Goal: Task Accomplishment & Management: Manage account settings

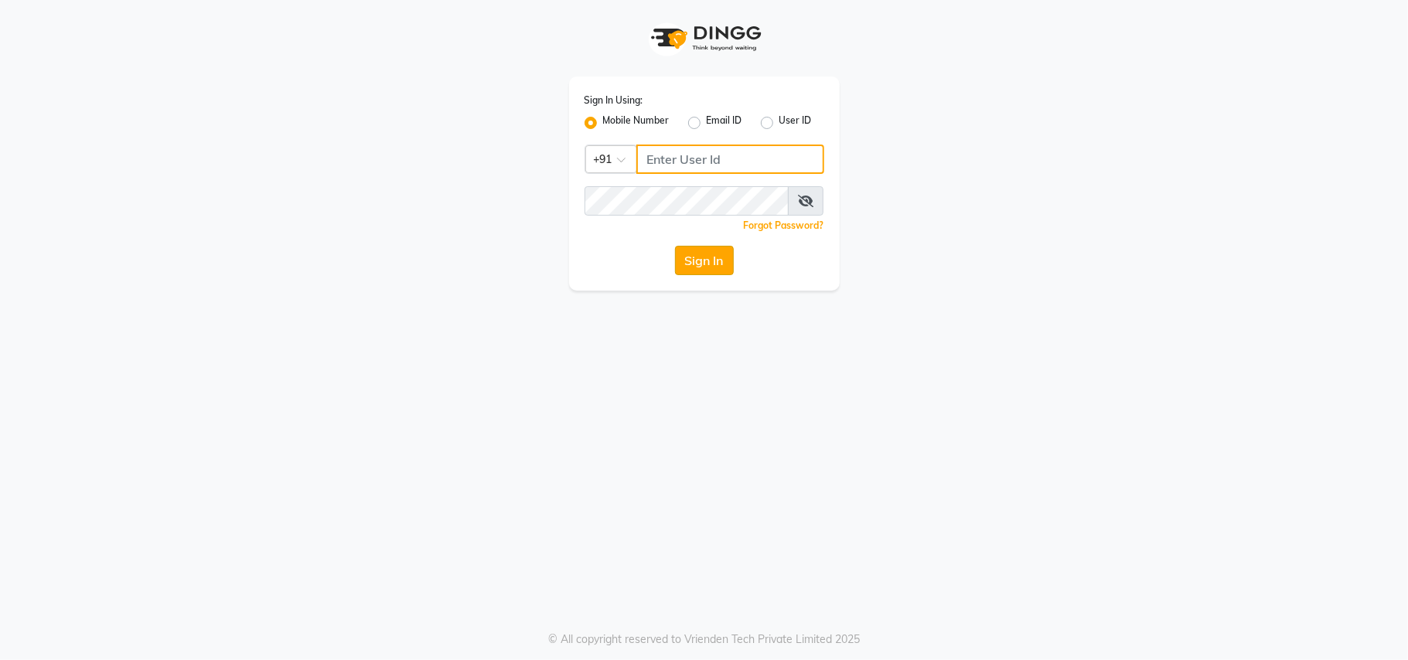
type input "7400066607"
click at [685, 270] on button "Sign In" at bounding box center [704, 260] width 59 height 29
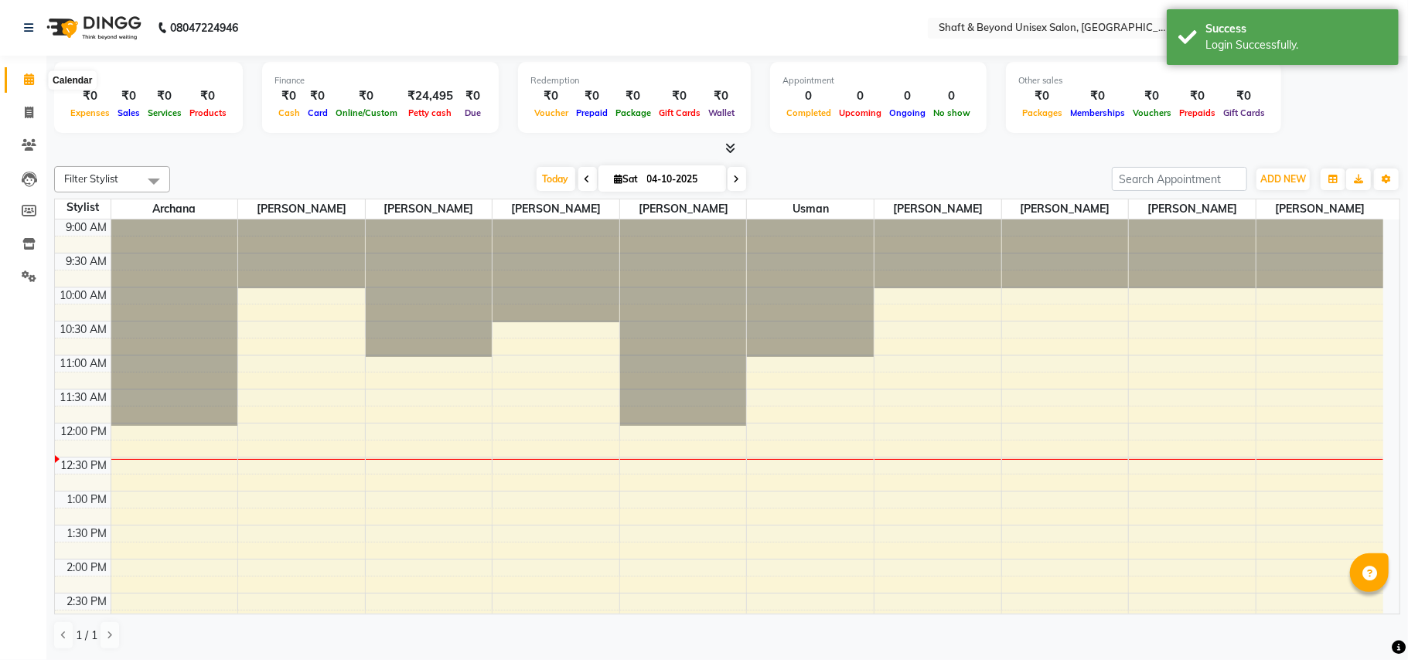
click at [32, 79] on icon at bounding box center [29, 79] width 10 height 12
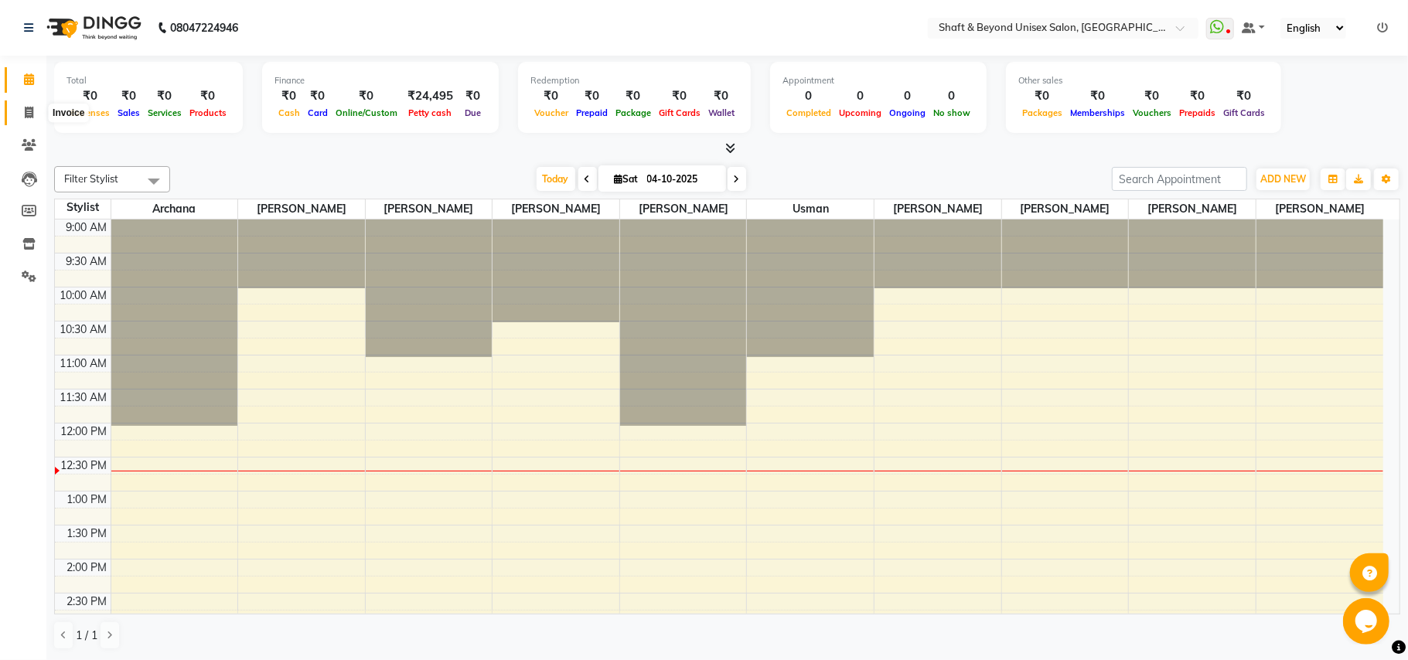
click at [22, 114] on span at bounding box center [28, 113] width 27 height 18
select select "3878"
select select "service"
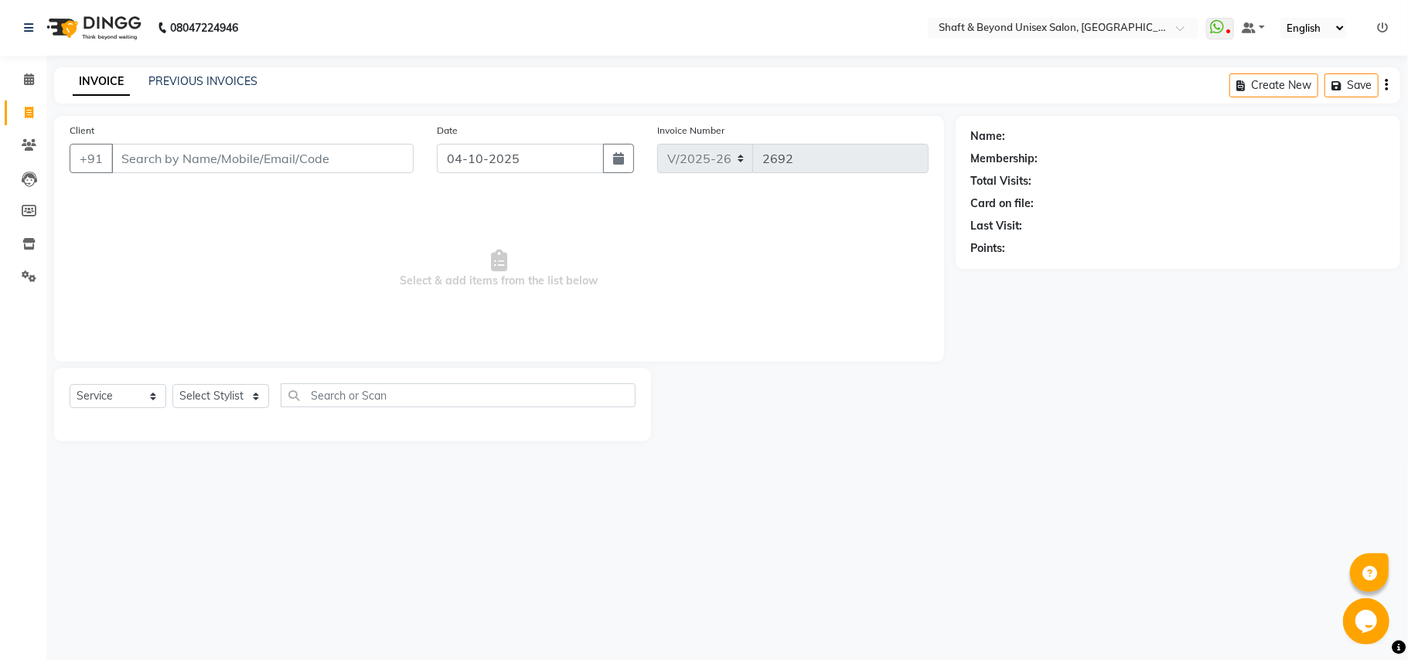
click at [243, 165] on input "Client" at bounding box center [262, 158] width 302 height 29
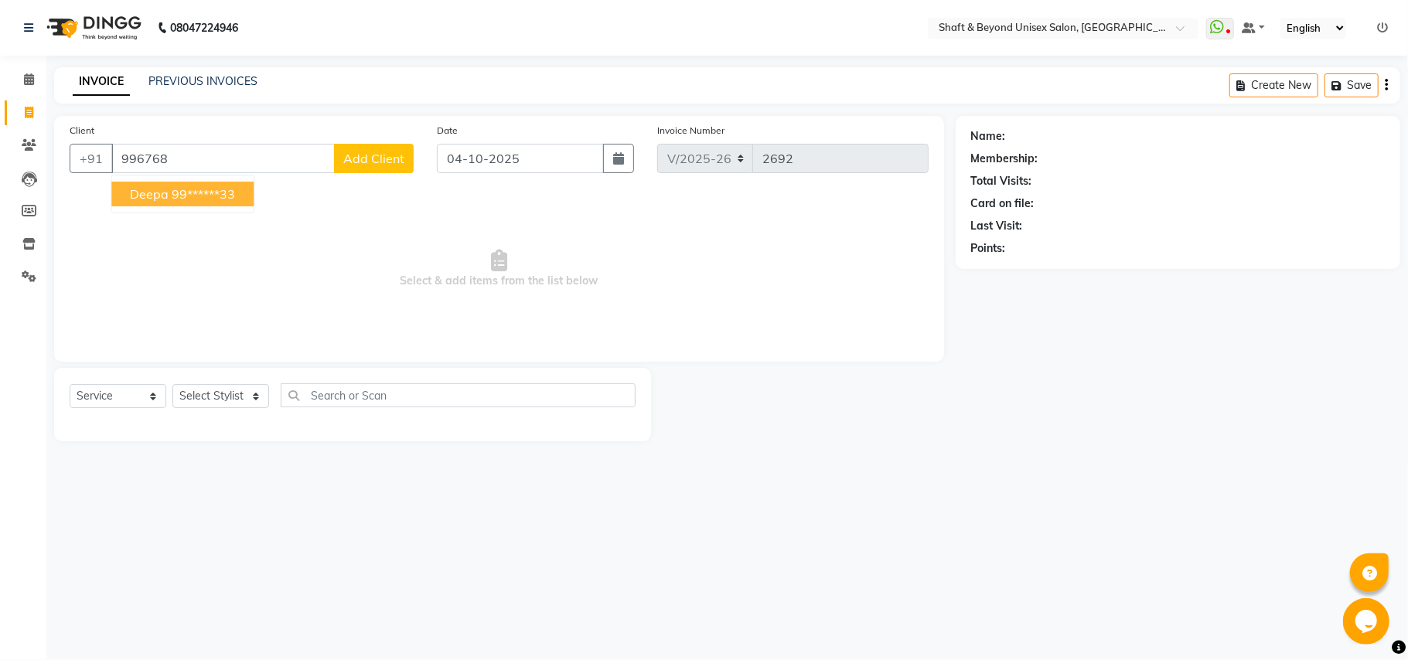
click at [221, 201] on ngb-highlight "99******33" at bounding box center [203, 193] width 63 height 15
type input "99******33"
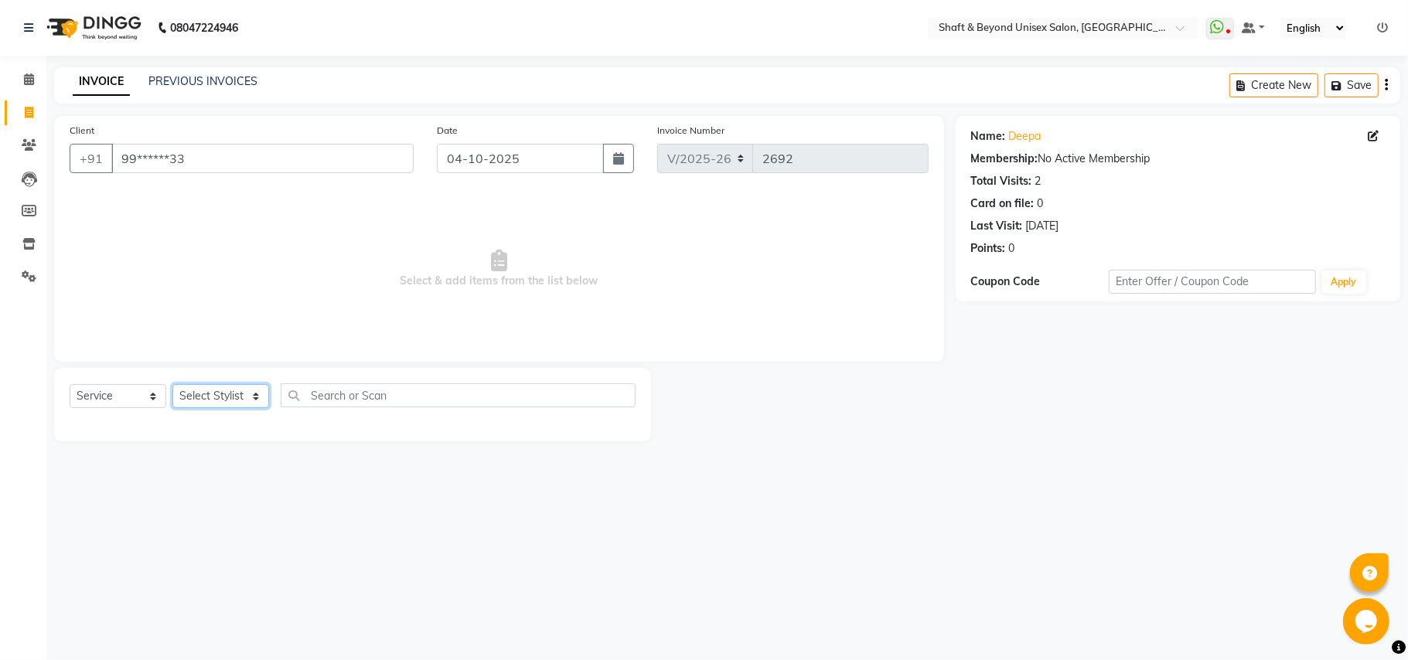
click at [226, 397] on select "Select Stylist Archana [PERSON_NAME] [PERSON_NAME] [PERSON_NAME] [PERSON_NAME] …" at bounding box center [220, 396] width 97 height 24
select select "19080"
click at [172, 384] on select "Select Stylist Archana [PERSON_NAME] [PERSON_NAME] [PERSON_NAME] [PERSON_NAME] …" at bounding box center [220, 396] width 97 height 24
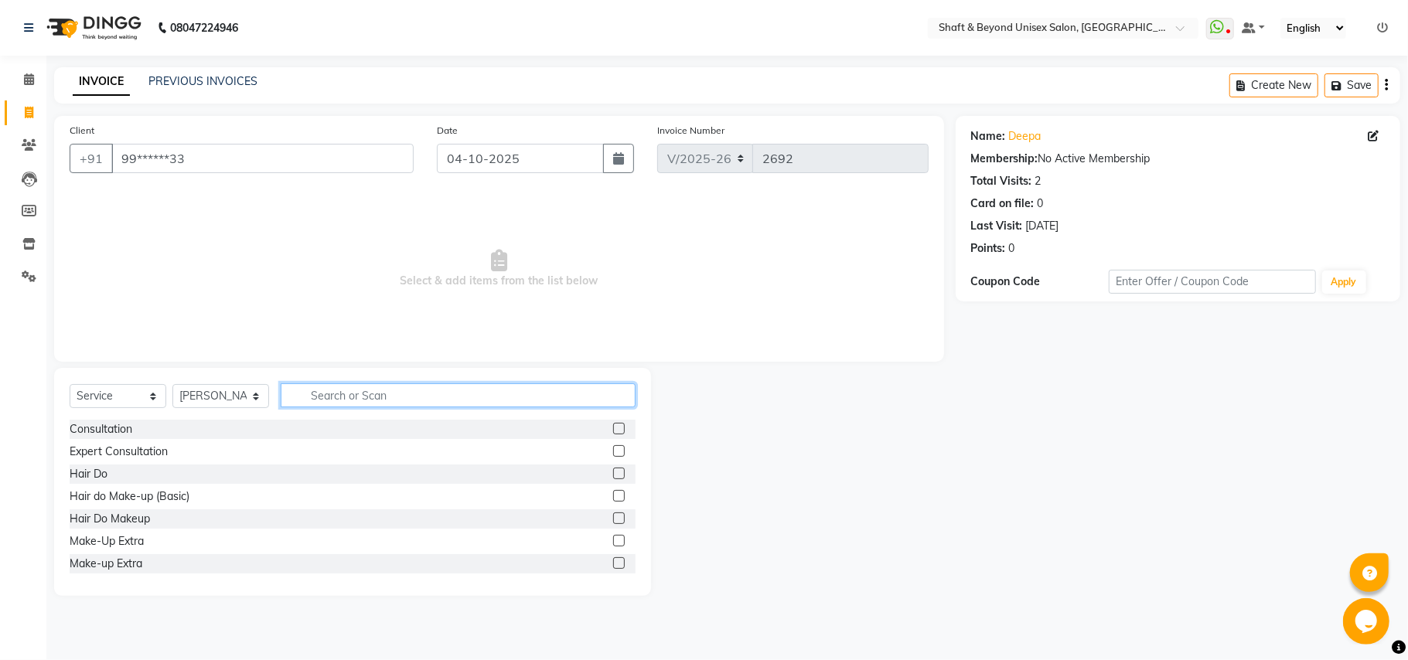
click at [349, 390] on input "text" at bounding box center [458, 395] width 355 height 24
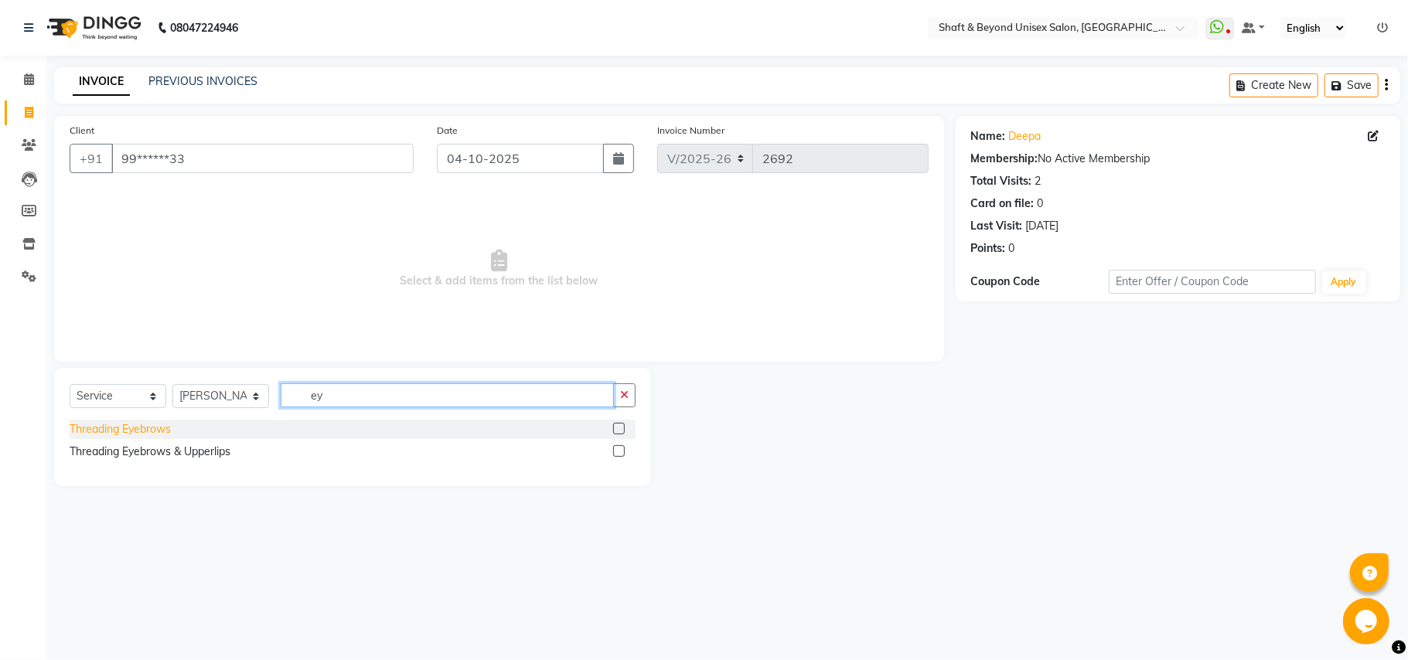
type input "ey"
click at [121, 428] on div "Threading Eyebrows" at bounding box center [120, 429] width 101 height 16
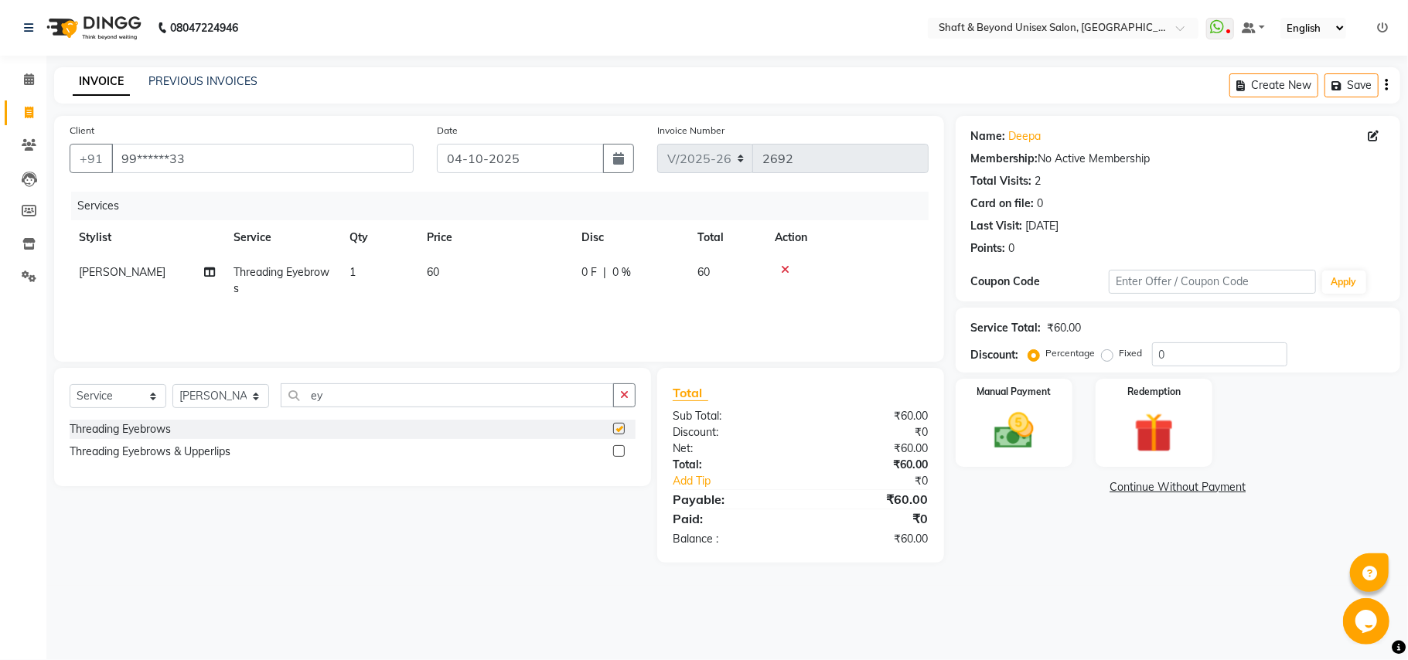
checkbox input "false"
click at [343, 397] on input "ey" at bounding box center [447, 395] width 333 height 24
type input "e"
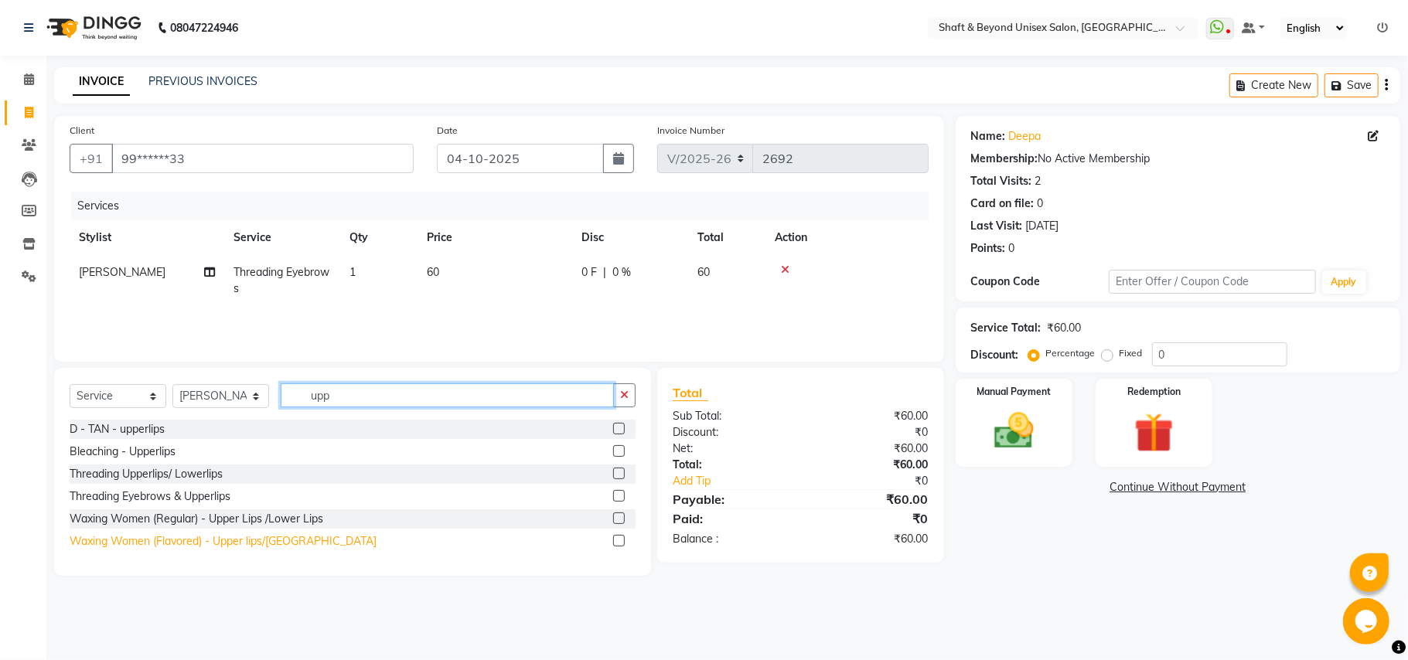
type input "upp"
click at [264, 546] on div "Waxing Women (Flavored) - Upper lips/[GEOGRAPHIC_DATA]" at bounding box center [223, 541] width 307 height 16
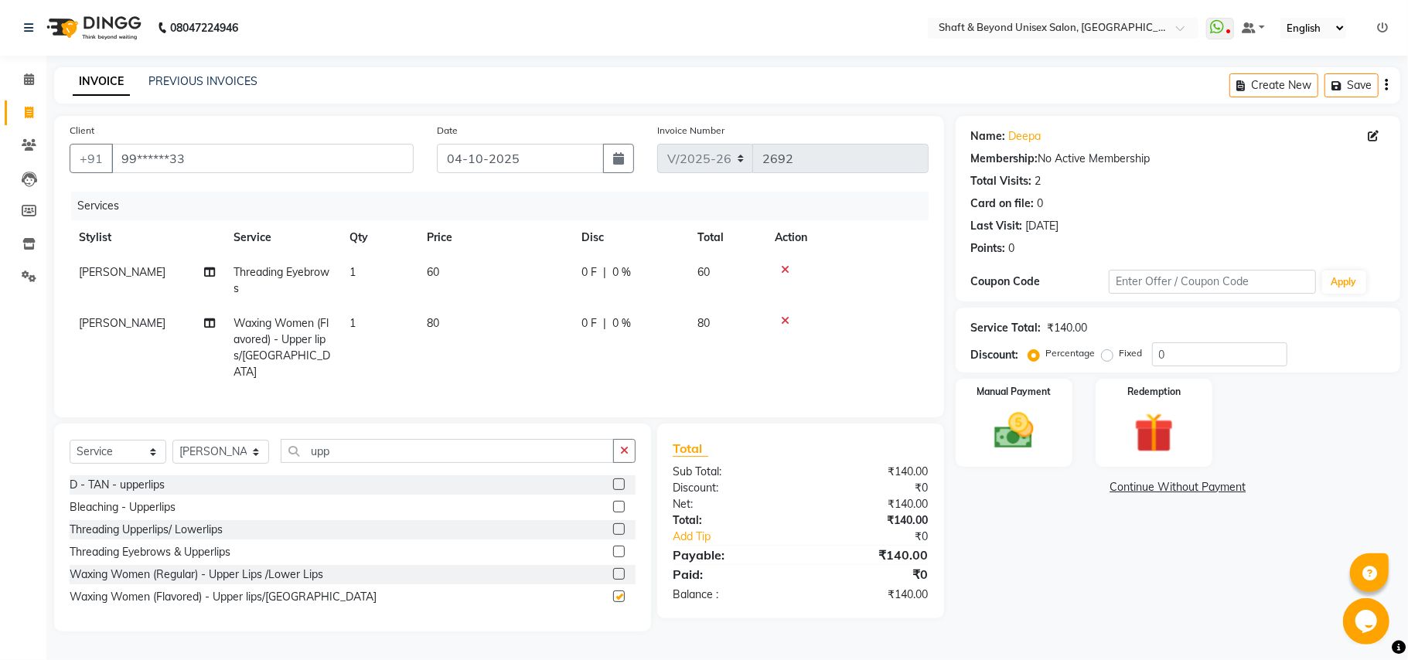
checkbox input "false"
click at [342, 456] on input "upp" at bounding box center [447, 451] width 333 height 24
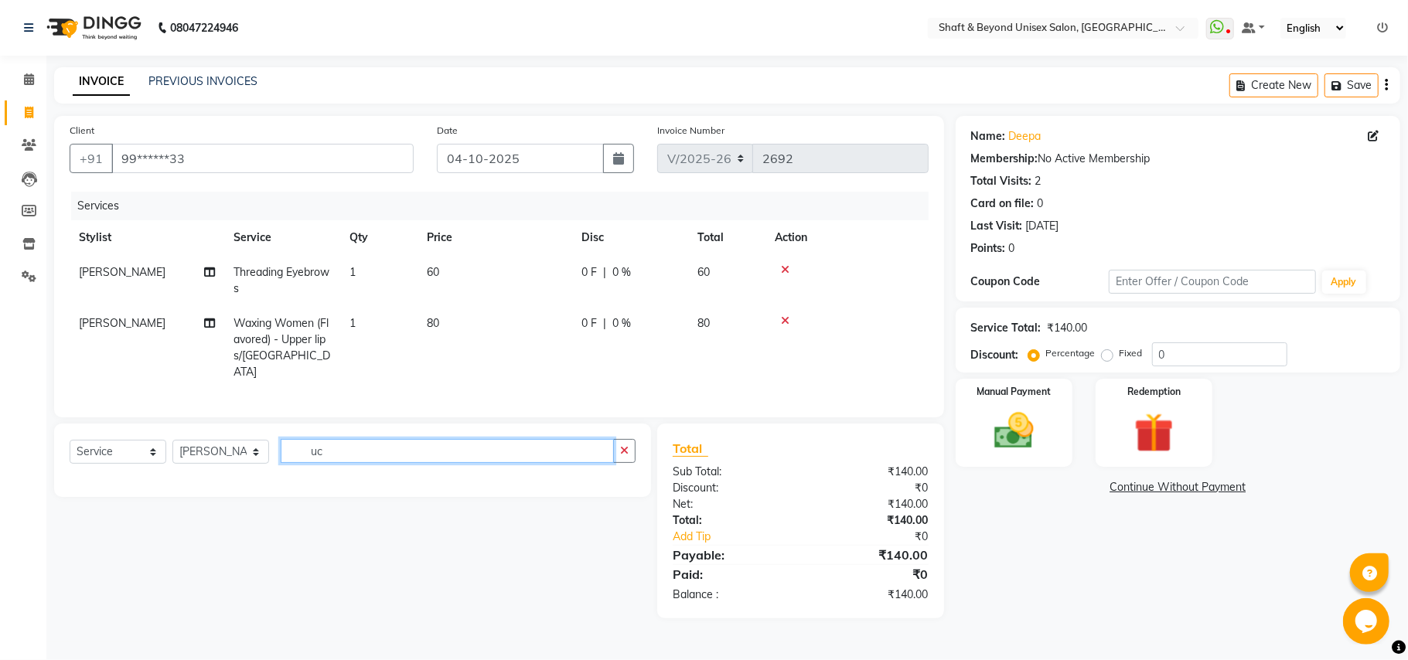
type input "u"
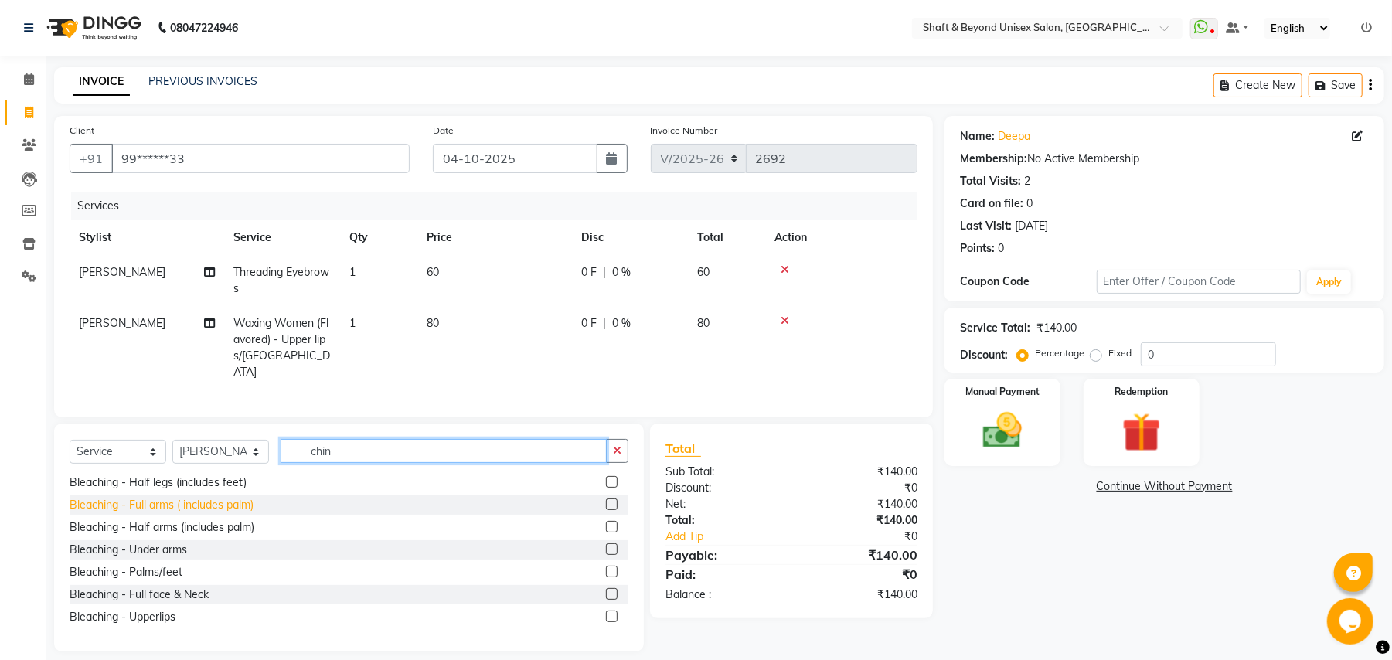
scroll to position [206, 0]
type input "chin"
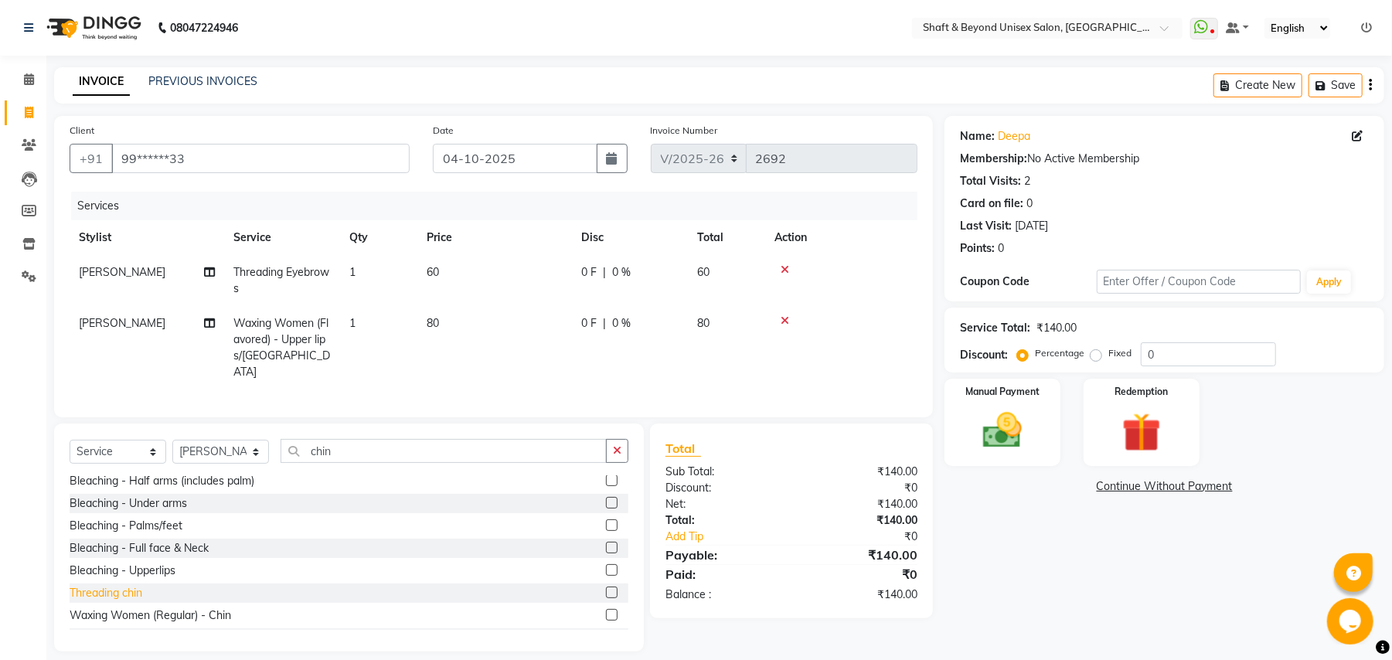
click at [128, 591] on div "Threading chin" at bounding box center [106, 593] width 73 height 16
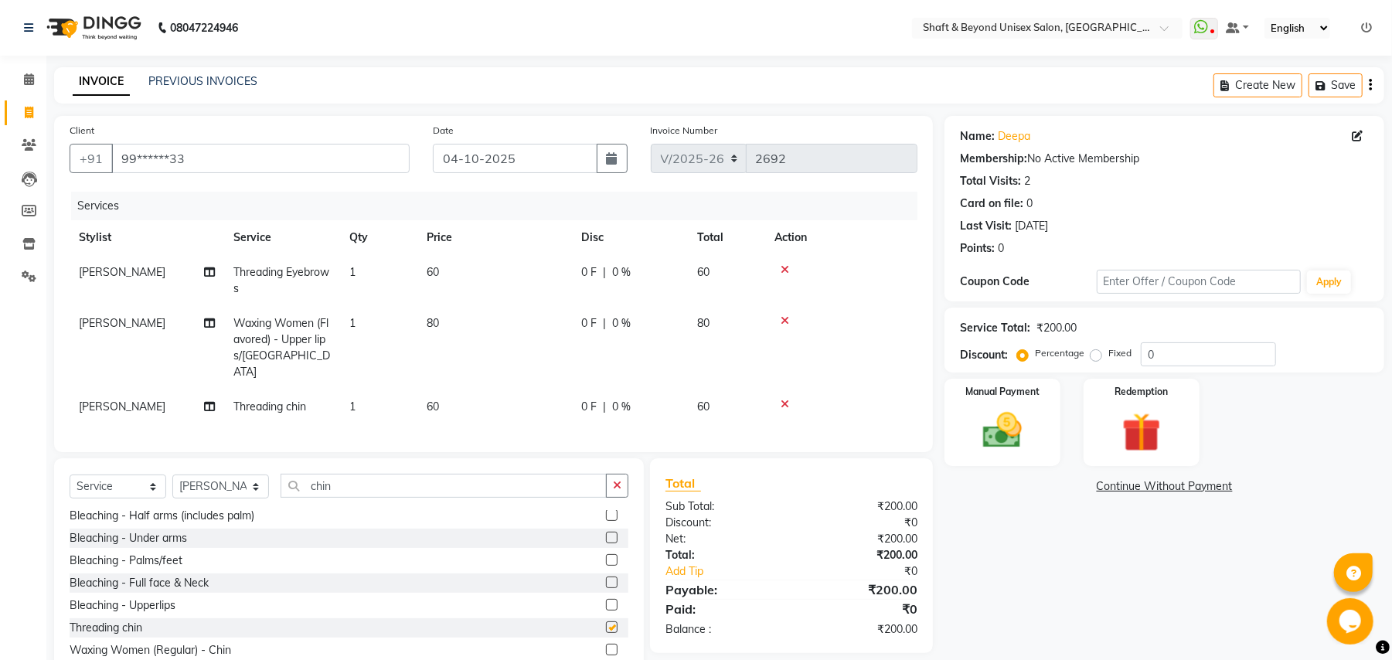
checkbox input "false"
click at [991, 441] on img at bounding box center [1002, 430] width 66 height 47
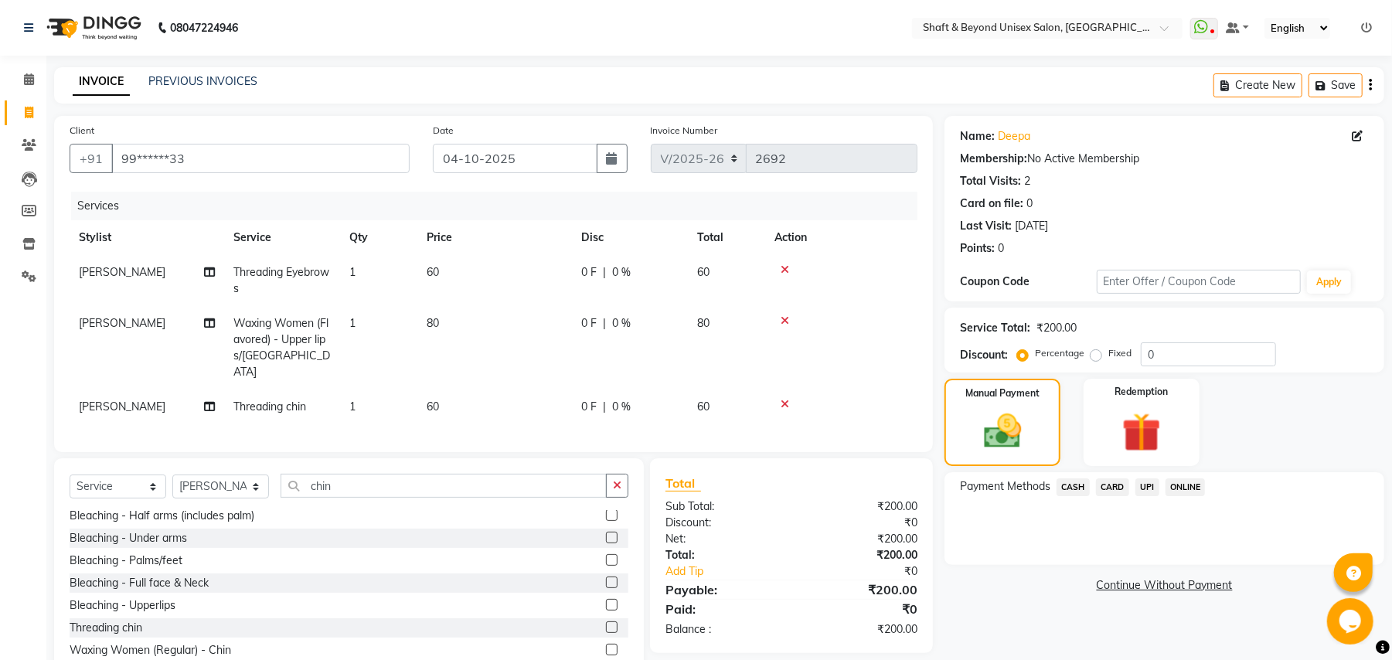
click at [1074, 489] on span "CASH" at bounding box center [1073, 487] width 33 height 18
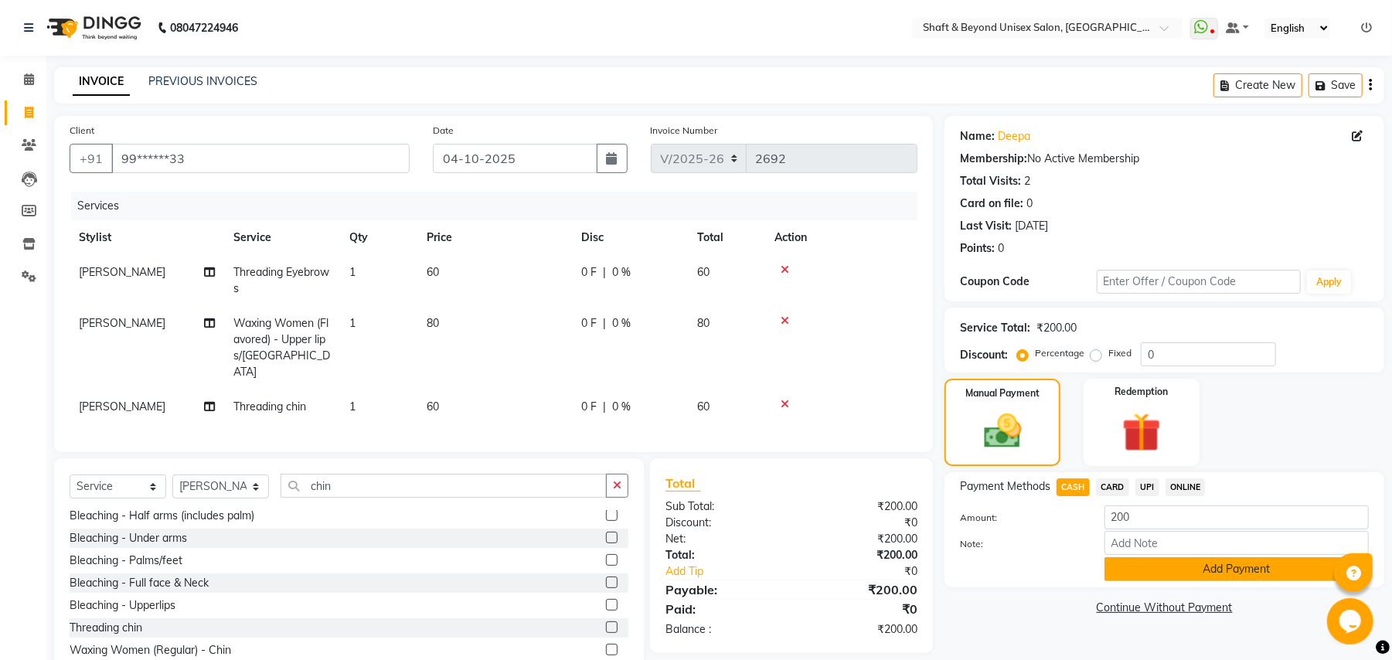
click at [1153, 577] on button "Add Payment" at bounding box center [1237, 569] width 264 height 24
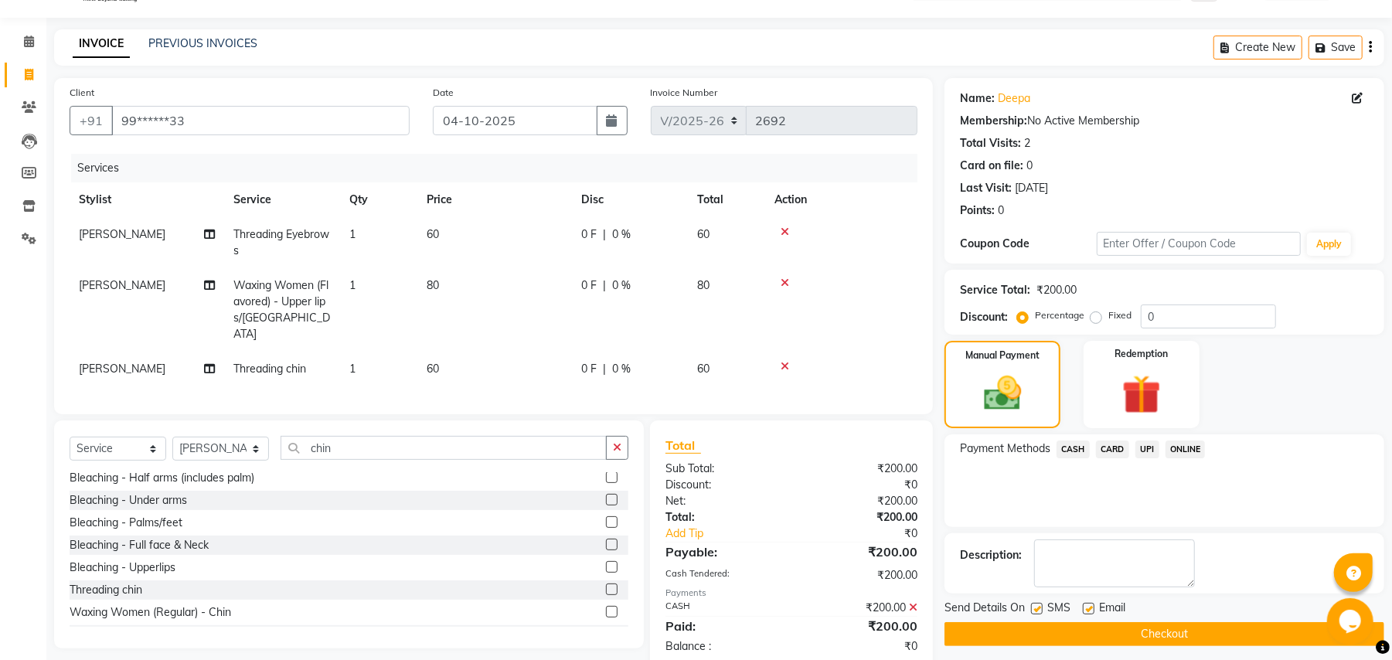
scroll to position [70, 0]
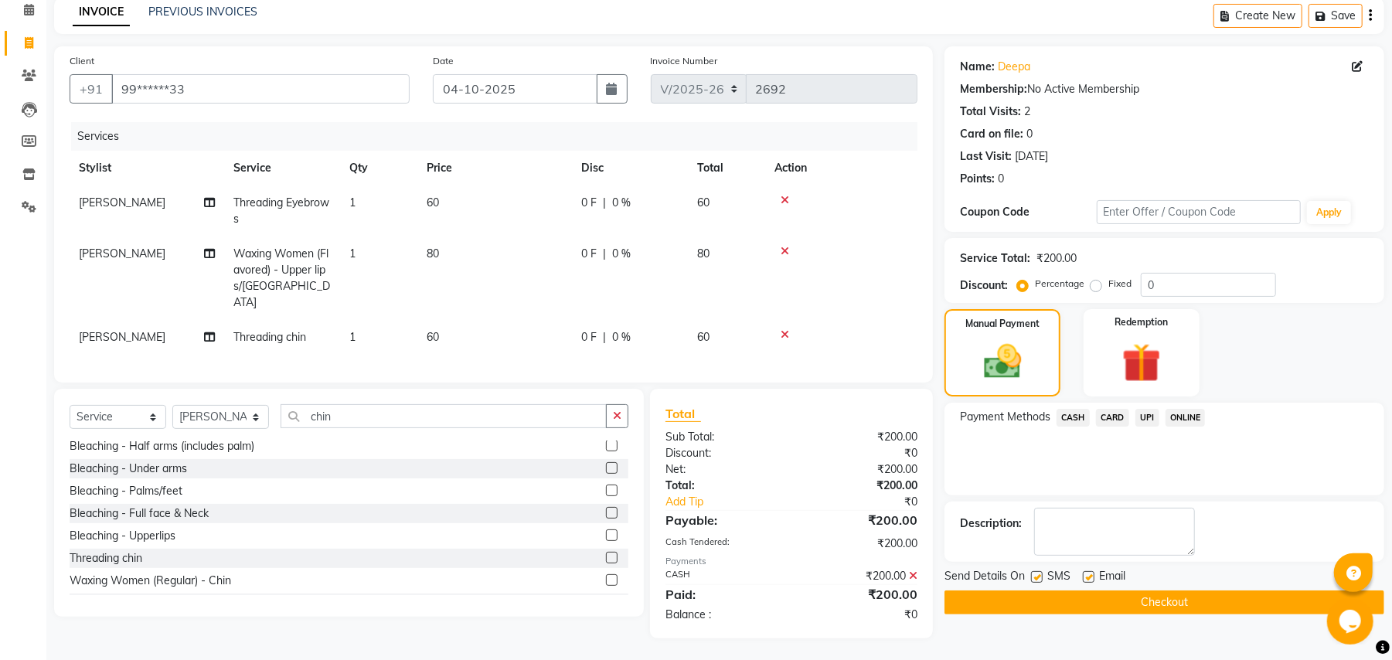
click at [1132, 607] on button "Checkout" at bounding box center [1165, 603] width 440 height 24
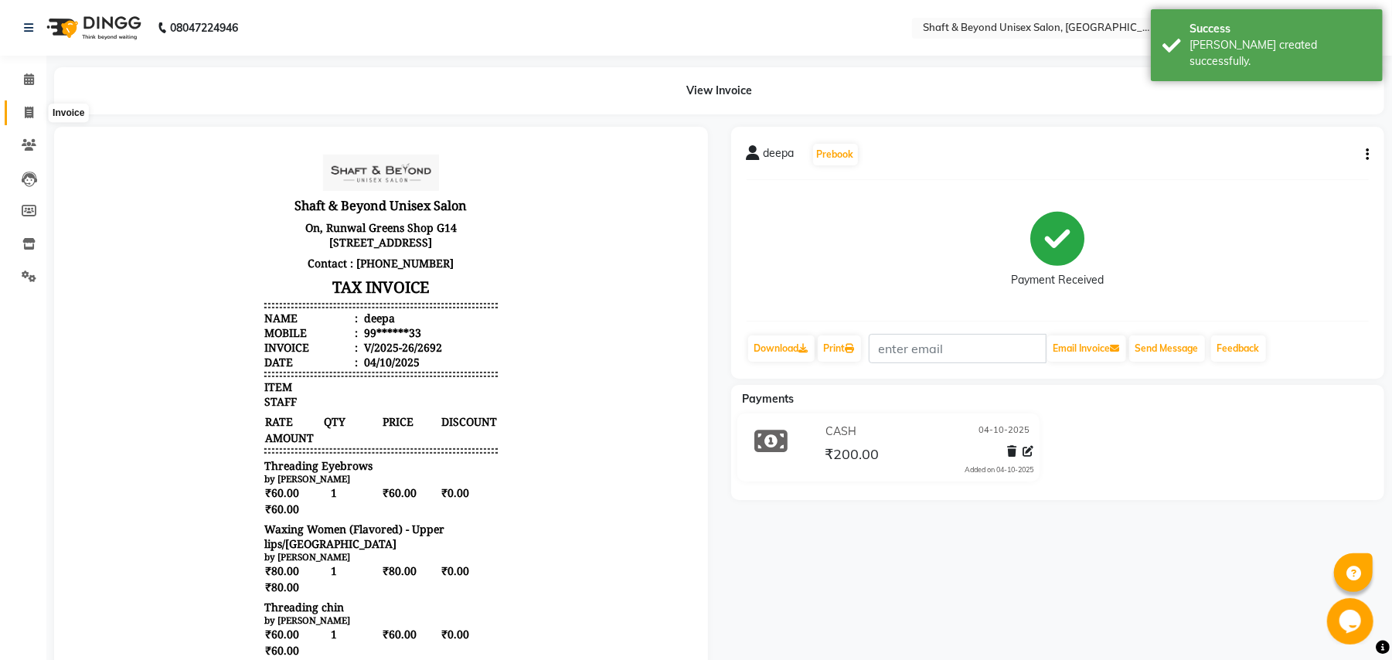
click at [32, 113] on icon at bounding box center [29, 113] width 9 height 12
select select "3878"
select select "service"
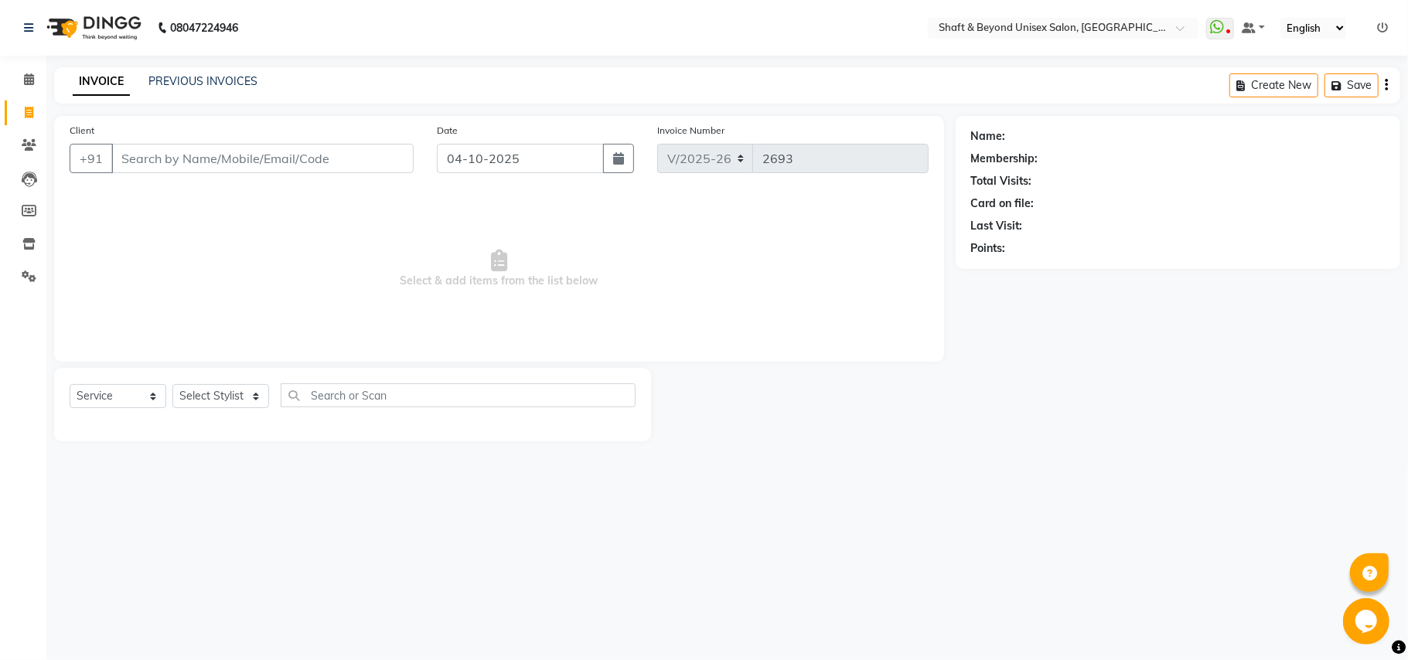
click at [212, 158] on input "Client" at bounding box center [262, 158] width 302 height 29
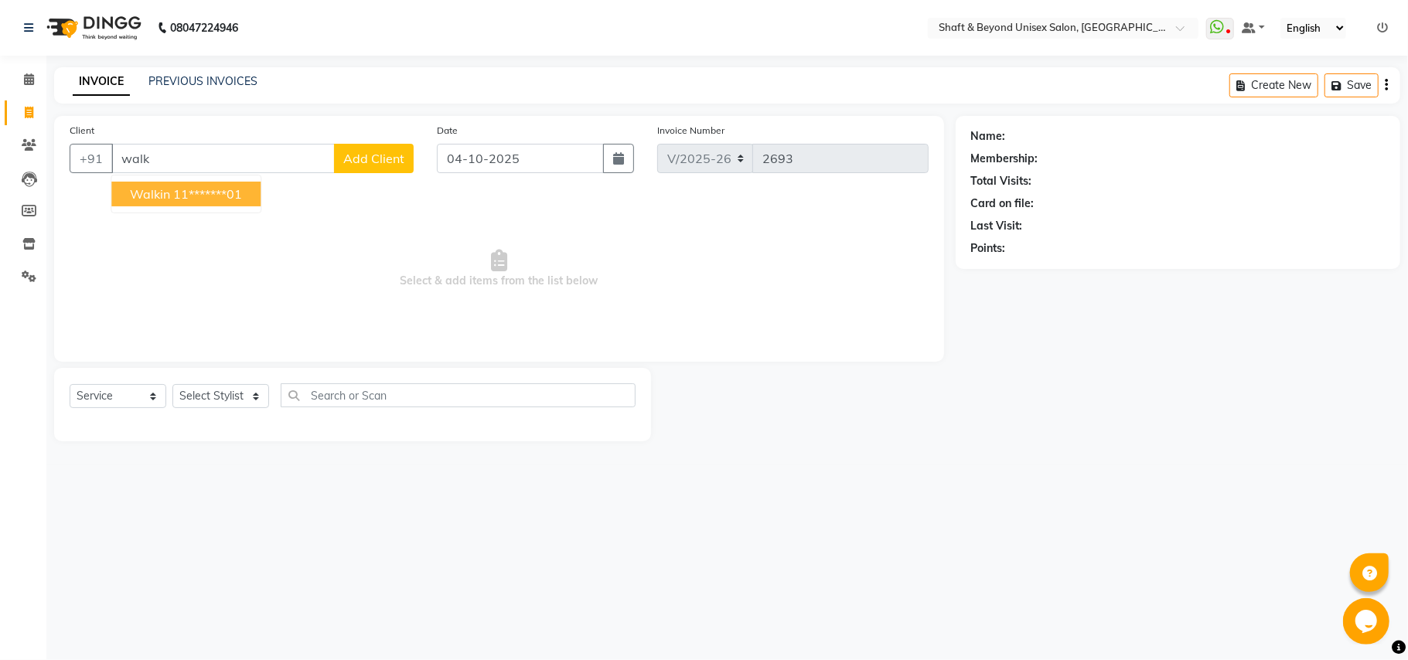
drag, startPoint x: 193, startPoint y: 192, endPoint x: 369, endPoint y: 458, distance: 318.6
click at [193, 205] on button "walkin 11*******01" at bounding box center [185, 194] width 149 height 25
type input "11*******01"
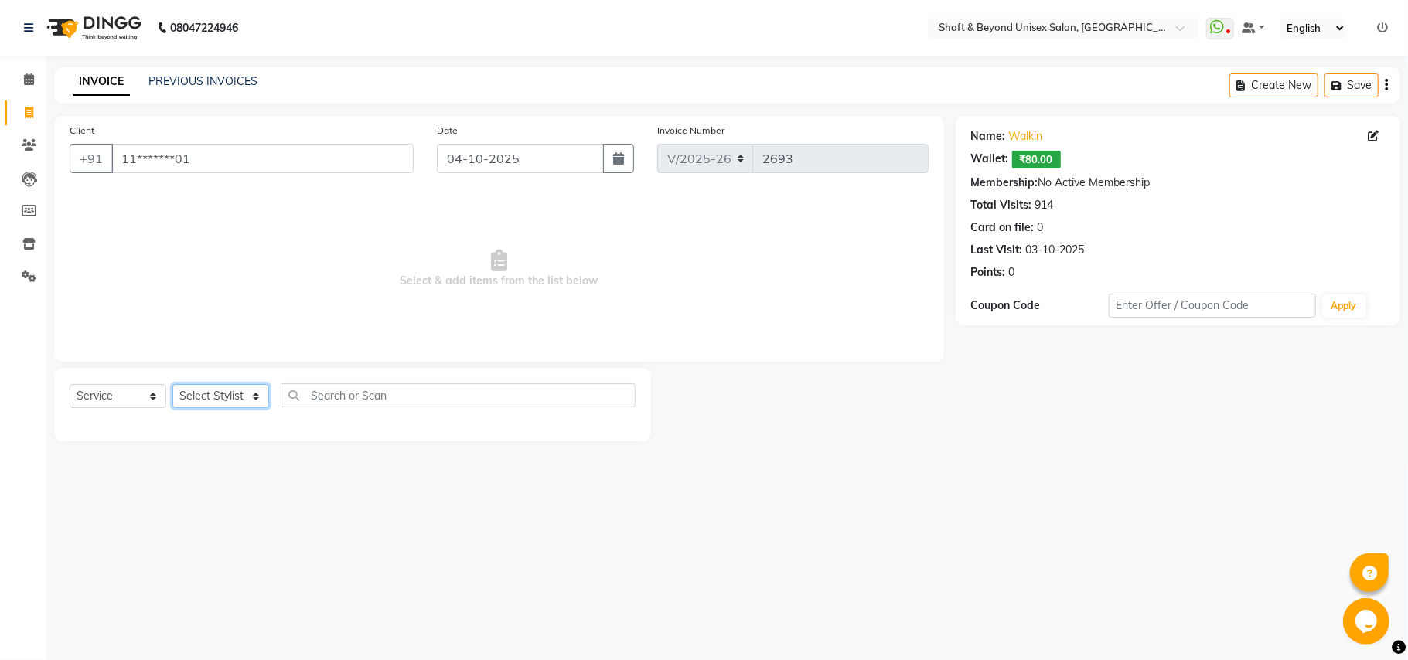
click at [248, 393] on select "Select Stylist Archana [PERSON_NAME] [PERSON_NAME] [PERSON_NAME] [PERSON_NAME] …" at bounding box center [220, 396] width 97 height 24
select select "40100"
click at [172, 384] on select "Select Stylist Archana [PERSON_NAME] [PERSON_NAME] [PERSON_NAME] [PERSON_NAME] …" at bounding box center [220, 396] width 97 height 24
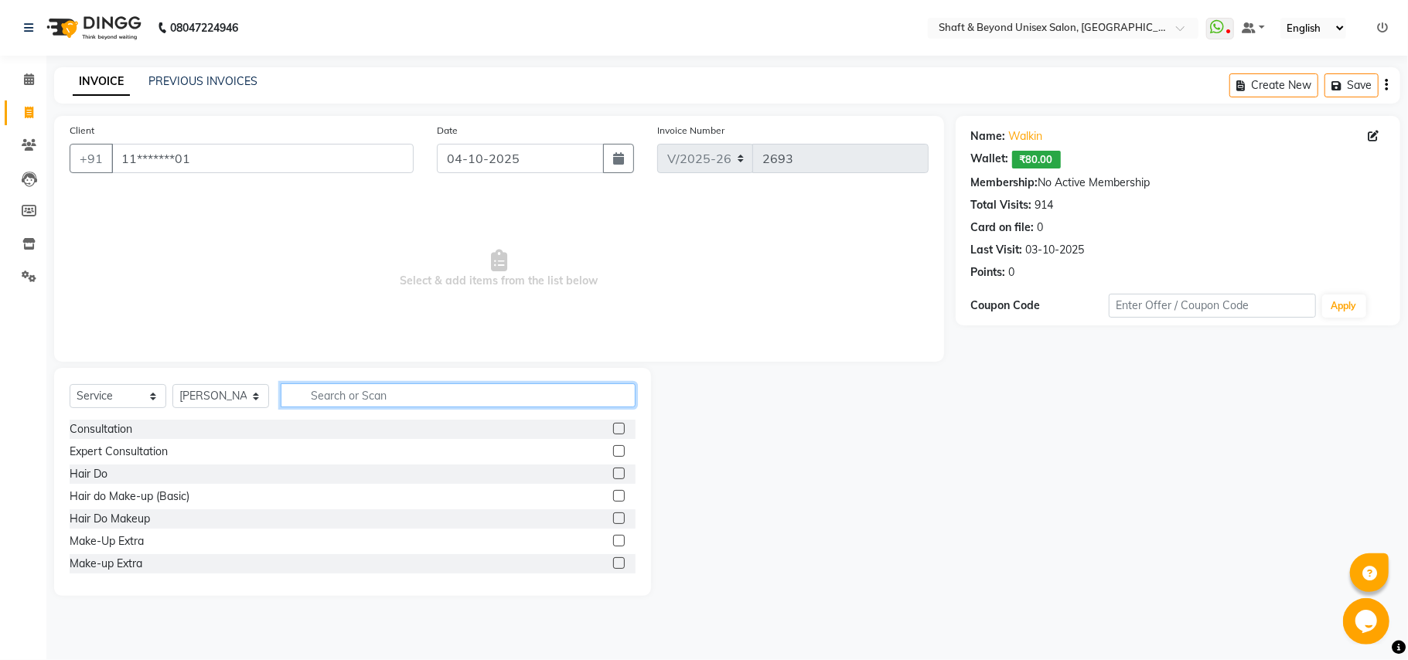
click at [346, 400] on input "text" at bounding box center [458, 395] width 355 height 24
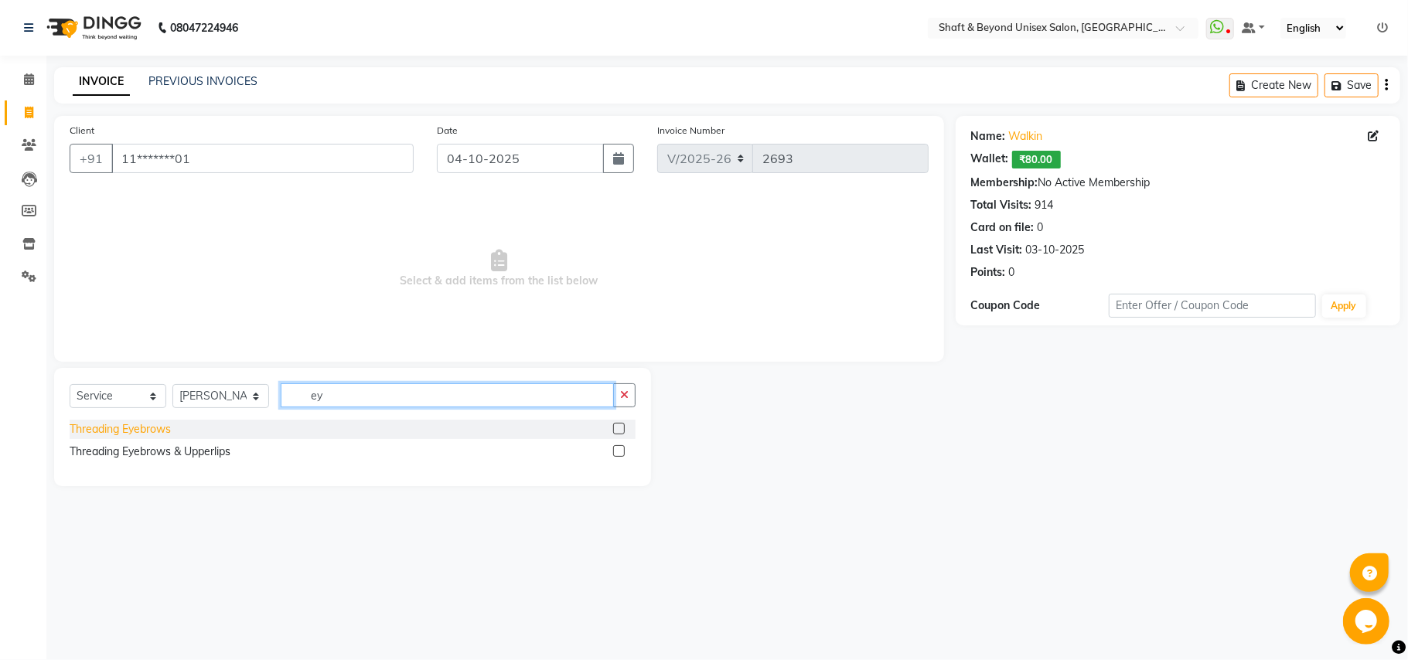
type input "ey"
click at [148, 430] on div "Threading Eyebrows" at bounding box center [120, 429] width 101 height 16
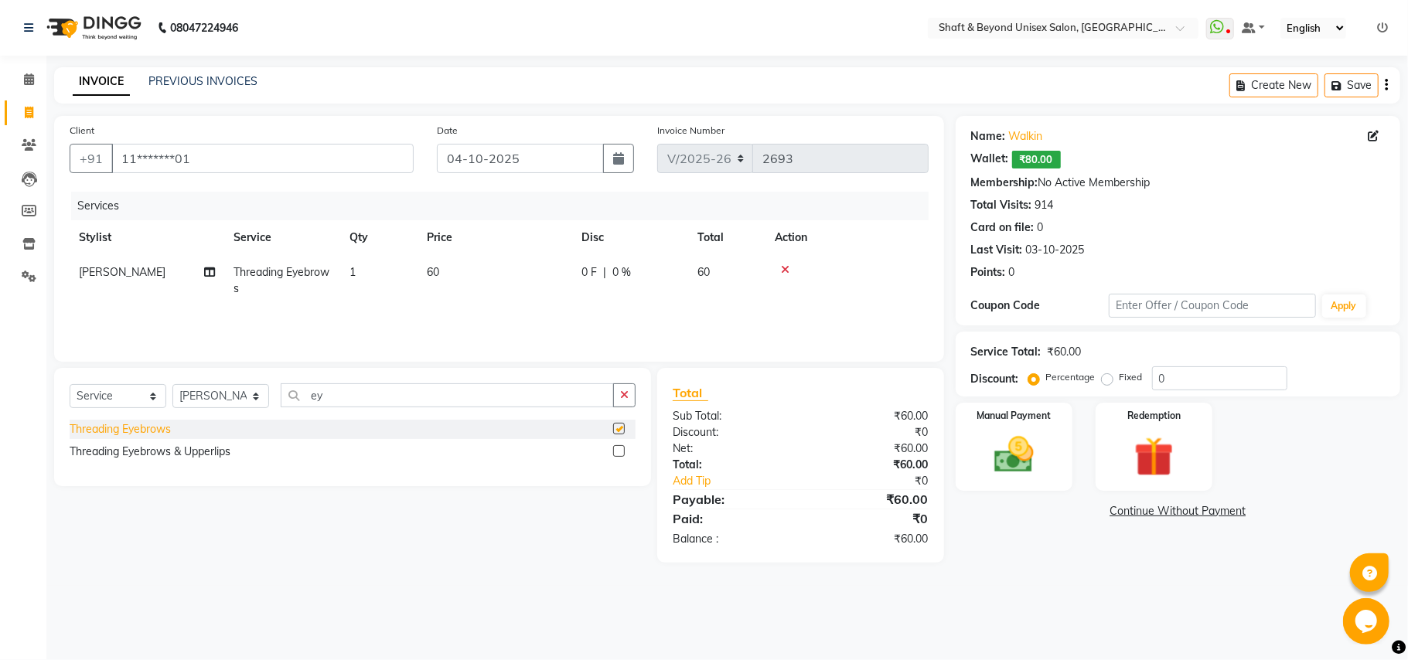
checkbox input "false"
click at [997, 464] on img at bounding box center [1013, 455] width 67 height 48
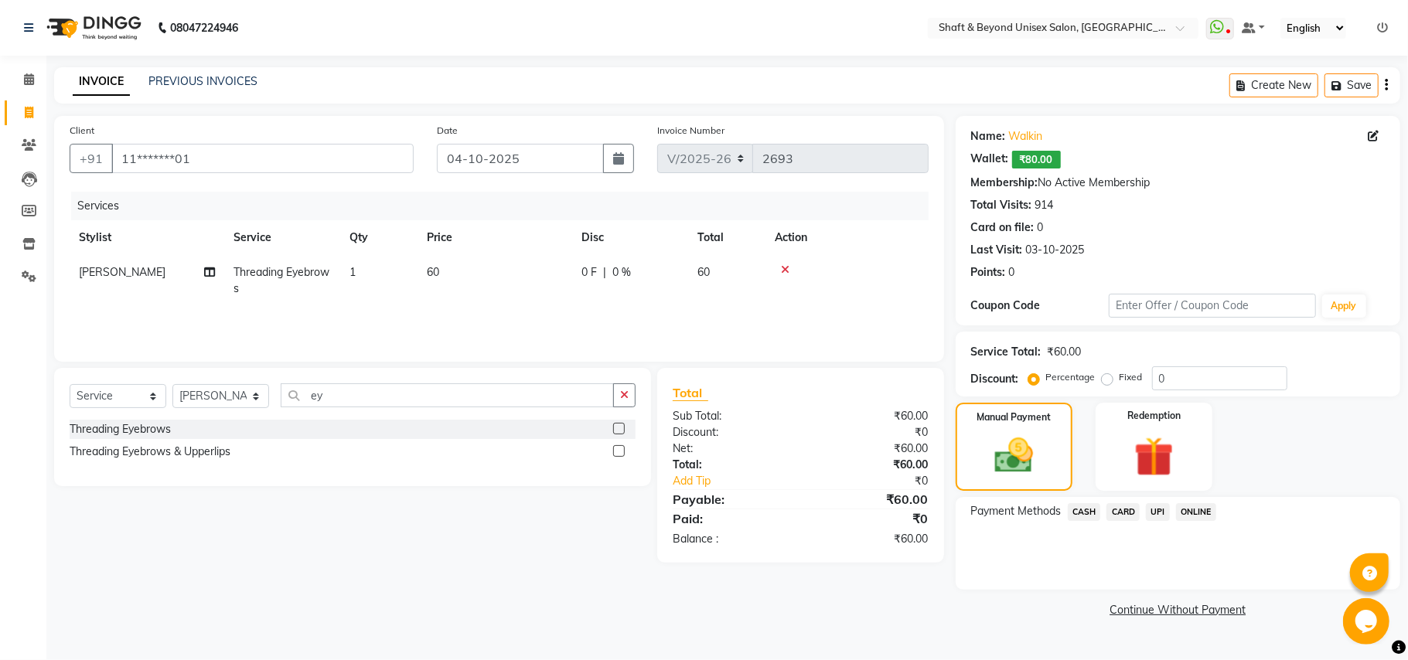
click at [1080, 509] on span "CASH" at bounding box center [1084, 512] width 33 height 18
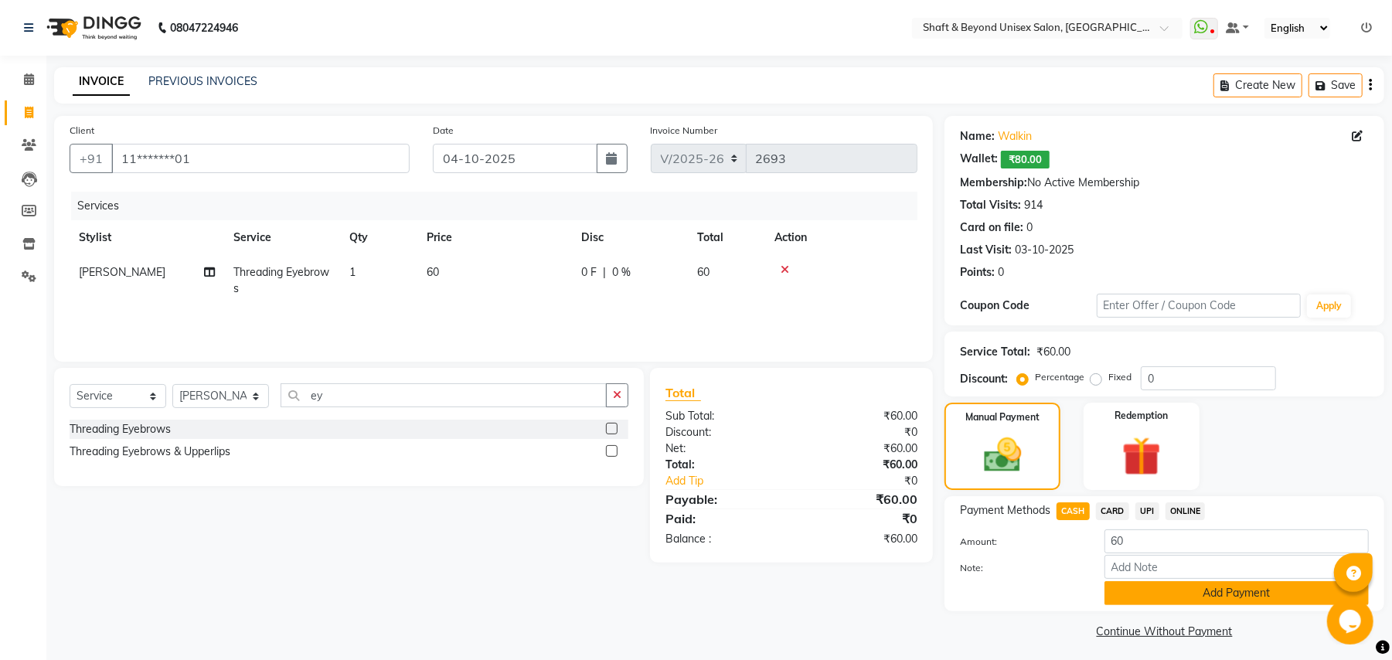
click at [1125, 600] on button "Add Payment" at bounding box center [1237, 593] width 264 height 24
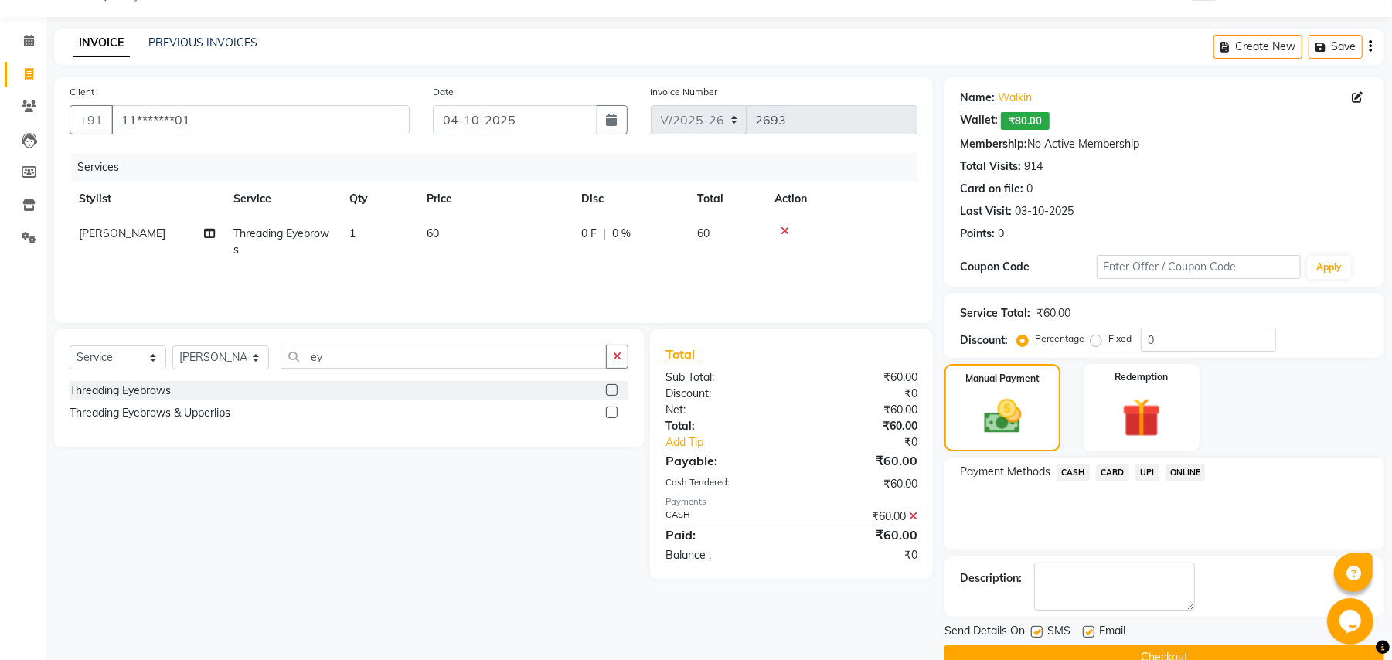
scroll to position [72, 0]
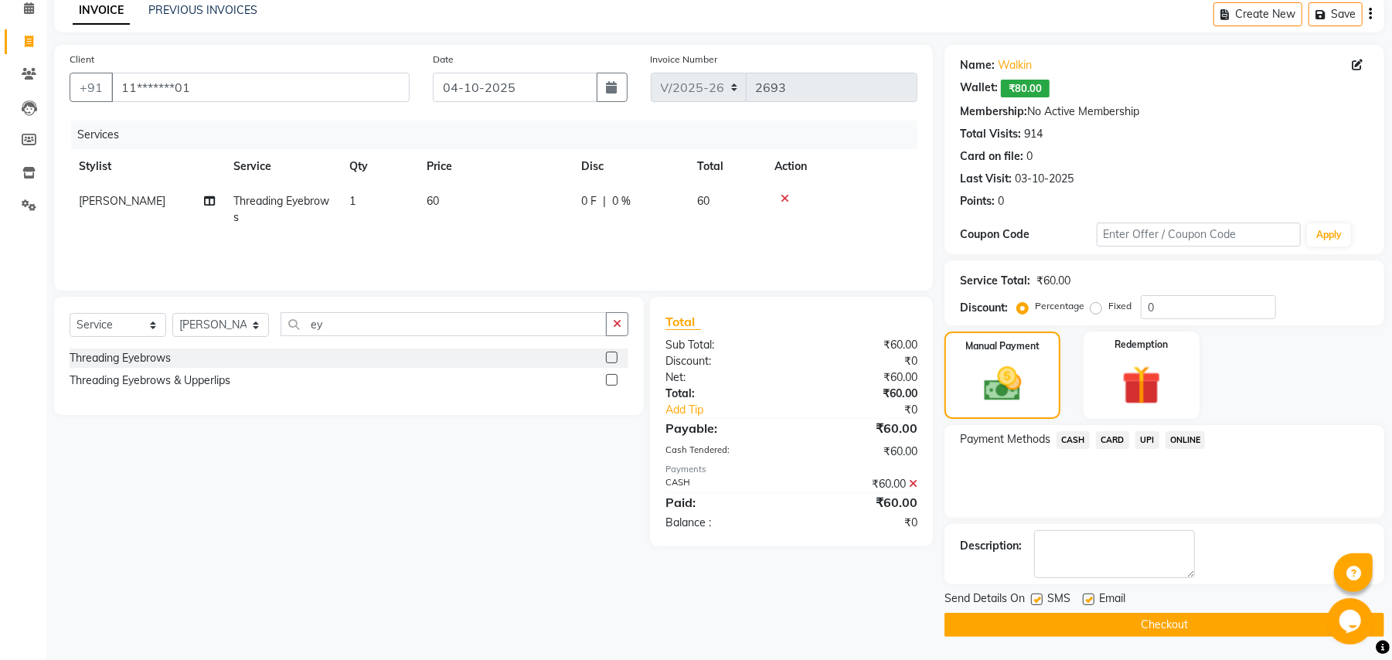
click at [1095, 635] on button "Checkout" at bounding box center [1165, 625] width 440 height 24
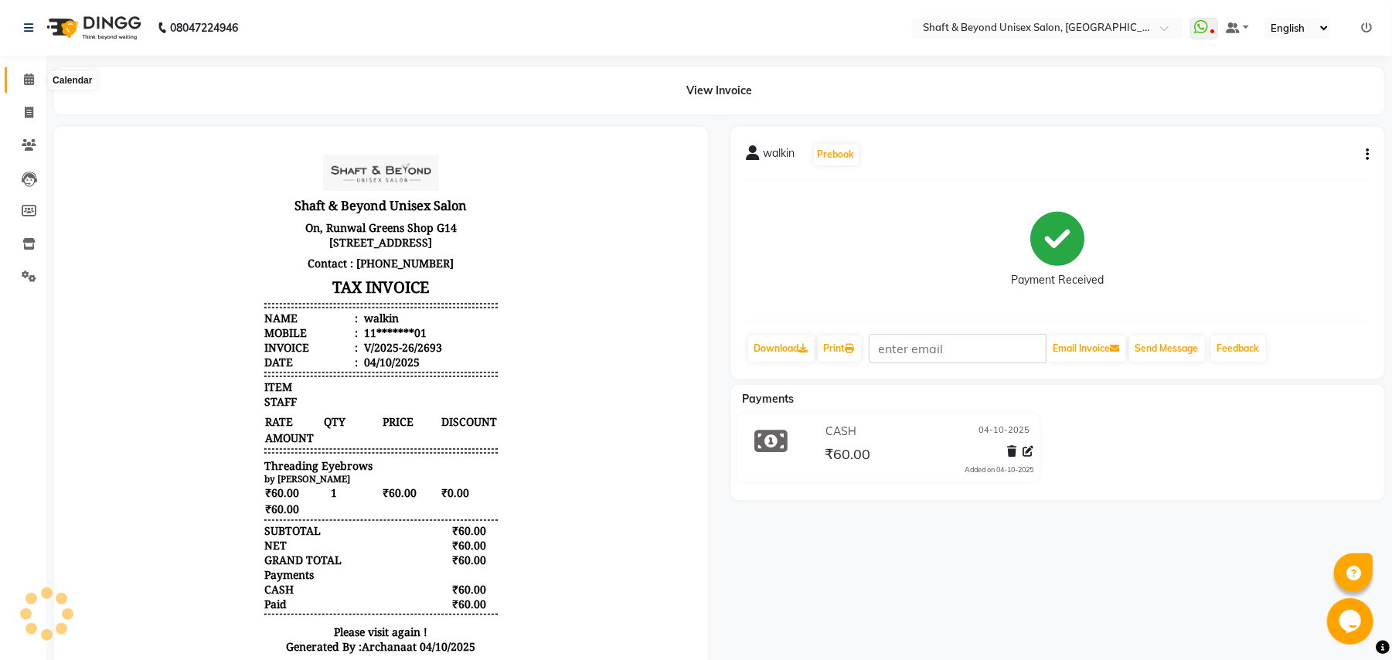
click at [28, 80] on icon at bounding box center [29, 79] width 10 height 12
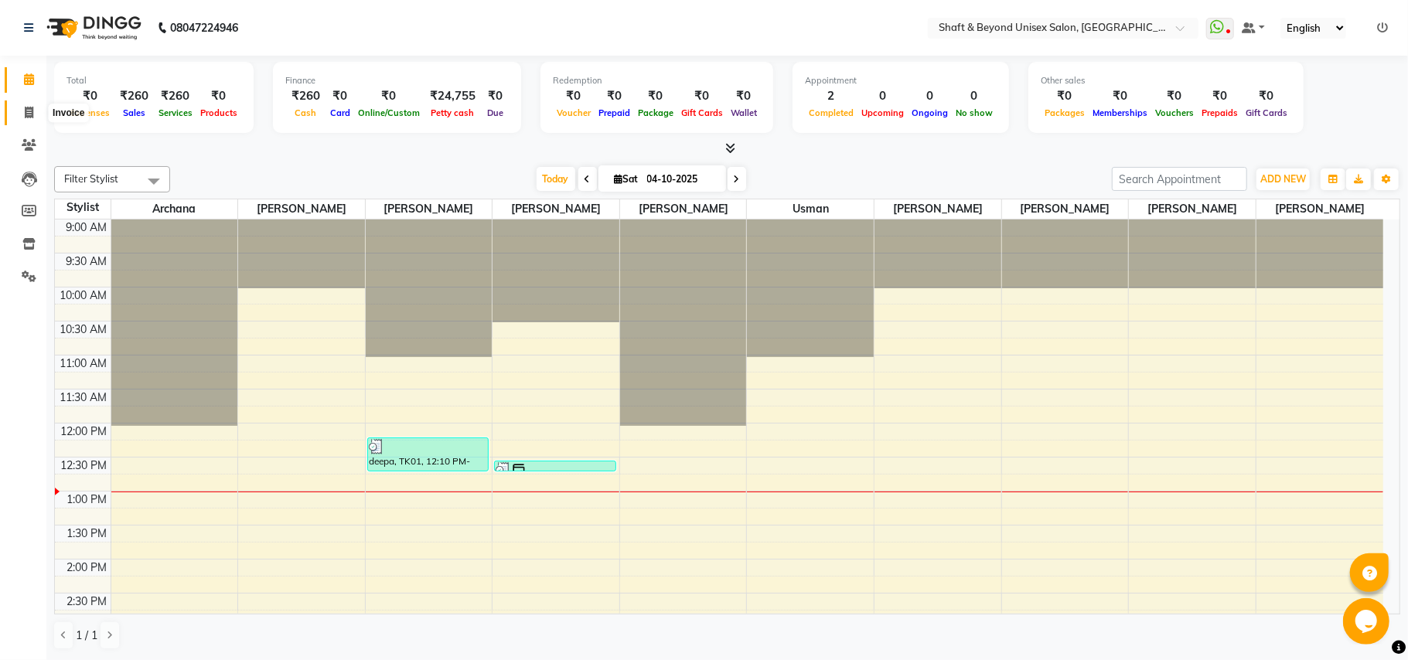
click at [29, 111] on icon at bounding box center [29, 113] width 9 height 12
select select "3878"
select select "service"
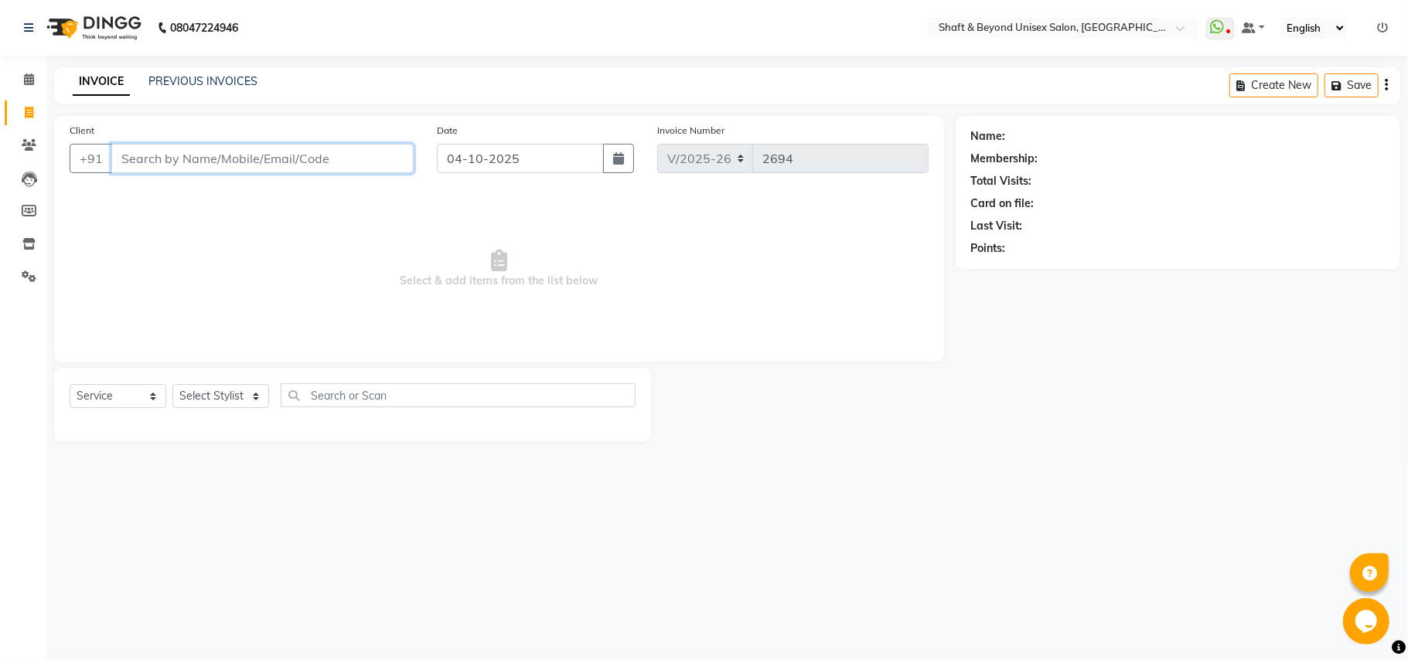
click at [130, 155] on input "Client" at bounding box center [262, 158] width 302 height 29
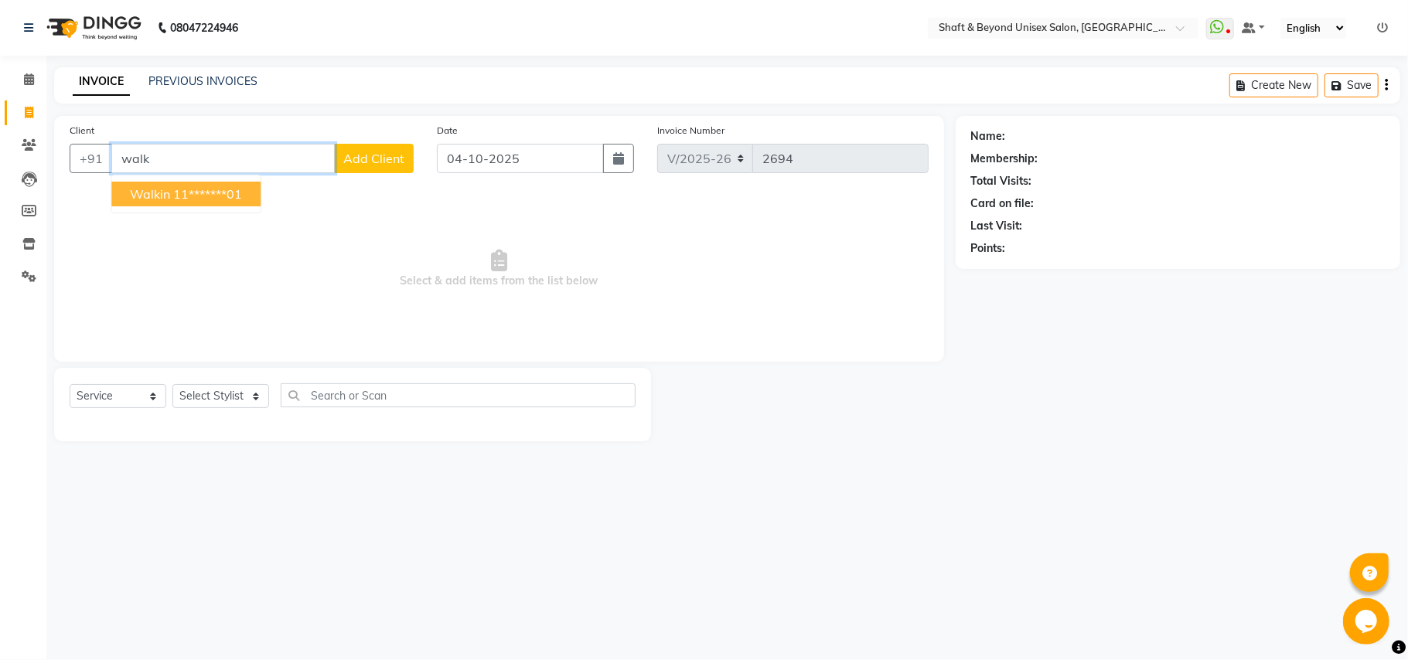
click at [220, 187] on ngb-highlight "11*******01" at bounding box center [207, 193] width 69 height 15
type input "11*******01"
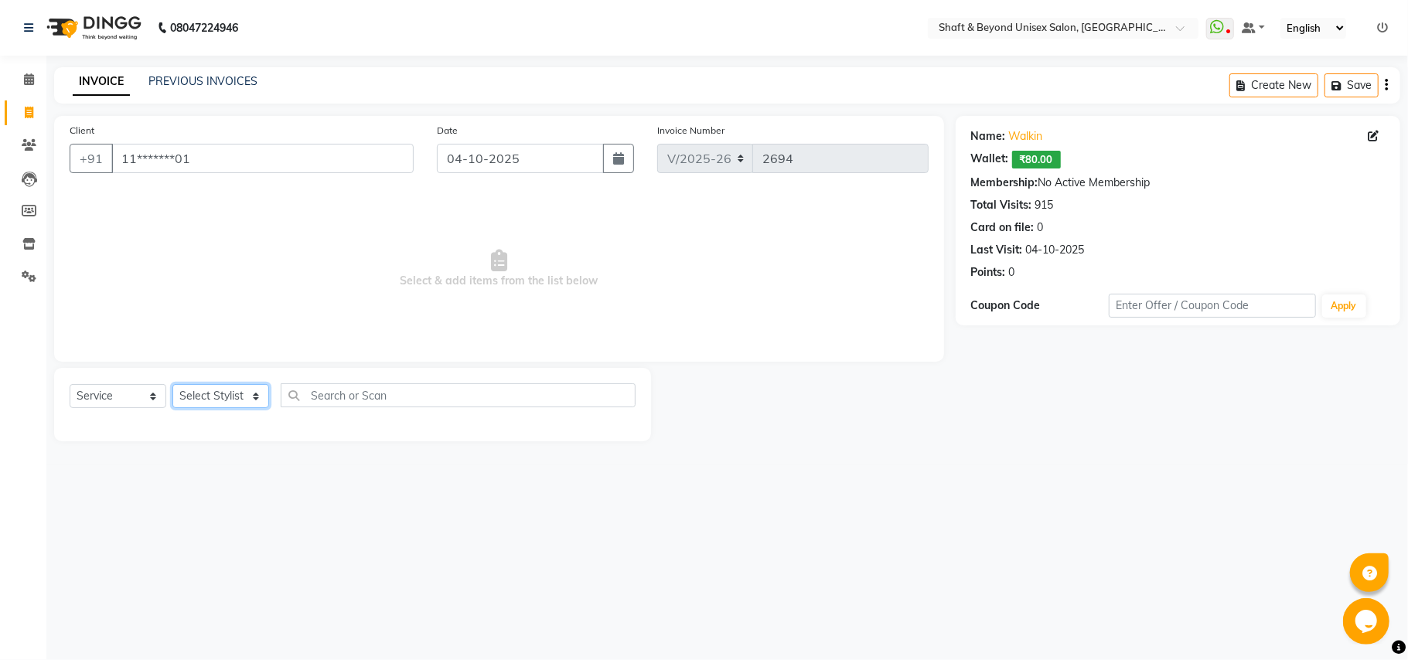
click at [198, 397] on select "Select Stylist Archana [PERSON_NAME] [PERSON_NAME] [PERSON_NAME] [PERSON_NAME] …" at bounding box center [220, 396] width 97 height 24
select select "66753"
click at [172, 384] on select "Select Stylist Archana [PERSON_NAME] [PERSON_NAME] [PERSON_NAME] [PERSON_NAME] …" at bounding box center [220, 396] width 97 height 24
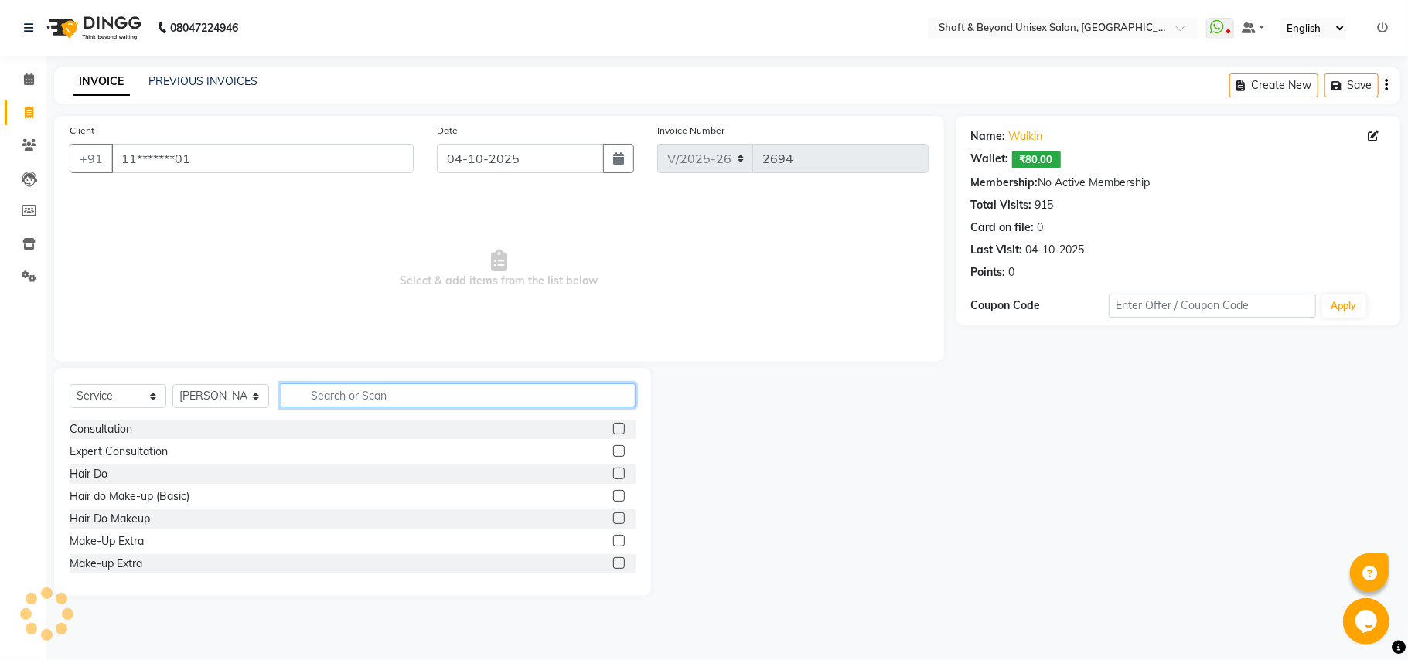
click at [329, 394] on input "text" at bounding box center [458, 395] width 355 height 24
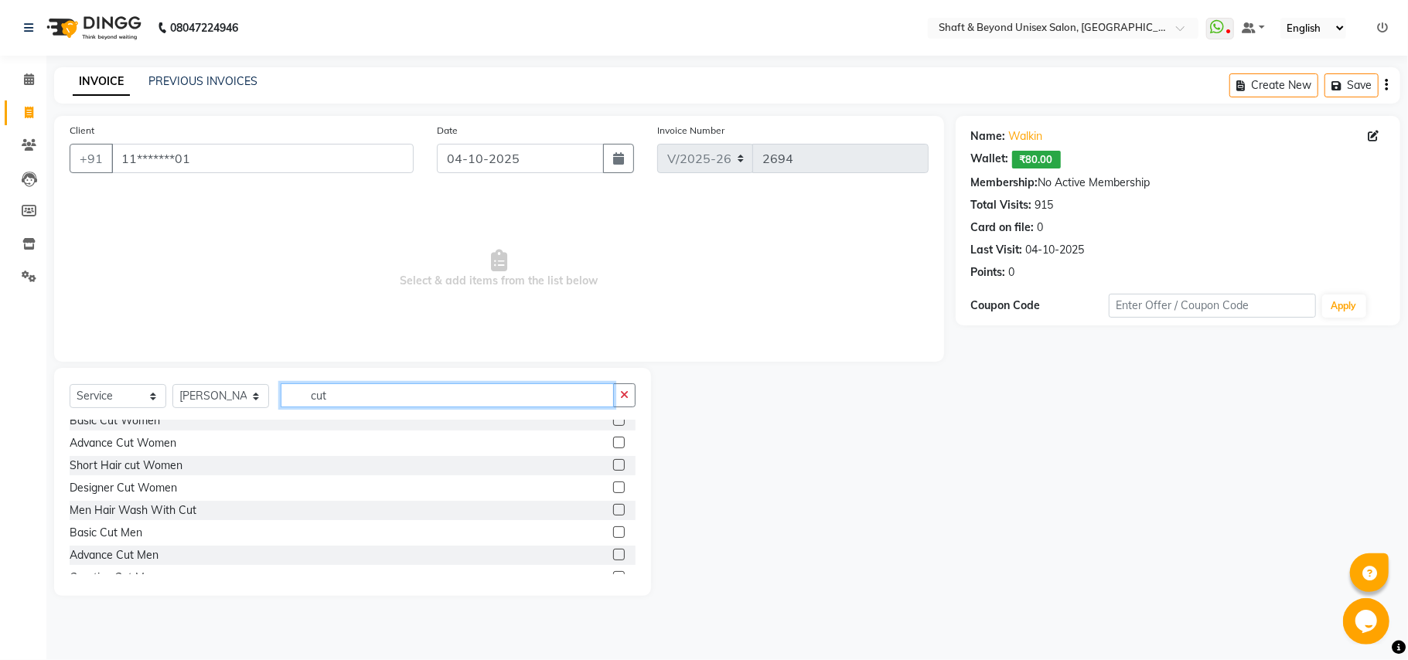
scroll to position [103, 0]
type input "cut"
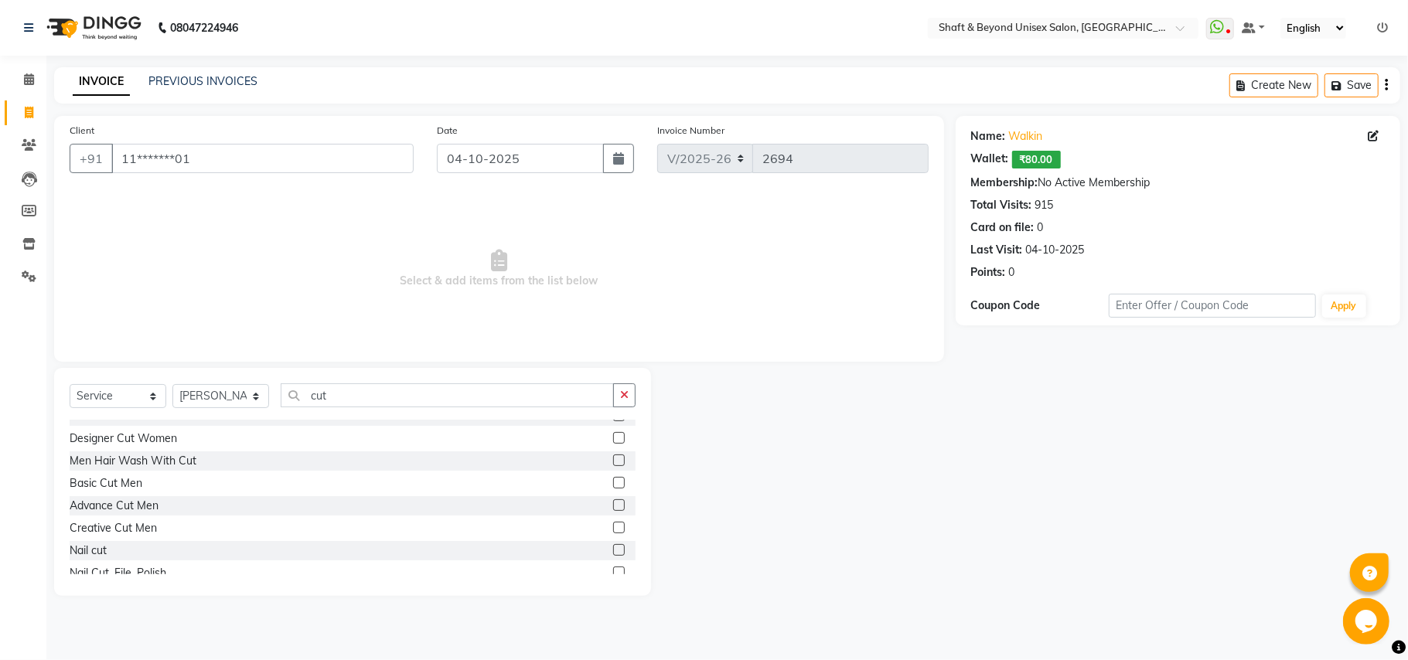
click at [613, 485] on label at bounding box center [619, 483] width 12 height 12
click at [613, 485] on input "checkbox" at bounding box center [618, 483] width 10 height 10
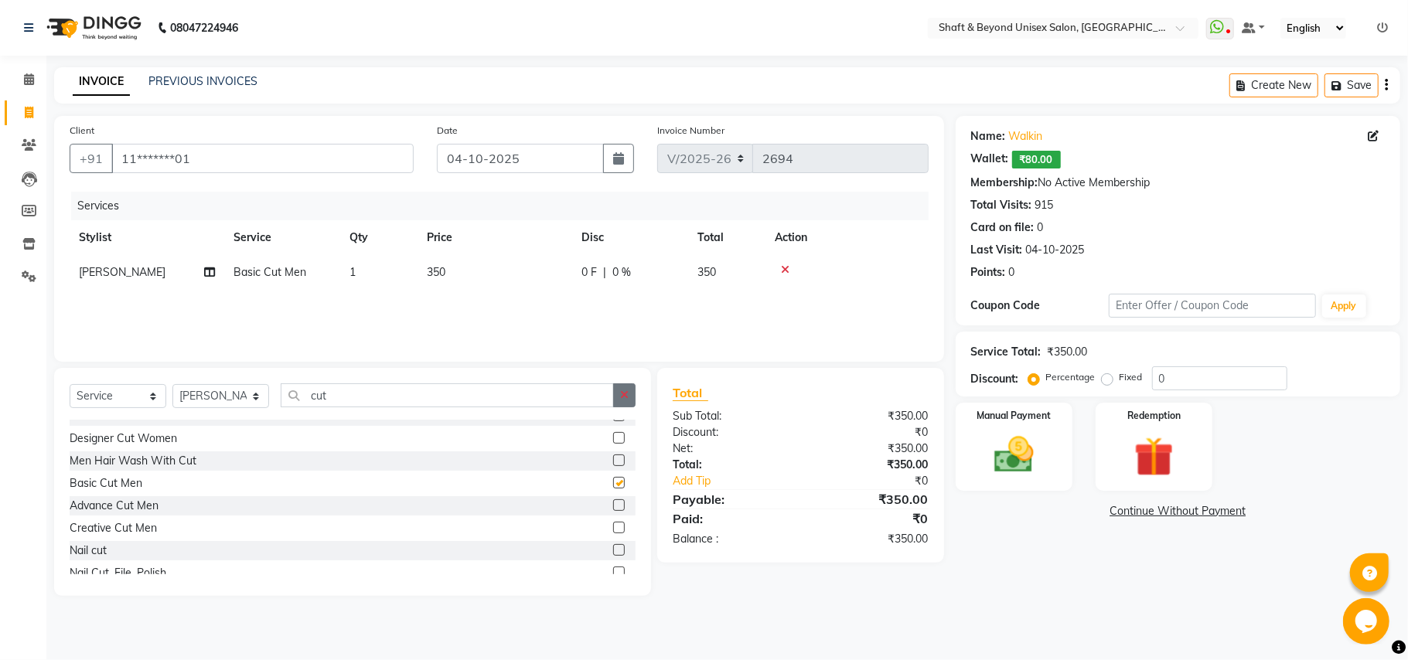
checkbox input "false"
click at [626, 393] on icon "button" at bounding box center [624, 395] width 9 height 11
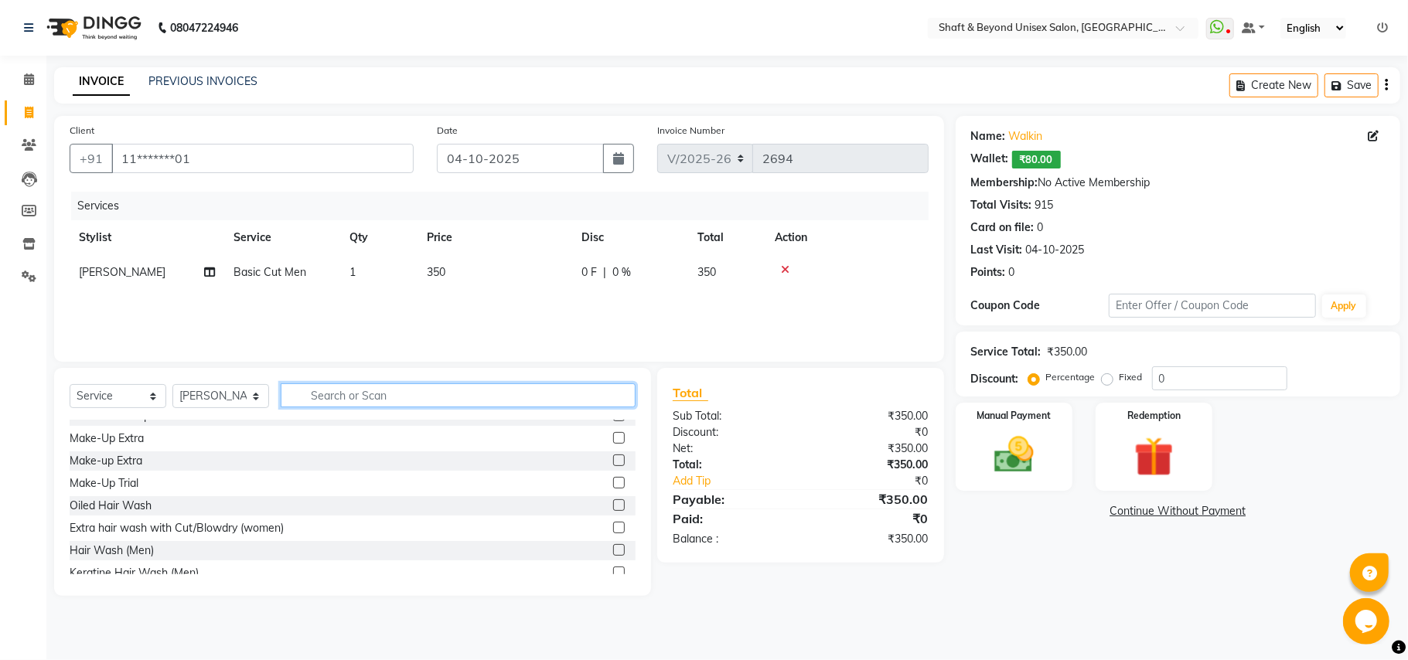
scroll to position [595, 0]
click at [434, 393] on input "text" at bounding box center [458, 395] width 355 height 24
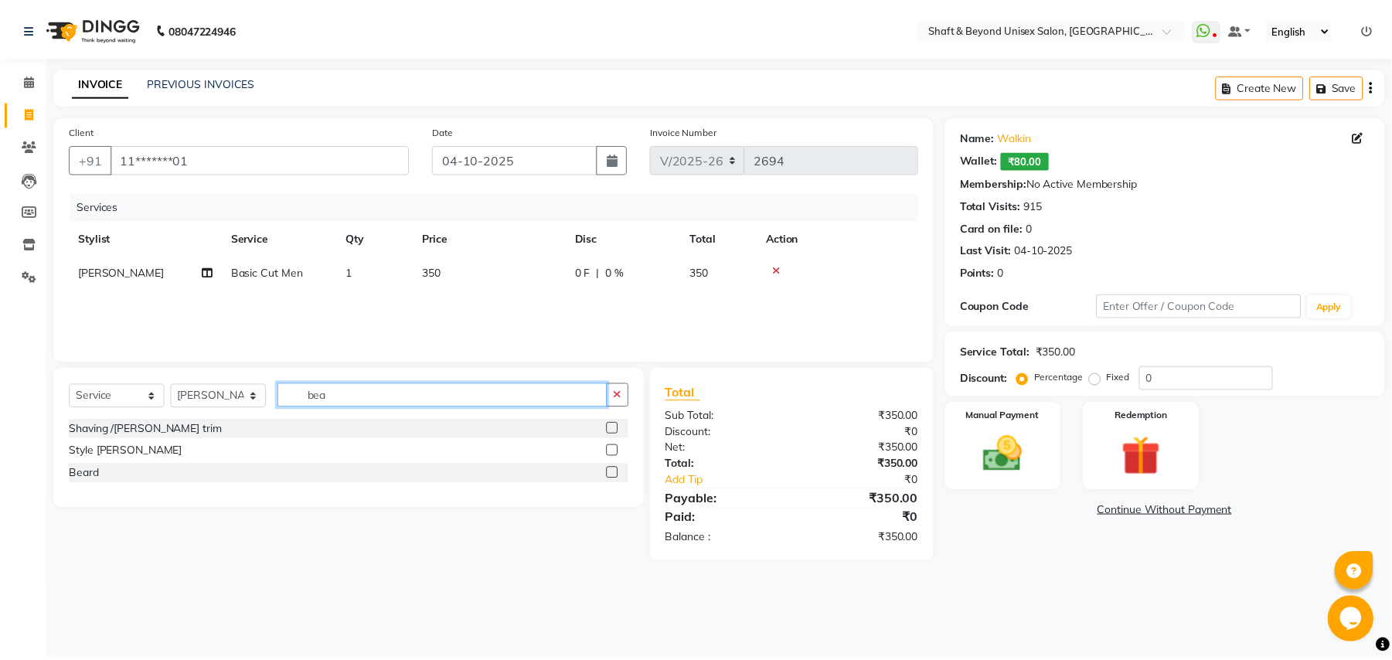
scroll to position [0, 0]
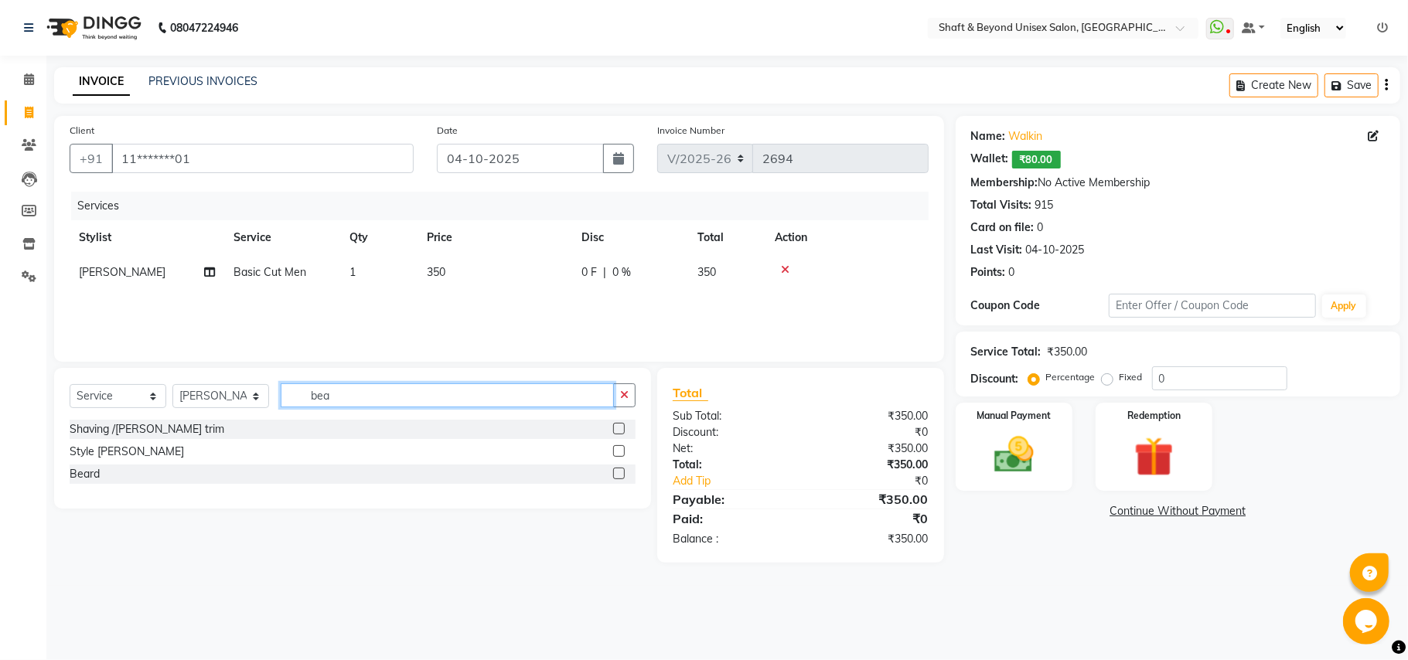
type input "bea"
click at [617, 428] on label at bounding box center [619, 429] width 12 height 12
click at [617, 428] on input "checkbox" at bounding box center [618, 429] width 10 height 10
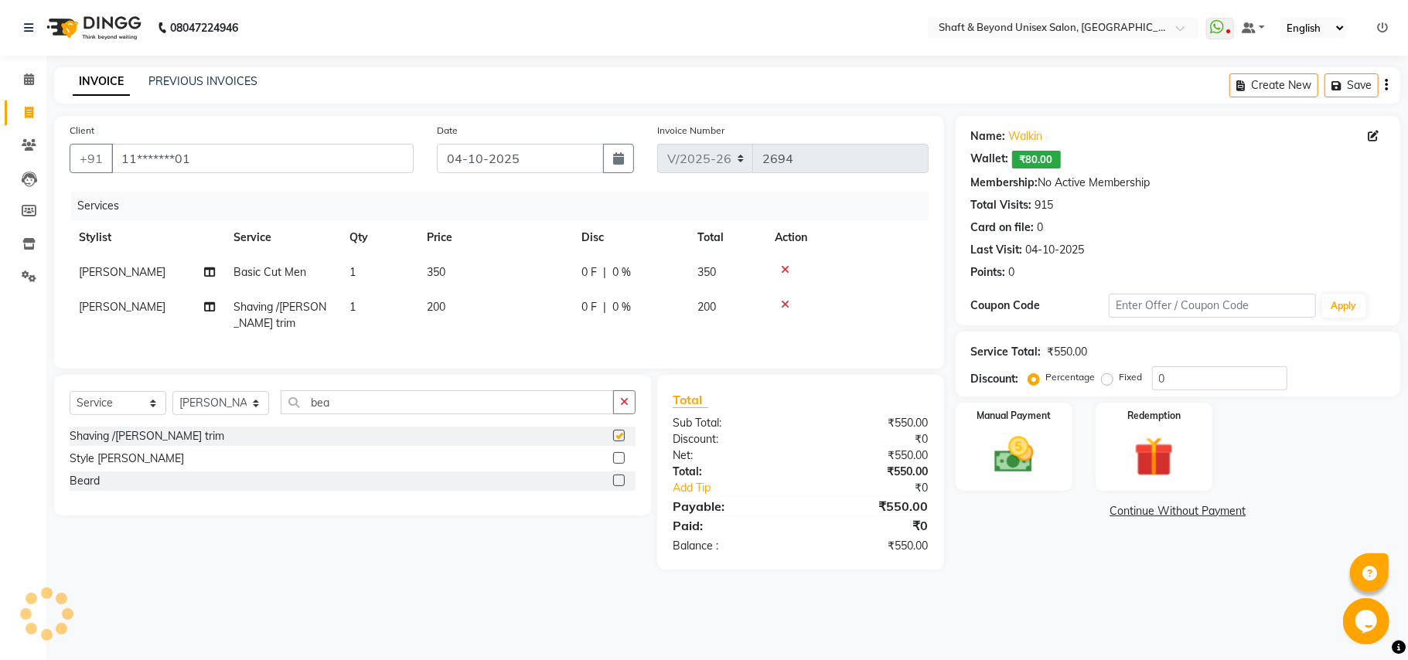
checkbox input "false"
click at [648, 307] on div "0 F | 0 %" at bounding box center [629, 307] width 97 height 16
select select "66753"
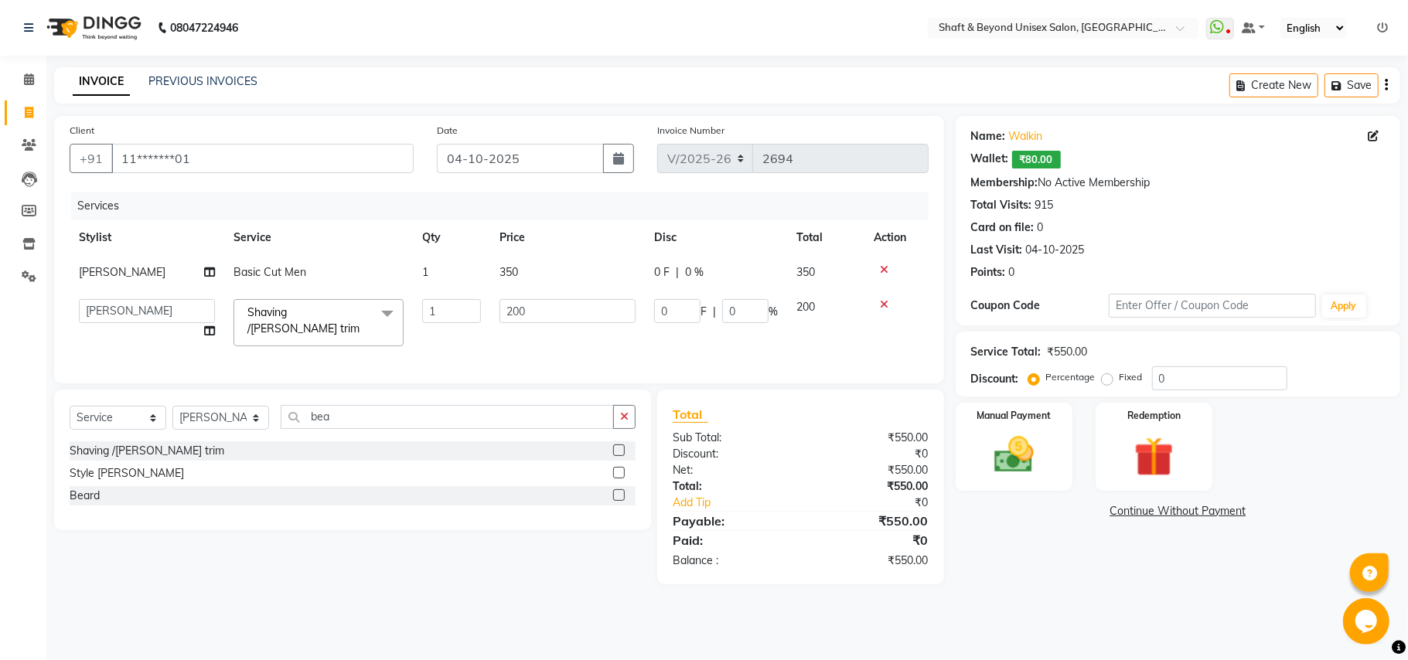
click at [693, 267] on span "0 %" at bounding box center [694, 272] width 19 height 16
select select "66753"
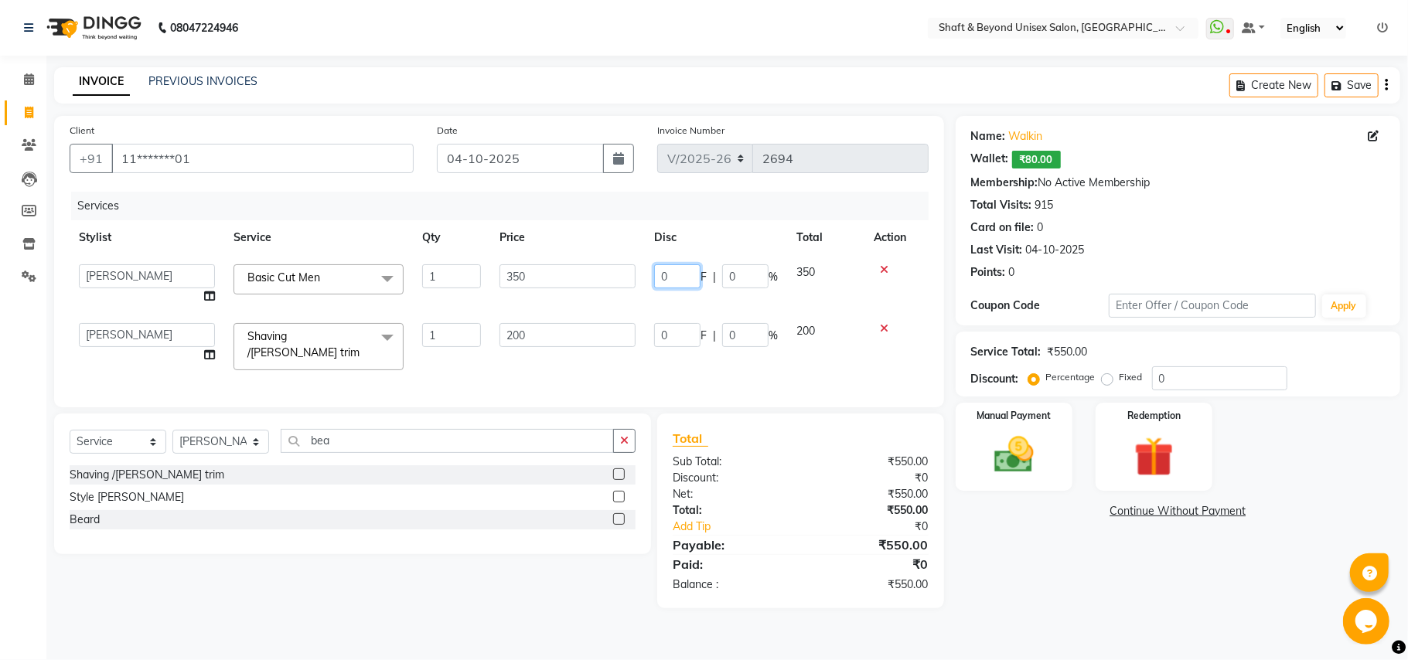
click at [669, 276] on input "0" at bounding box center [677, 276] width 46 height 24
type input "100"
click at [669, 303] on tbody "Archana [PERSON_NAME] [PERSON_NAME] [PERSON_NAME] Rakhi [PERSON_NAME] [PERSON_N…" at bounding box center [499, 317] width 859 height 124
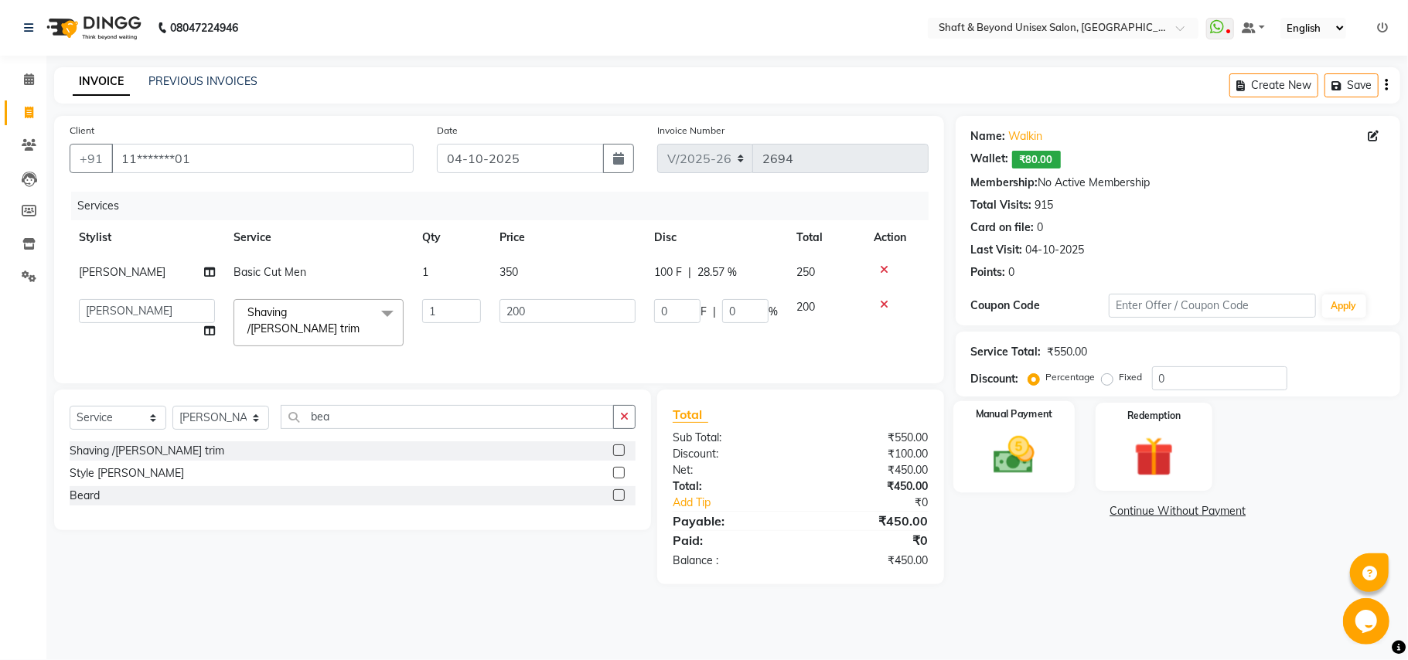
click at [1024, 458] on img at bounding box center [1013, 455] width 67 height 48
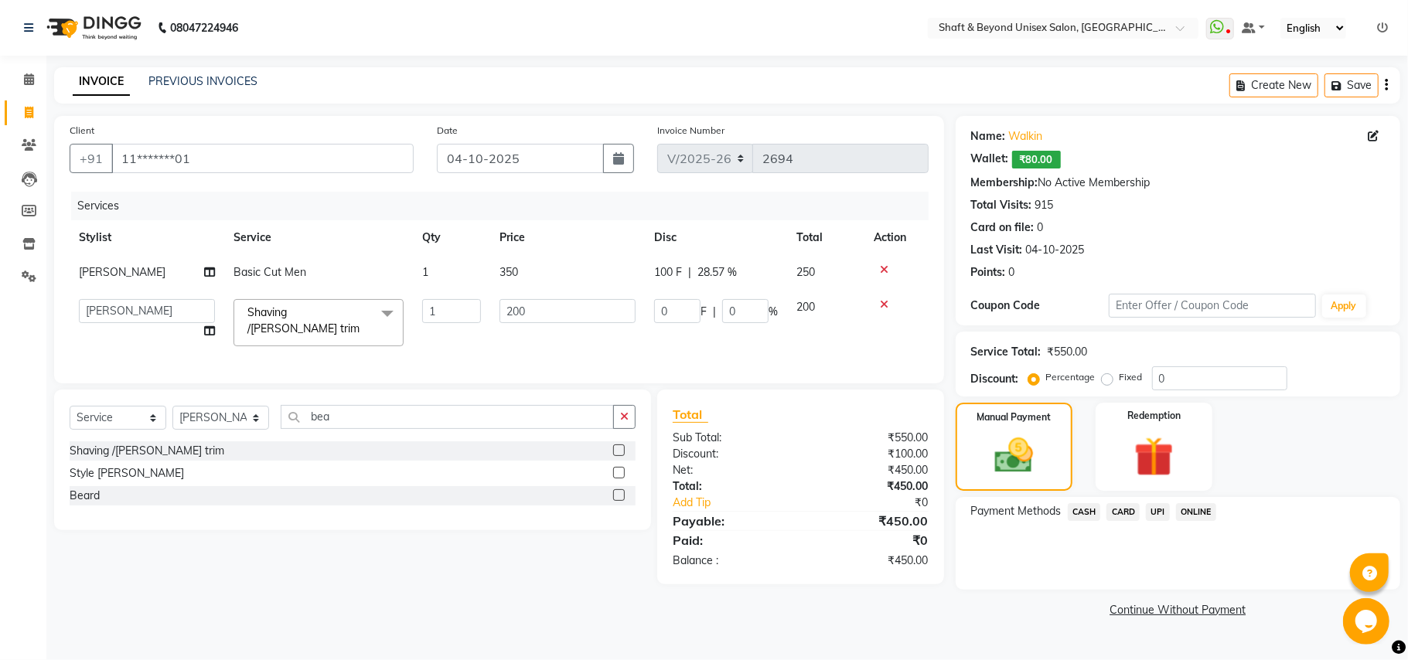
click at [1080, 508] on span "CASH" at bounding box center [1084, 512] width 33 height 18
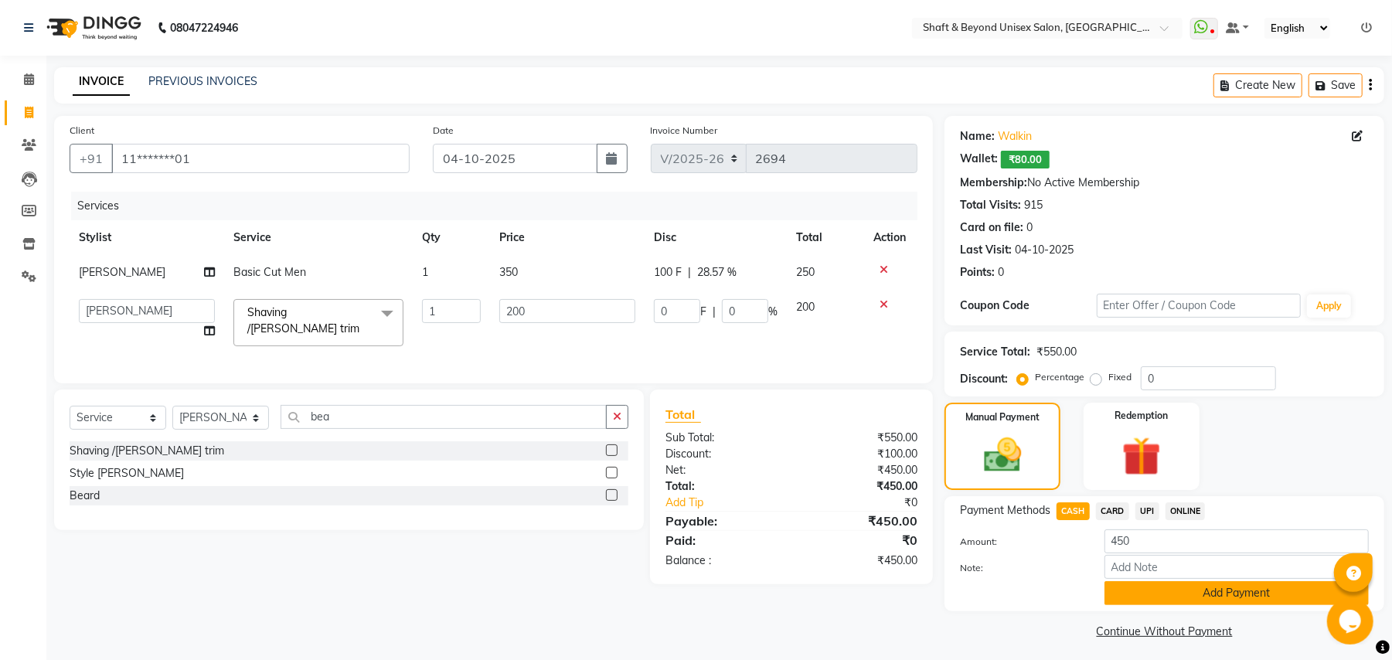
click at [1151, 592] on button "Add Payment" at bounding box center [1237, 593] width 264 height 24
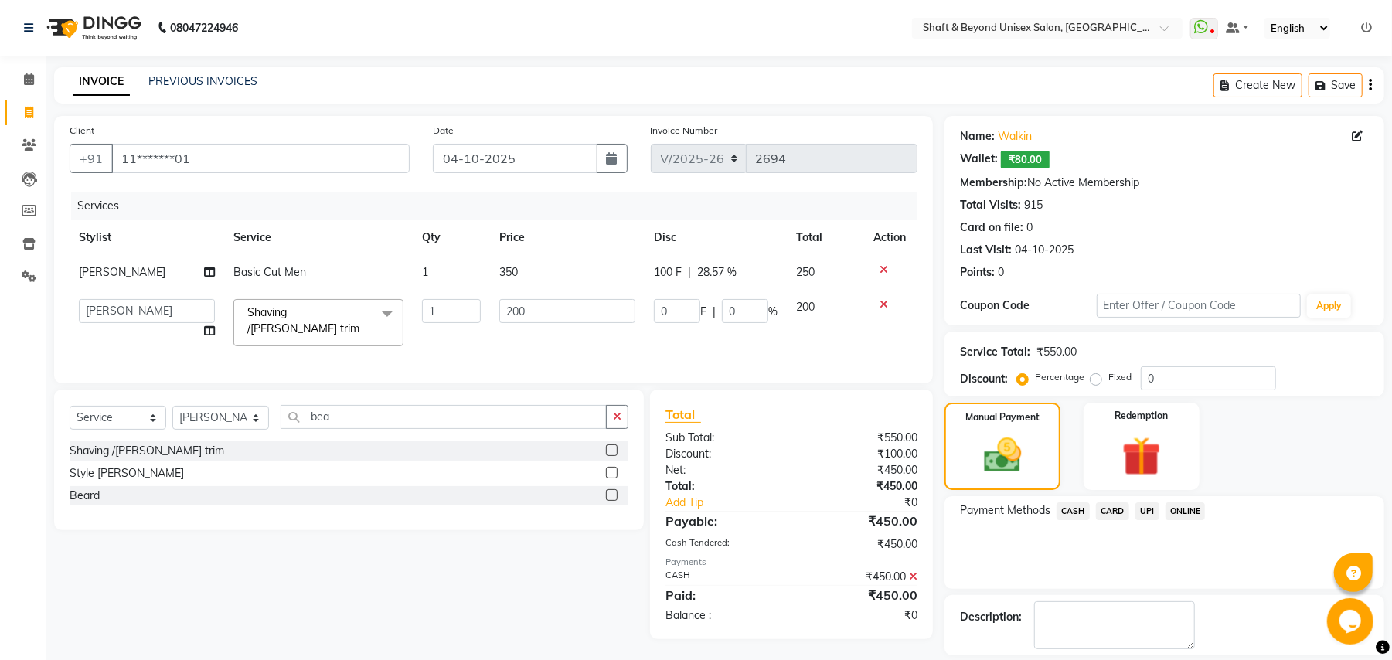
scroll to position [72, 0]
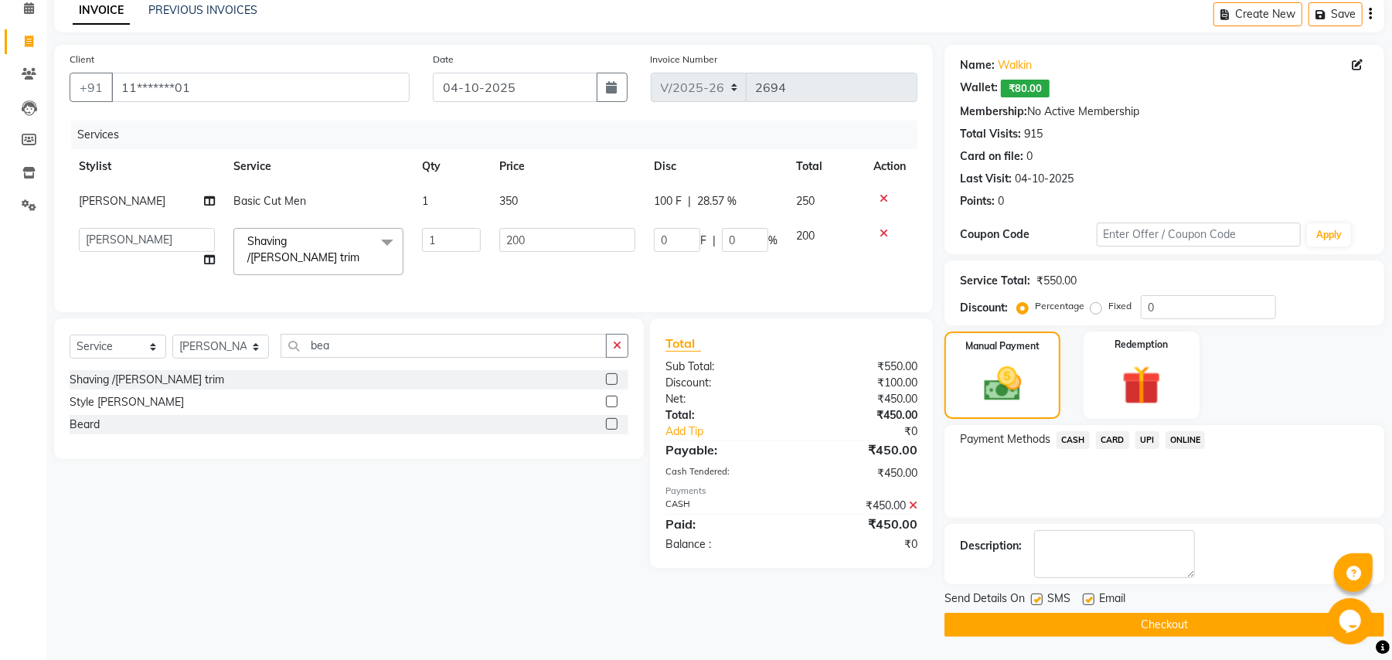
click at [1129, 618] on button "Checkout" at bounding box center [1165, 625] width 440 height 24
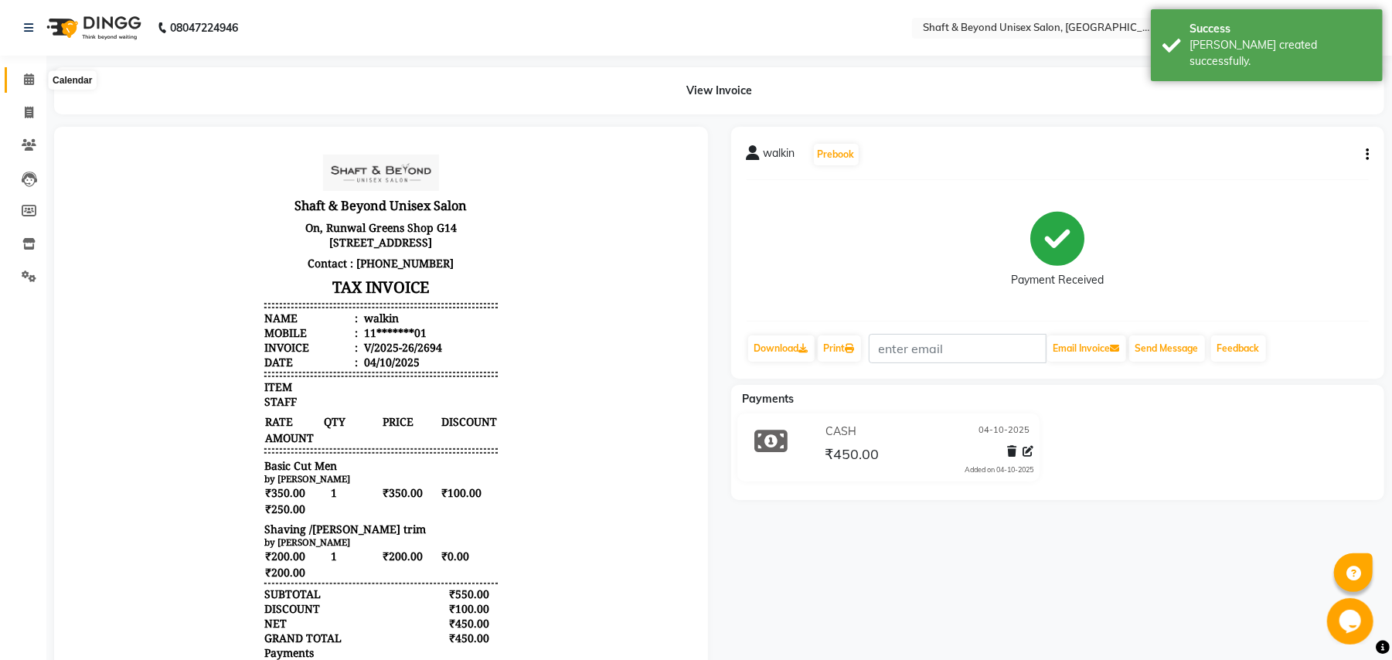
click at [32, 81] on icon at bounding box center [29, 79] width 10 height 12
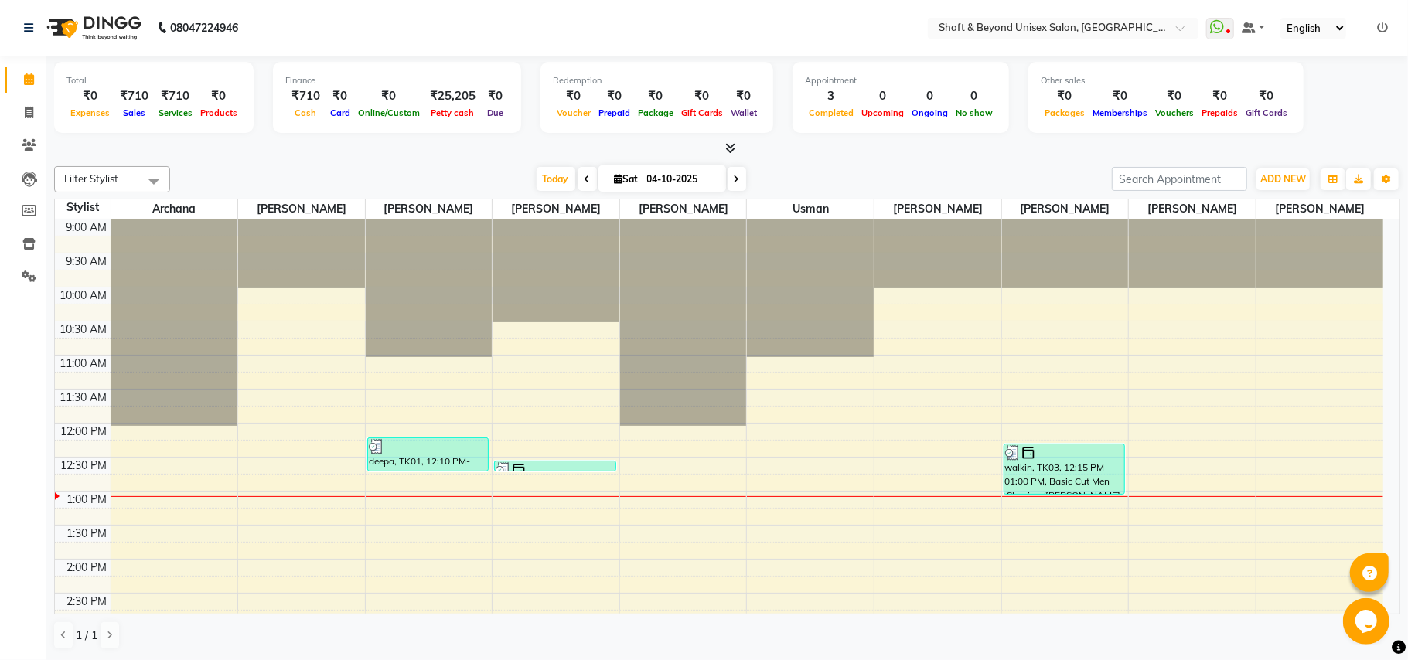
click at [730, 143] on icon at bounding box center [730, 148] width 10 height 12
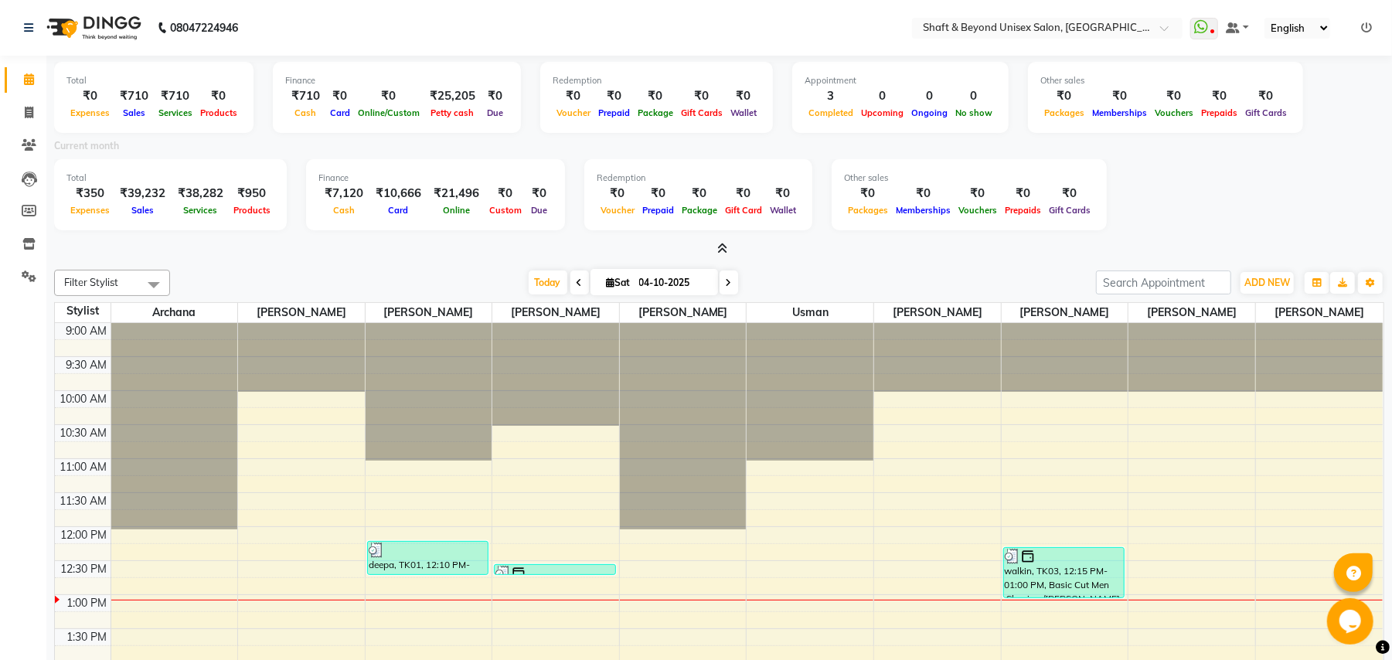
click at [721, 246] on icon at bounding box center [722, 249] width 10 height 12
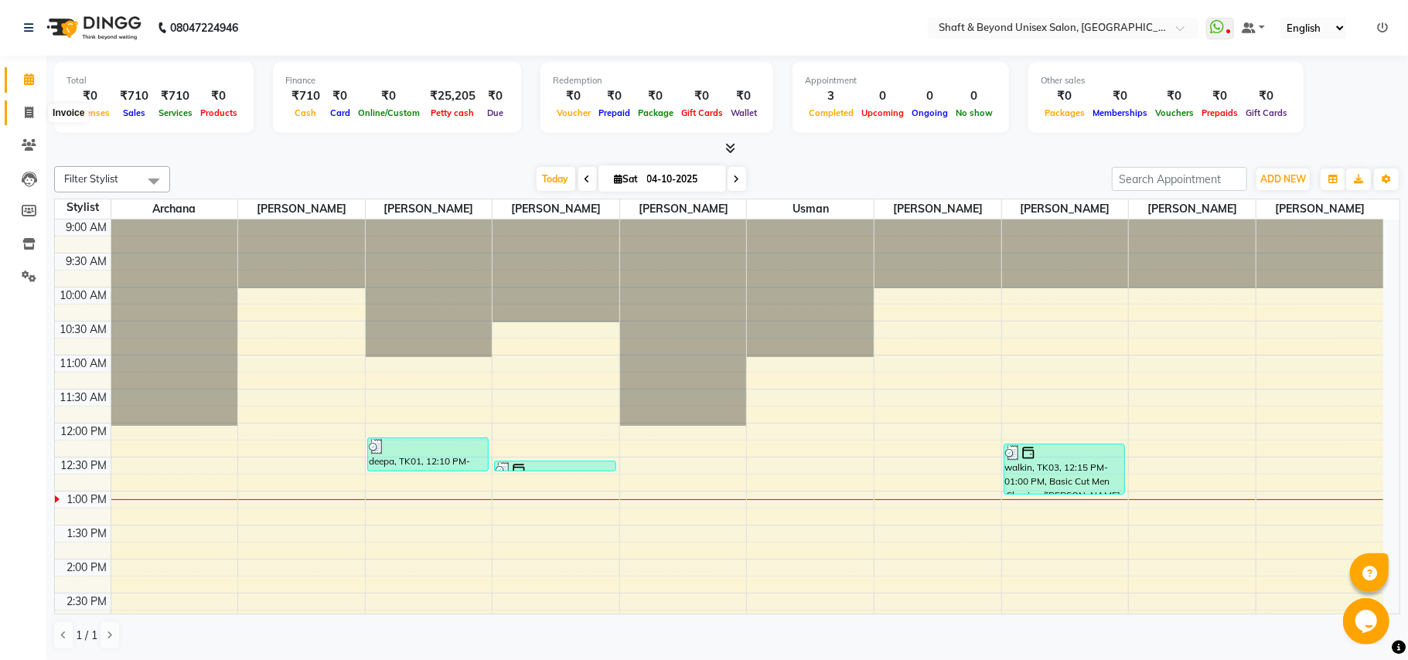
click at [25, 114] on icon at bounding box center [29, 113] width 9 height 12
select select "3878"
select select "service"
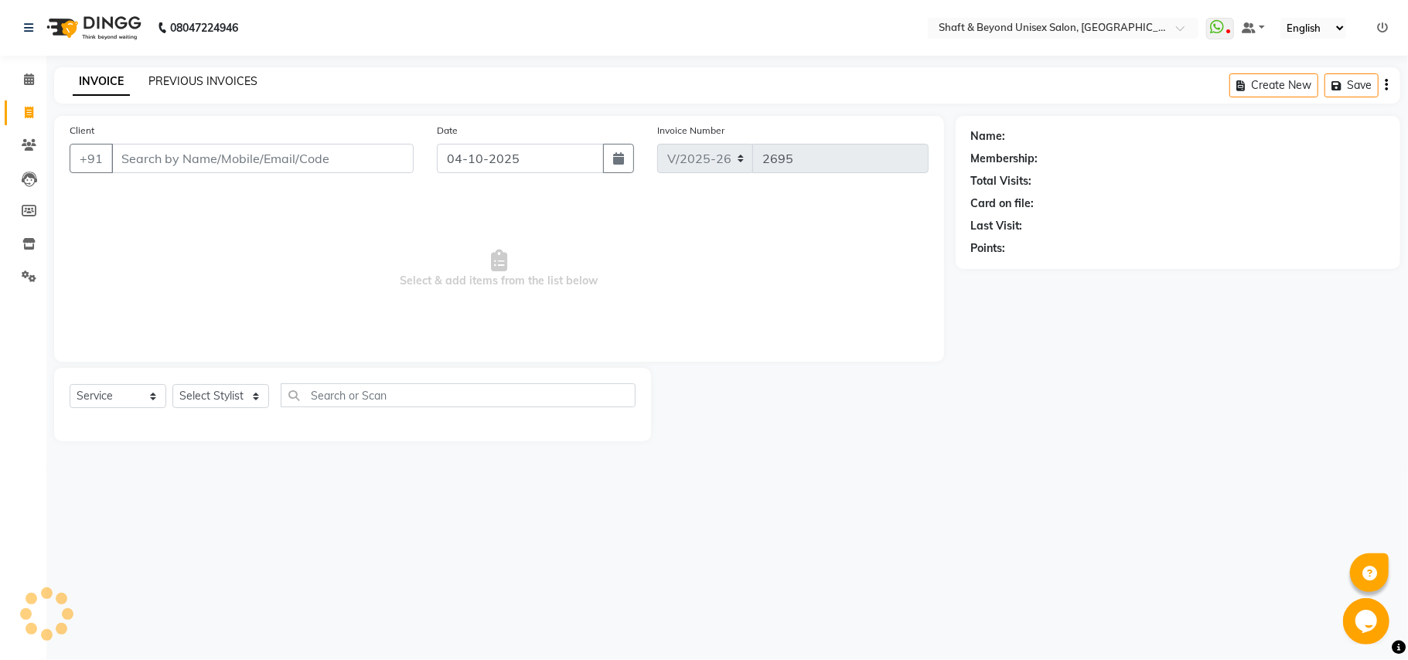
click at [184, 83] on link "PREVIOUS INVOICES" at bounding box center [202, 81] width 109 height 14
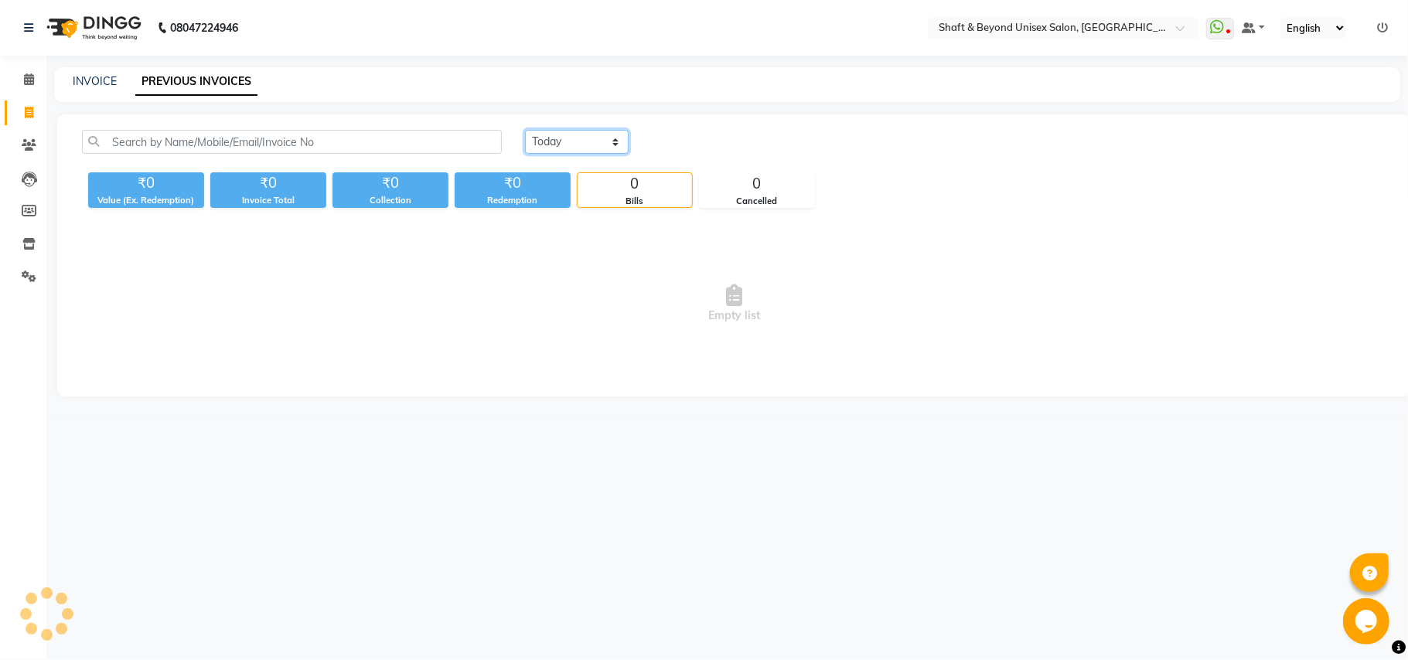
click at [548, 140] on select "[DATE] [DATE] Custom Range" at bounding box center [577, 142] width 104 height 24
select select "yesterday"
click at [525, 130] on select "[DATE] [DATE] Custom Range" at bounding box center [577, 142] width 104 height 24
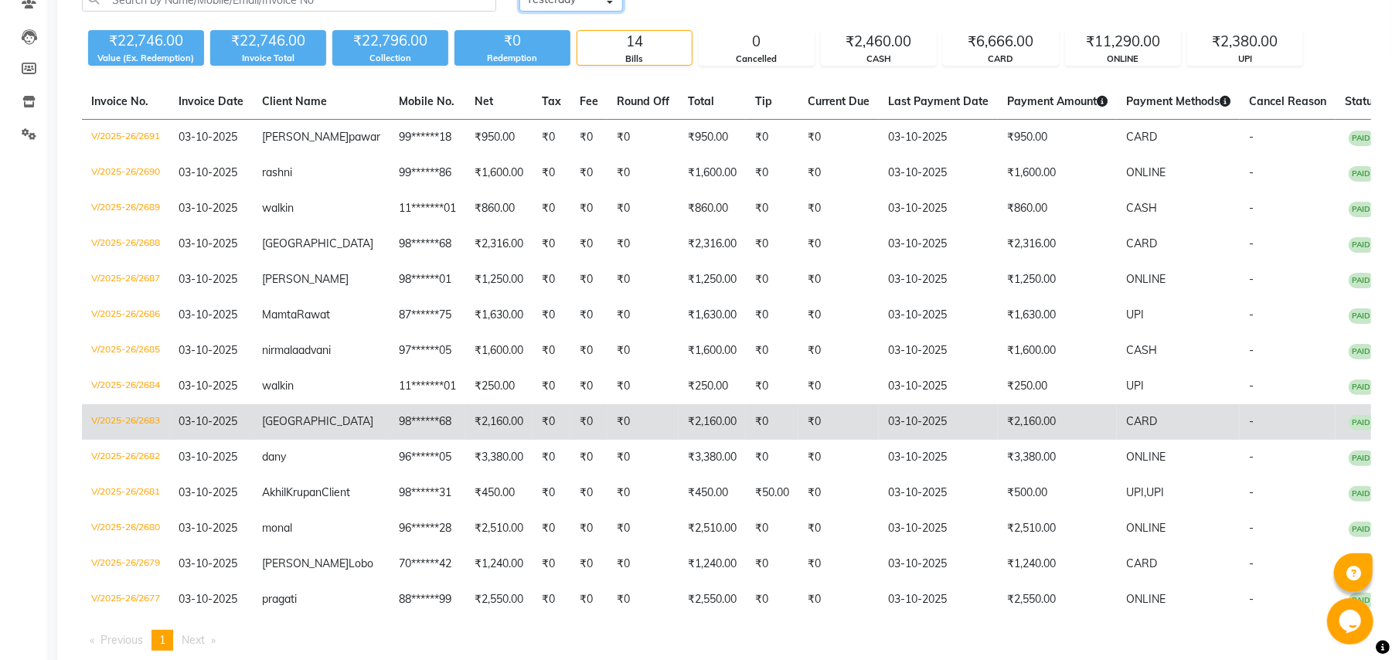
scroll to position [181, 0]
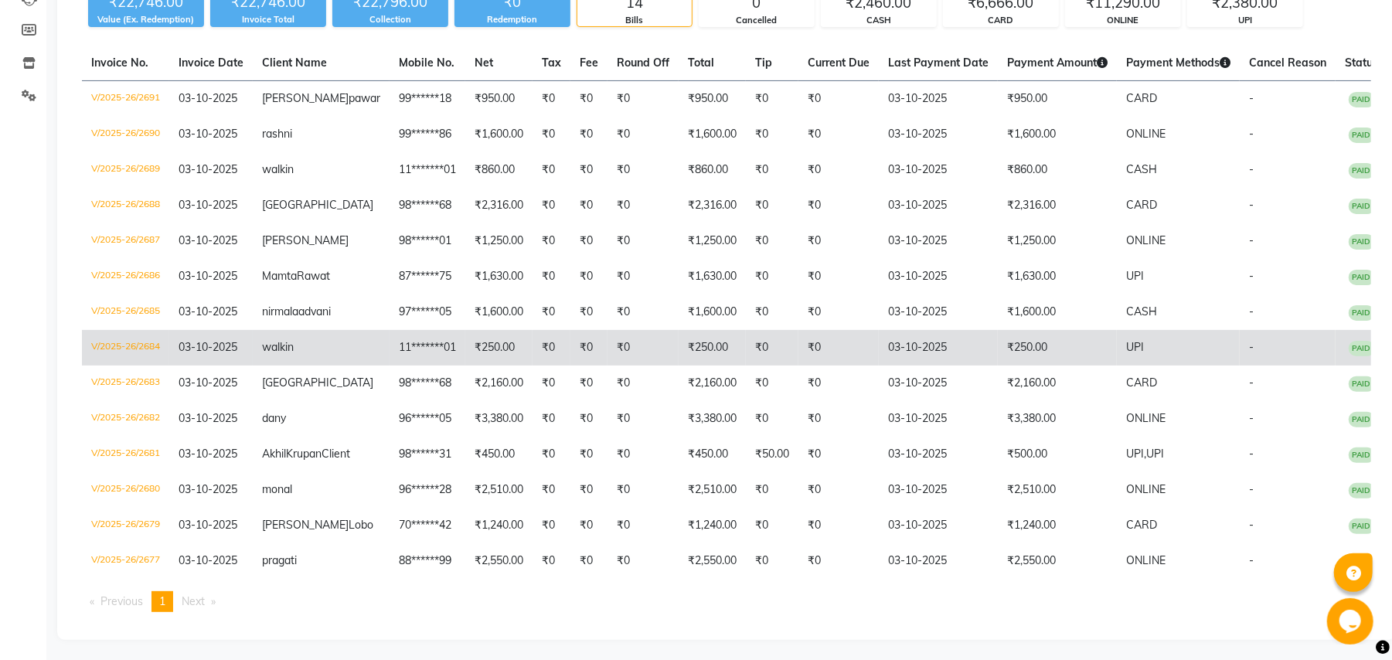
click at [490, 335] on td "₹250.00" at bounding box center [498, 348] width 67 height 36
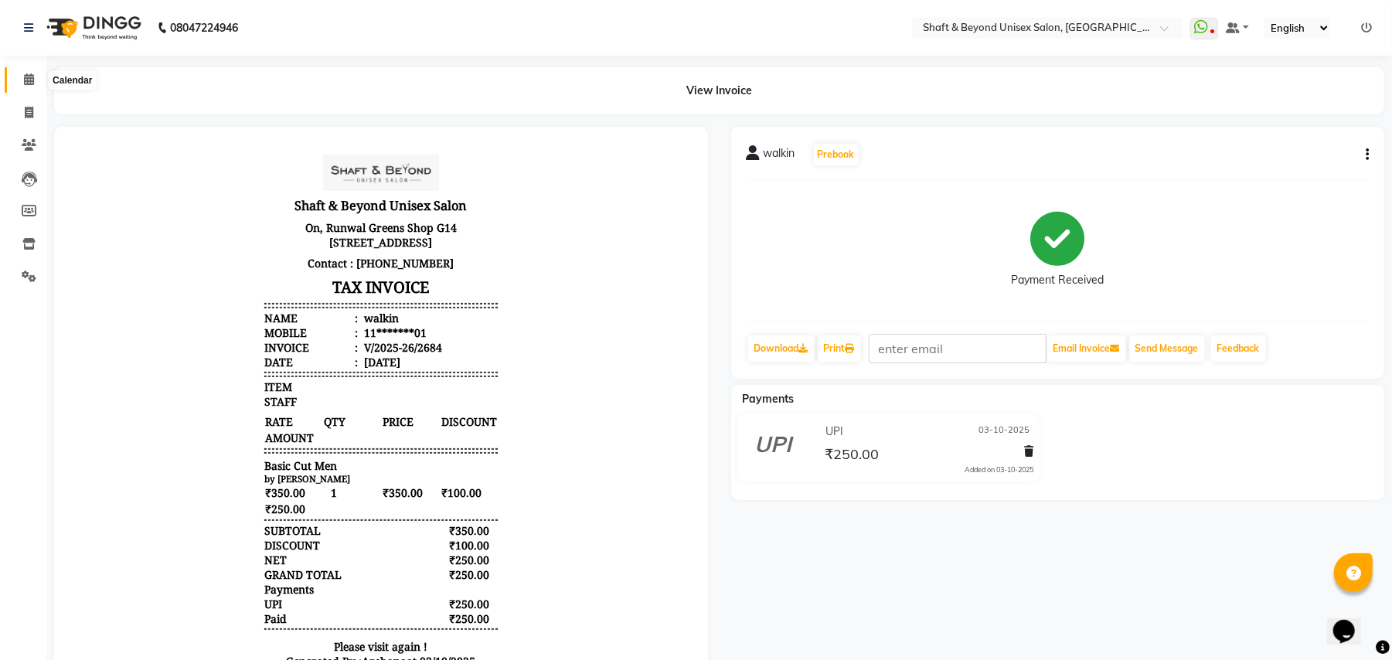
click at [25, 80] on icon at bounding box center [29, 79] width 10 height 12
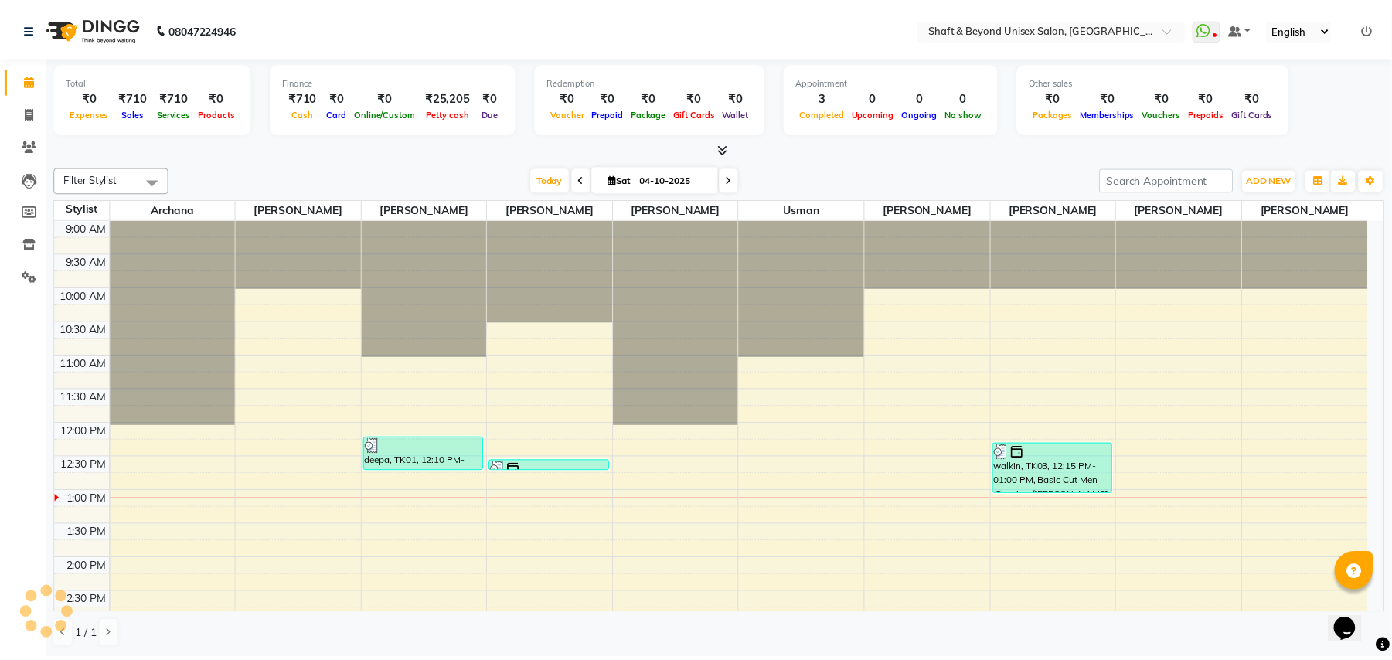
scroll to position [277, 0]
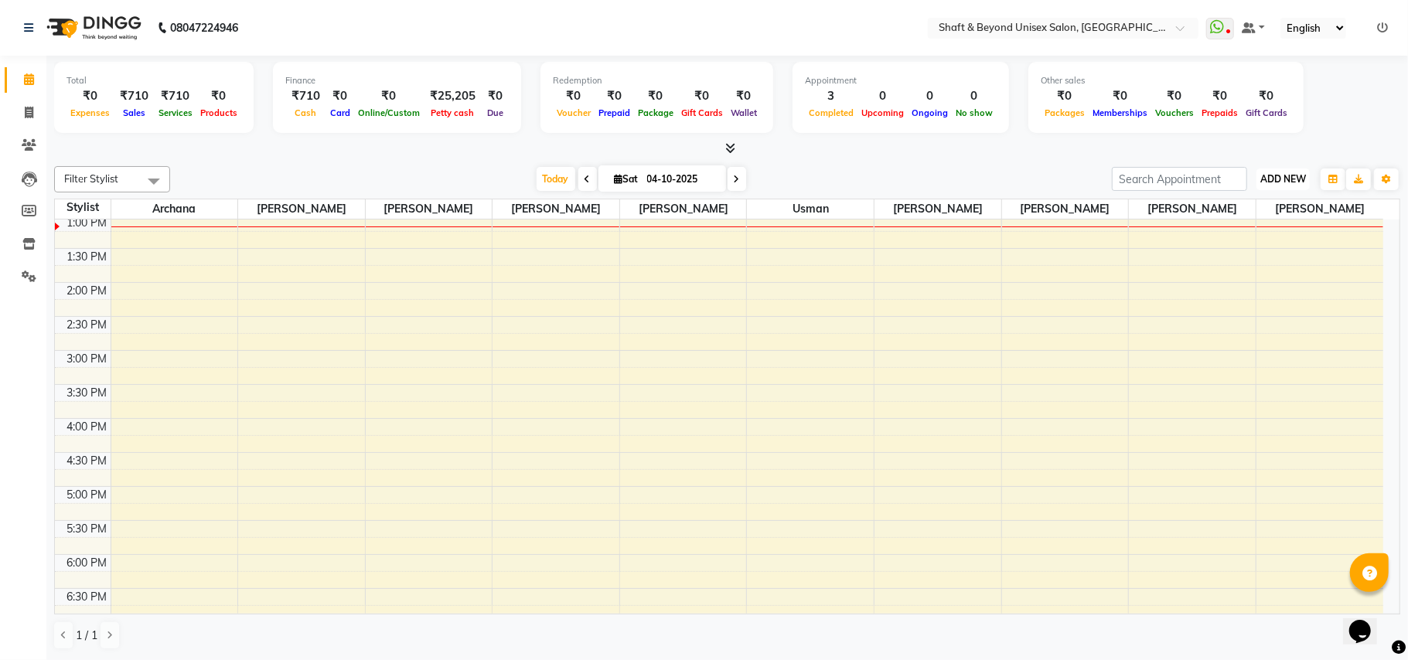
click at [1279, 179] on span "ADD NEW" at bounding box center [1283, 179] width 46 height 12
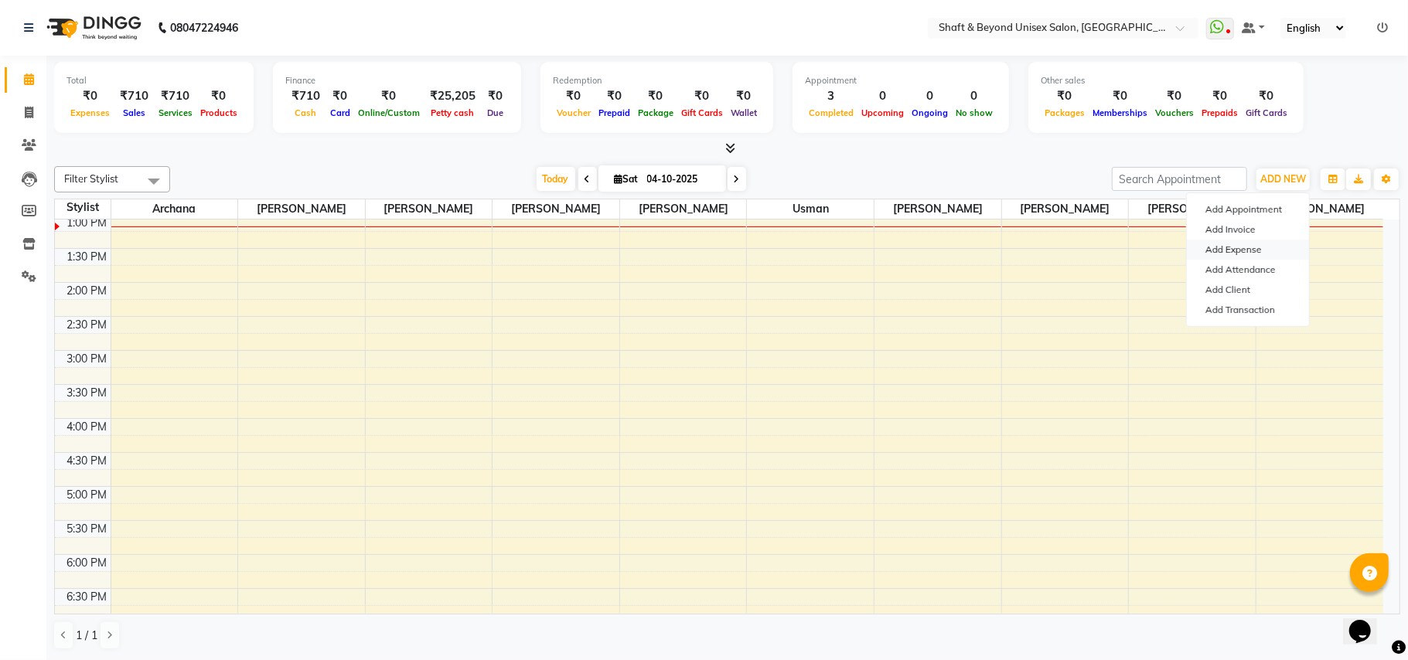
click at [1251, 252] on link "Add Expense" at bounding box center [1248, 250] width 122 height 20
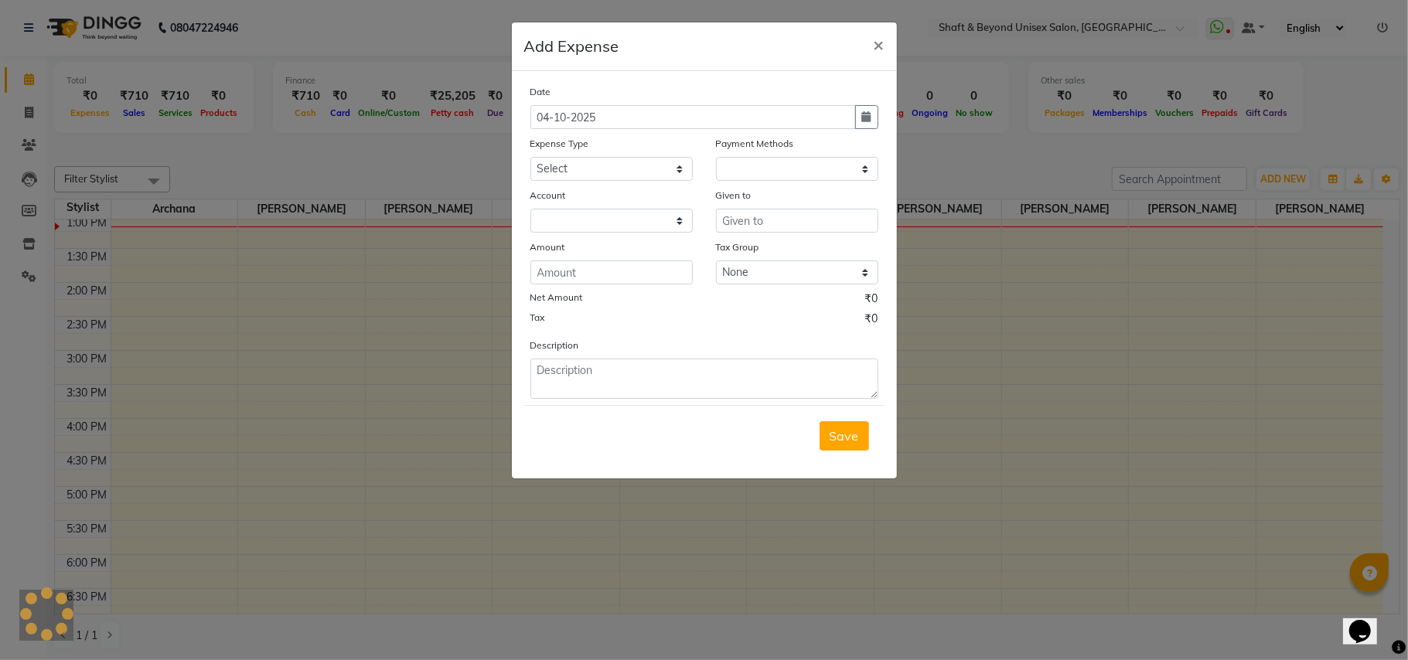
select select "1"
select select "2656"
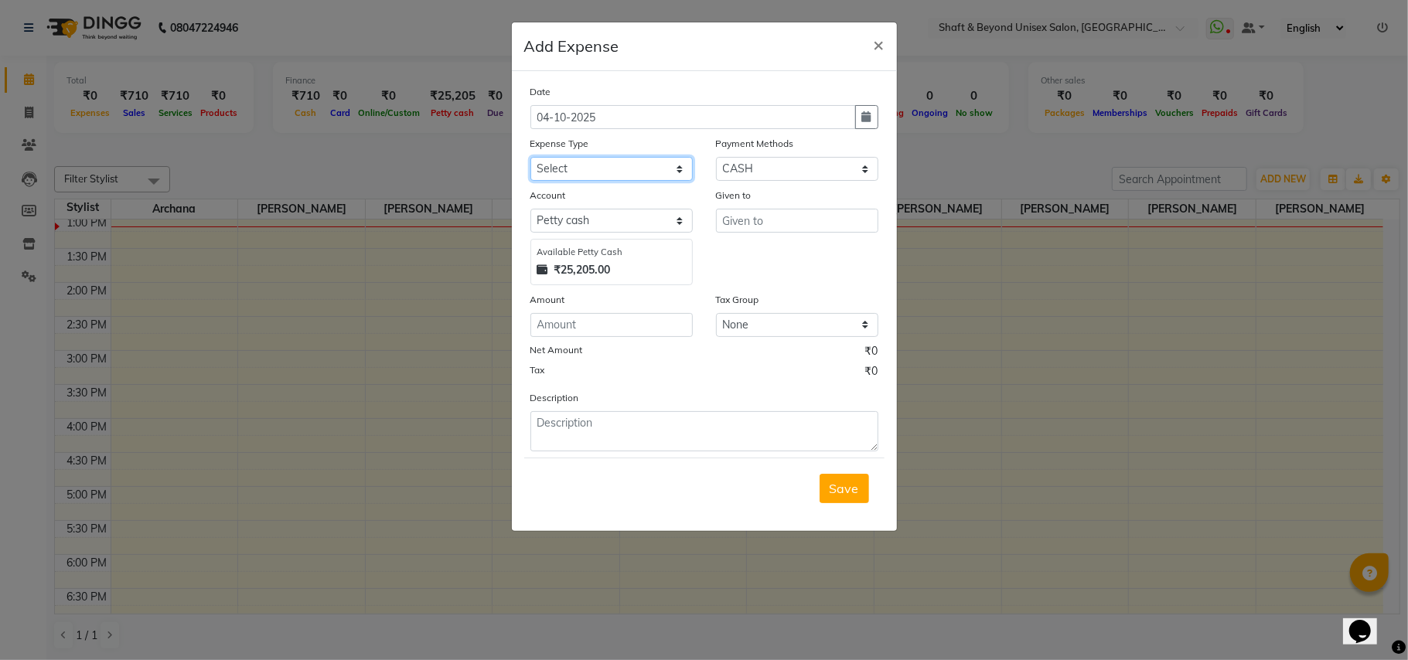
click at [587, 170] on select "Select Advance Salary Bank charges Car maintenance Cash transfer to bank Cash t…" at bounding box center [611, 169] width 162 height 24
select select "8901"
click at [530, 157] on select "Select Advance Salary Bank charges Car maintenance Cash transfer to bank Cash t…" at bounding box center [611, 169] width 162 height 24
click at [754, 216] on input "text" at bounding box center [797, 221] width 162 height 24
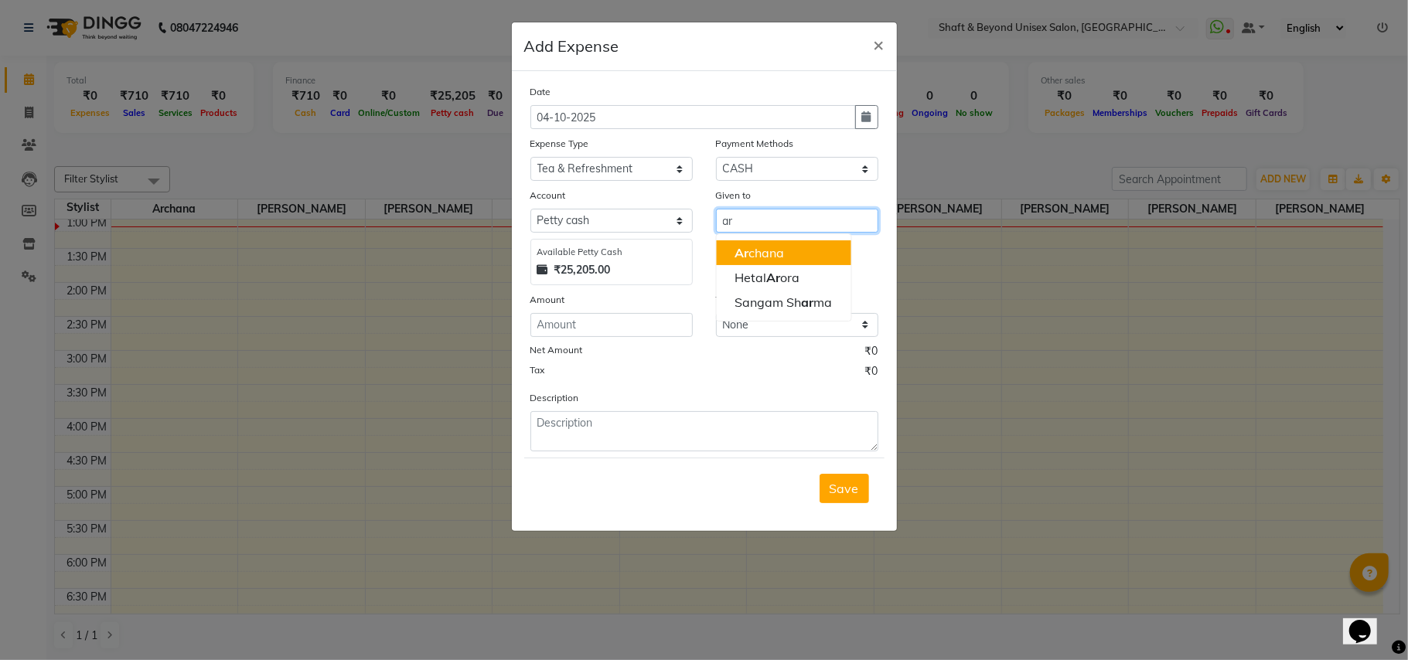
click at [771, 257] on ngb-highlight "Ar chana" at bounding box center [758, 252] width 49 height 15
type input "Archana"
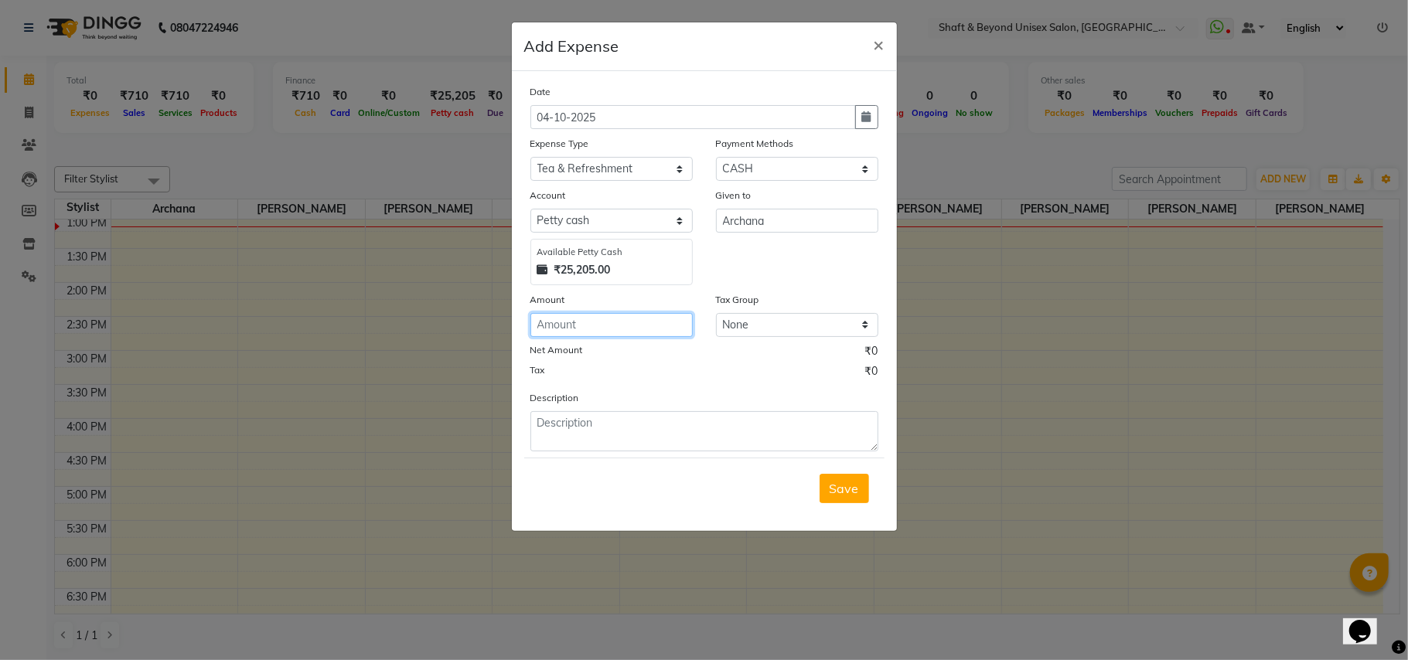
click at [600, 322] on input "number" at bounding box center [611, 325] width 162 height 24
type input "90"
click at [653, 436] on textarea at bounding box center [704, 431] width 348 height 40
type textarea "milk 90 3 day"
click at [841, 481] on span "Save" at bounding box center [843, 488] width 29 height 15
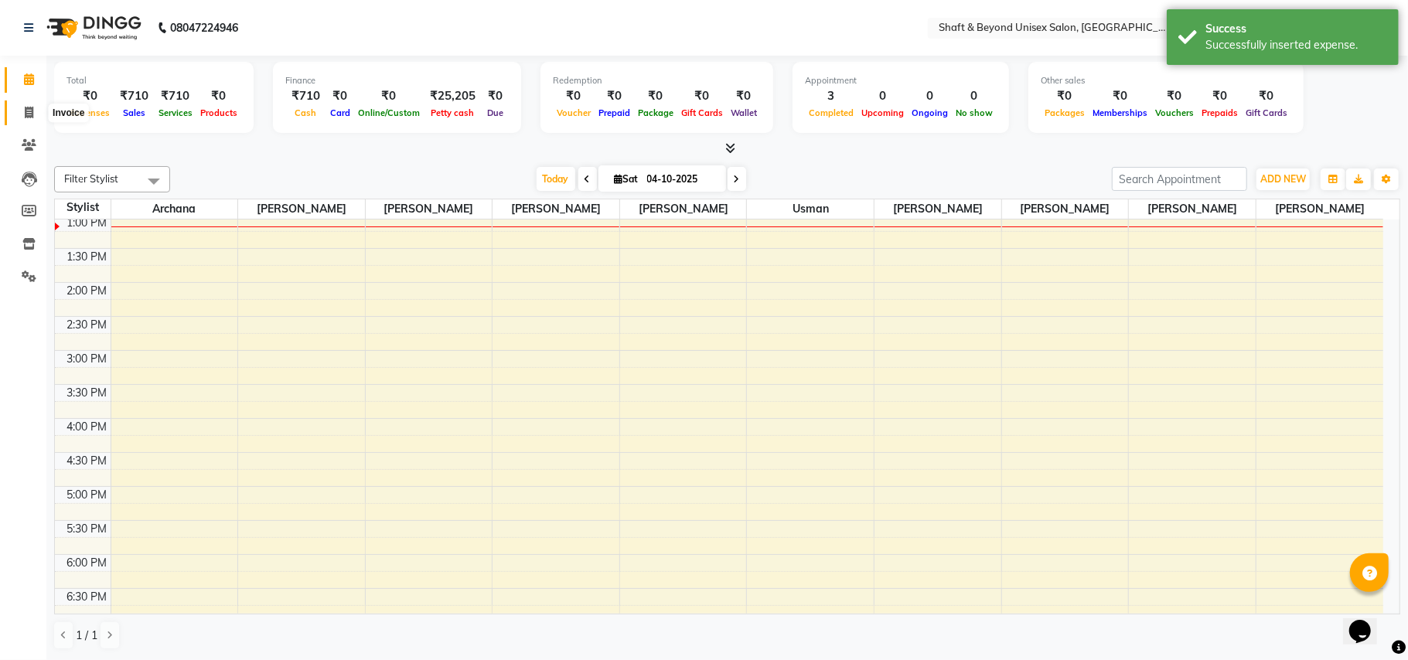
click at [29, 116] on icon at bounding box center [29, 113] width 9 height 12
select select "service"
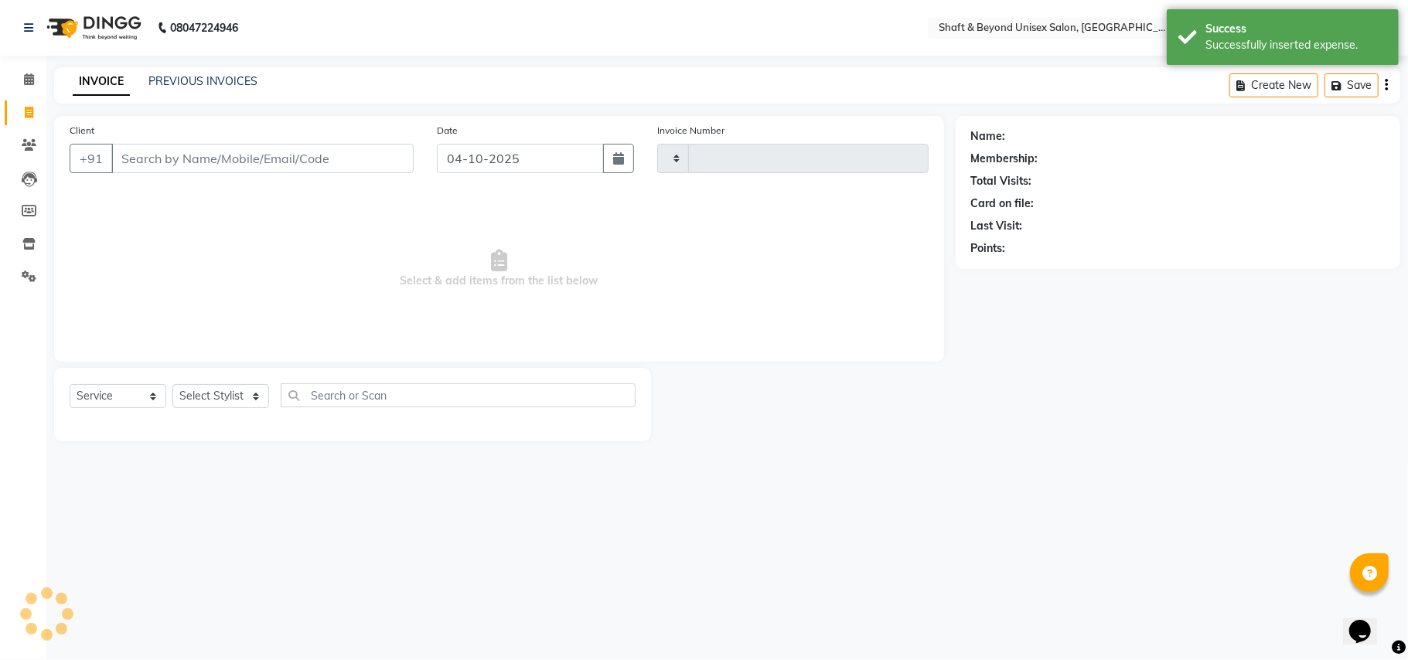
type input "2695"
select select "3878"
click at [25, 74] on icon at bounding box center [29, 79] width 10 height 12
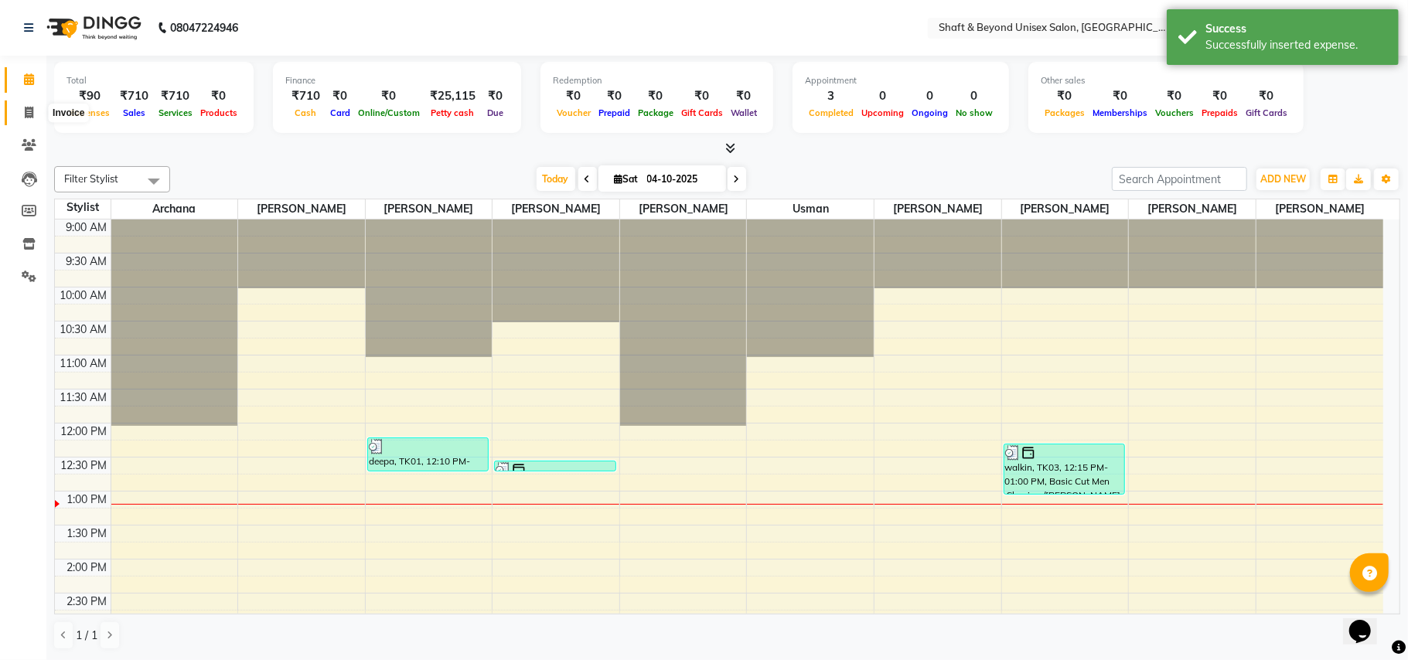
click at [31, 110] on icon at bounding box center [29, 113] width 9 height 12
select select "service"
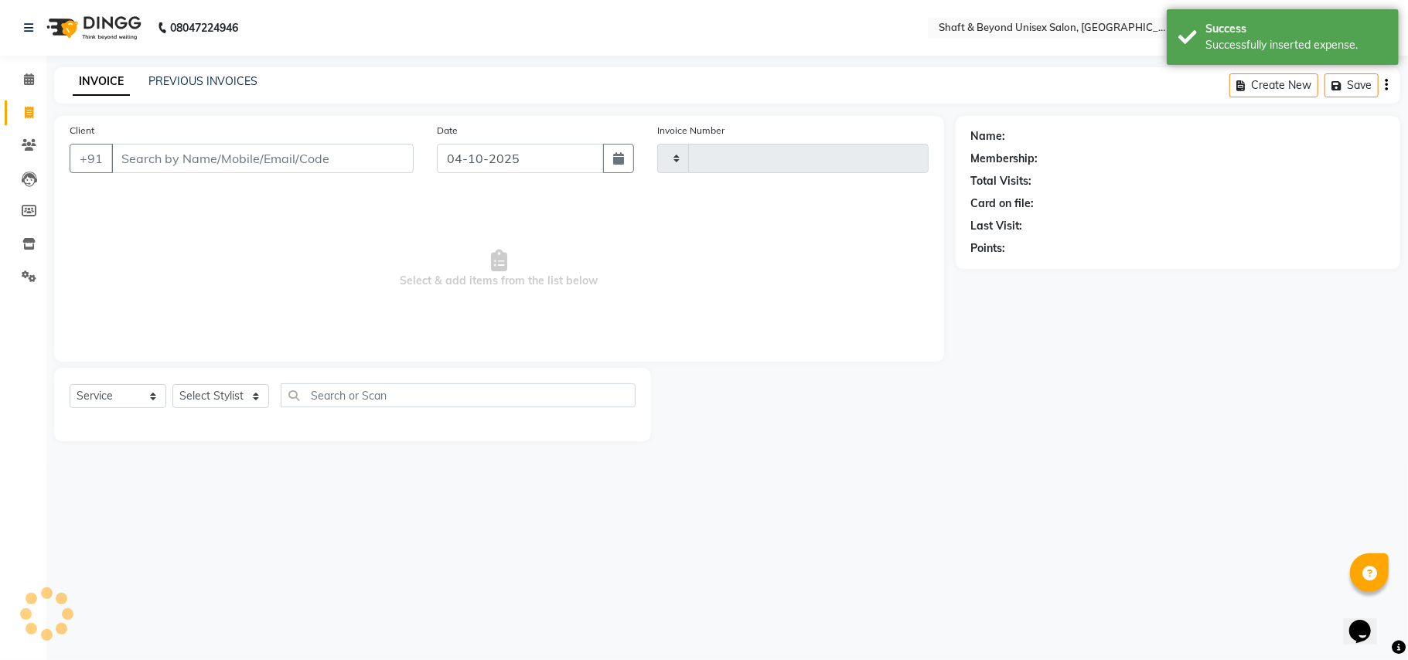
type input "2695"
select select "3878"
click at [29, 83] on icon at bounding box center [29, 79] width 10 height 12
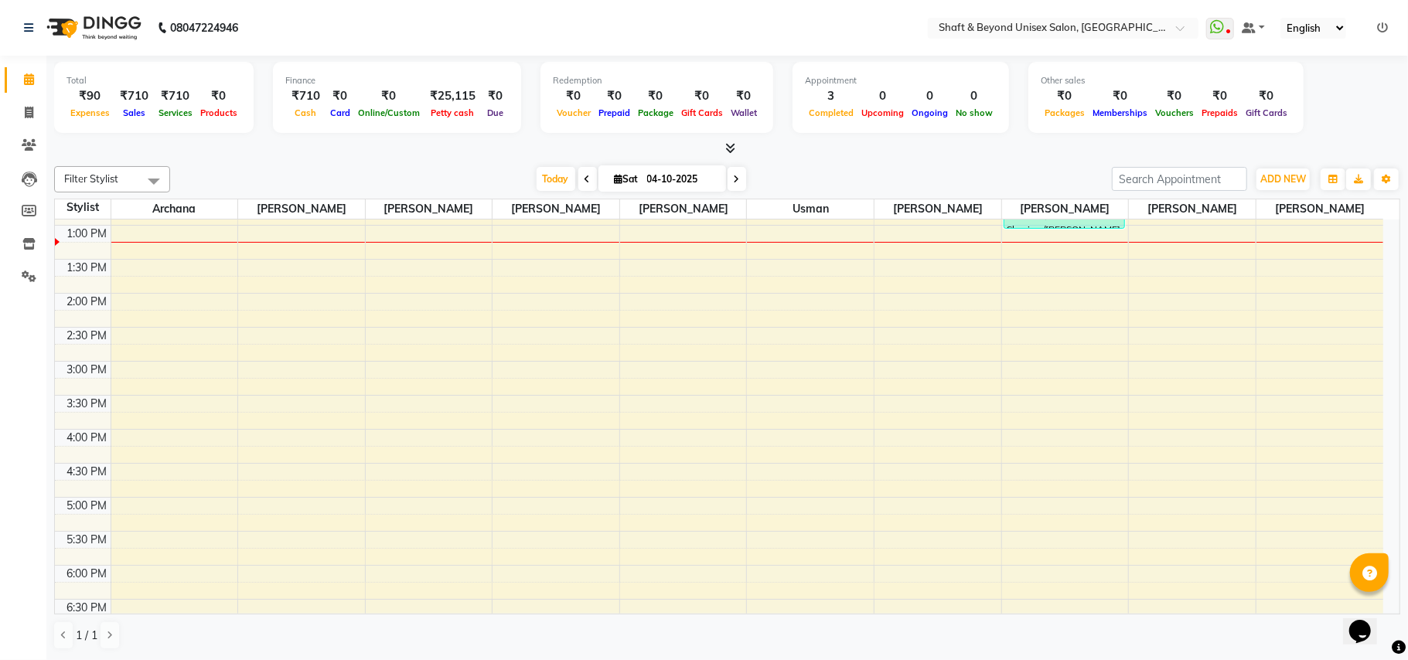
scroll to position [174, 0]
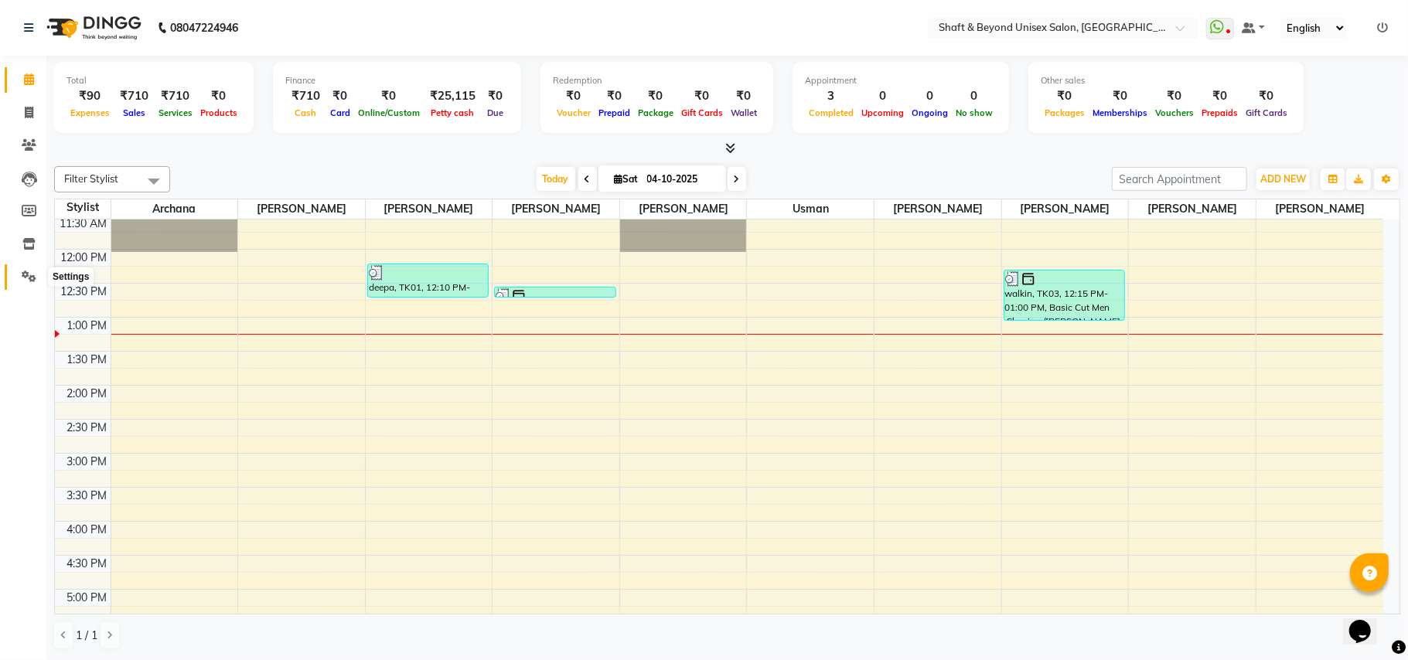
click at [23, 273] on icon at bounding box center [29, 277] width 15 height 12
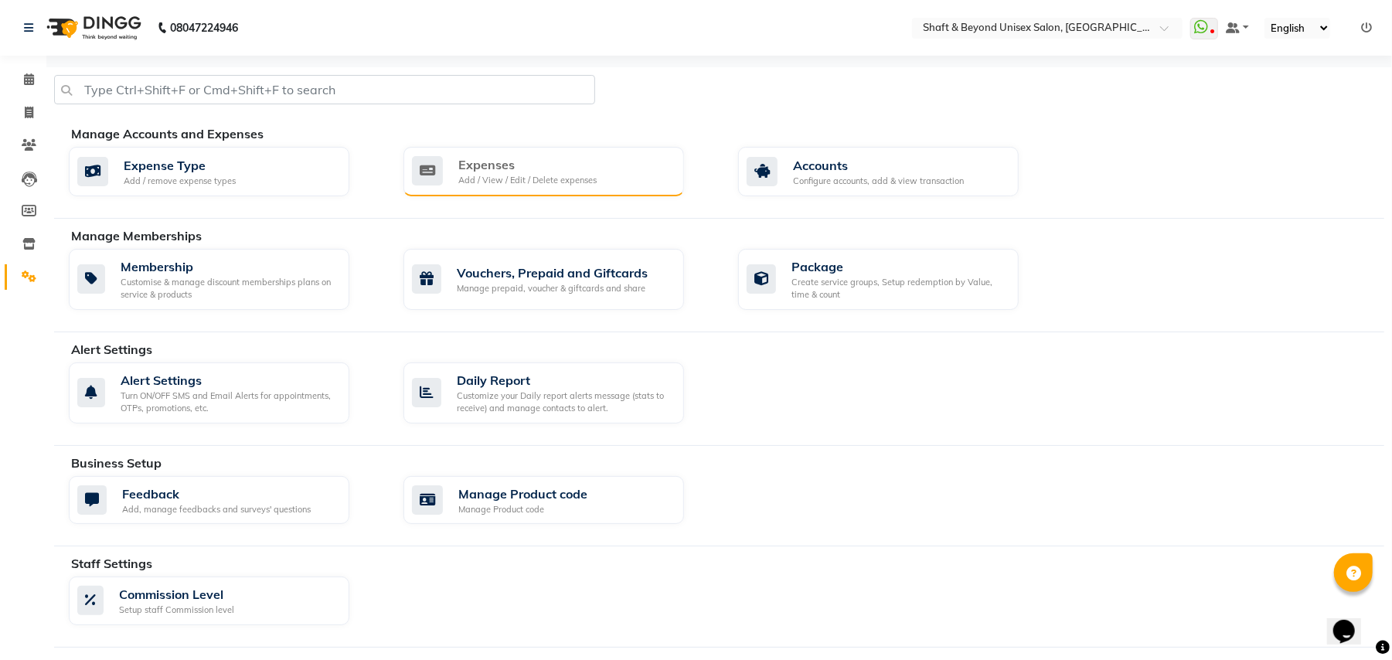
click at [473, 182] on div "Add / View / Edit / Delete expenses" at bounding box center [527, 180] width 138 height 13
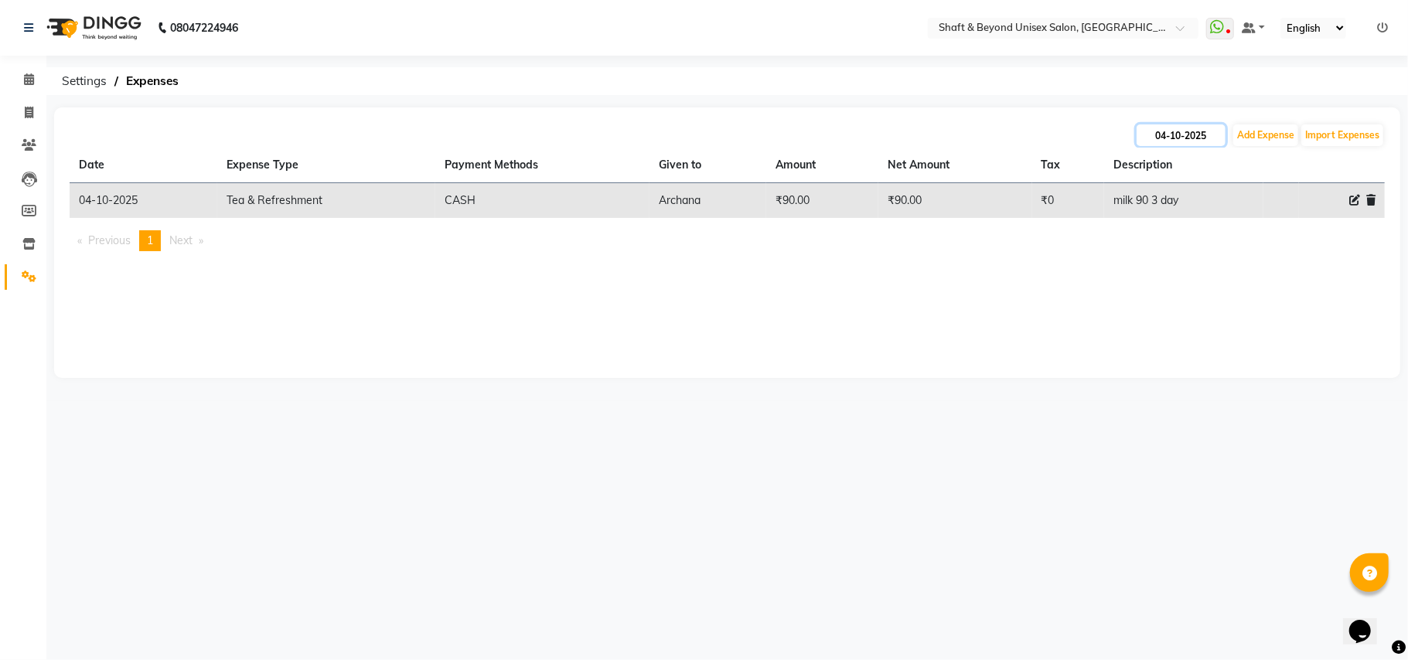
click at [1179, 137] on input "04-10-2025" at bounding box center [1180, 135] width 89 height 22
select select "10"
select select "2025"
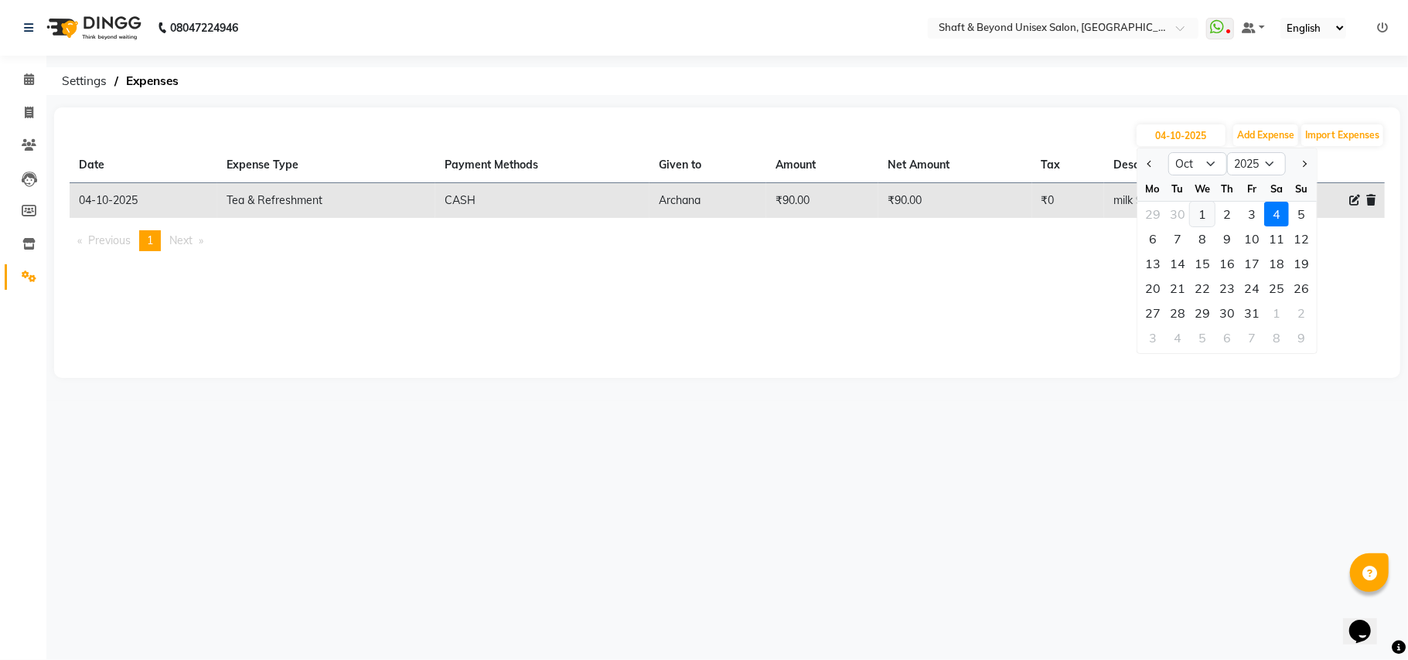
click at [1204, 211] on div "1" at bounding box center [1202, 214] width 25 height 25
type input "01-10-2025"
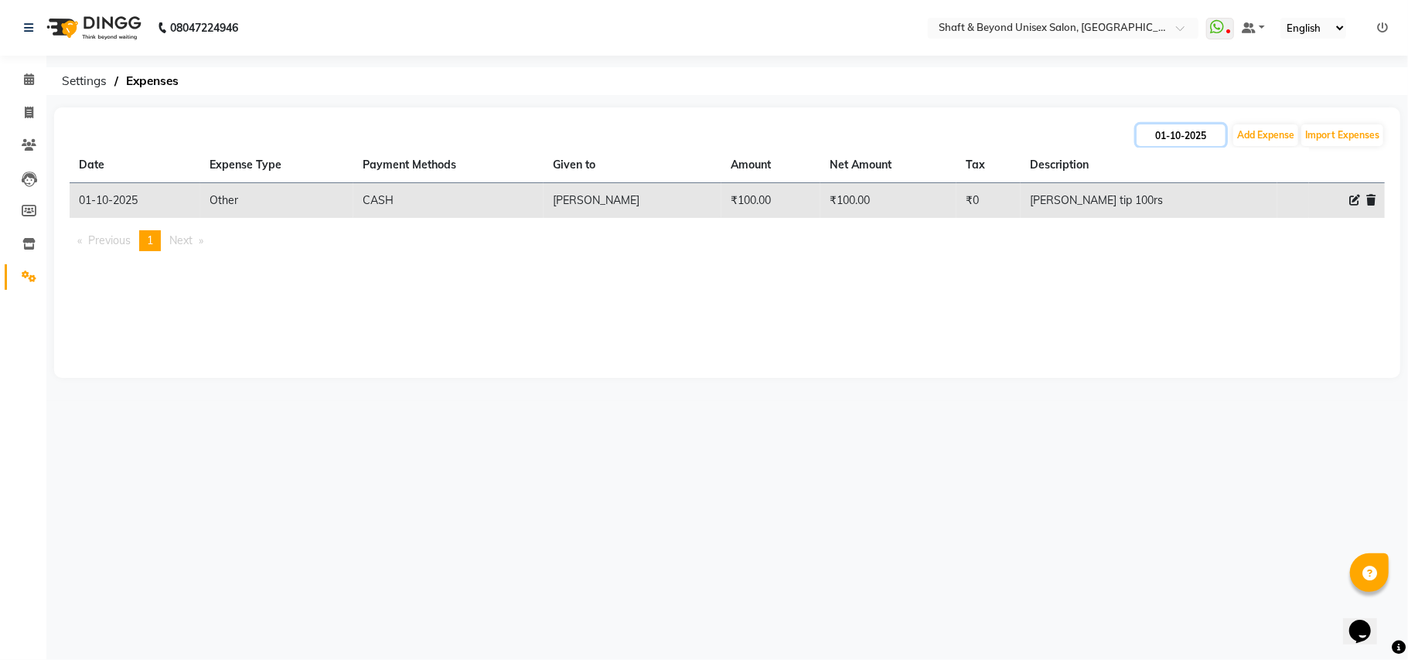
click at [1176, 137] on input "01-10-2025" at bounding box center [1180, 135] width 89 height 22
select select "10"
select select "2025"
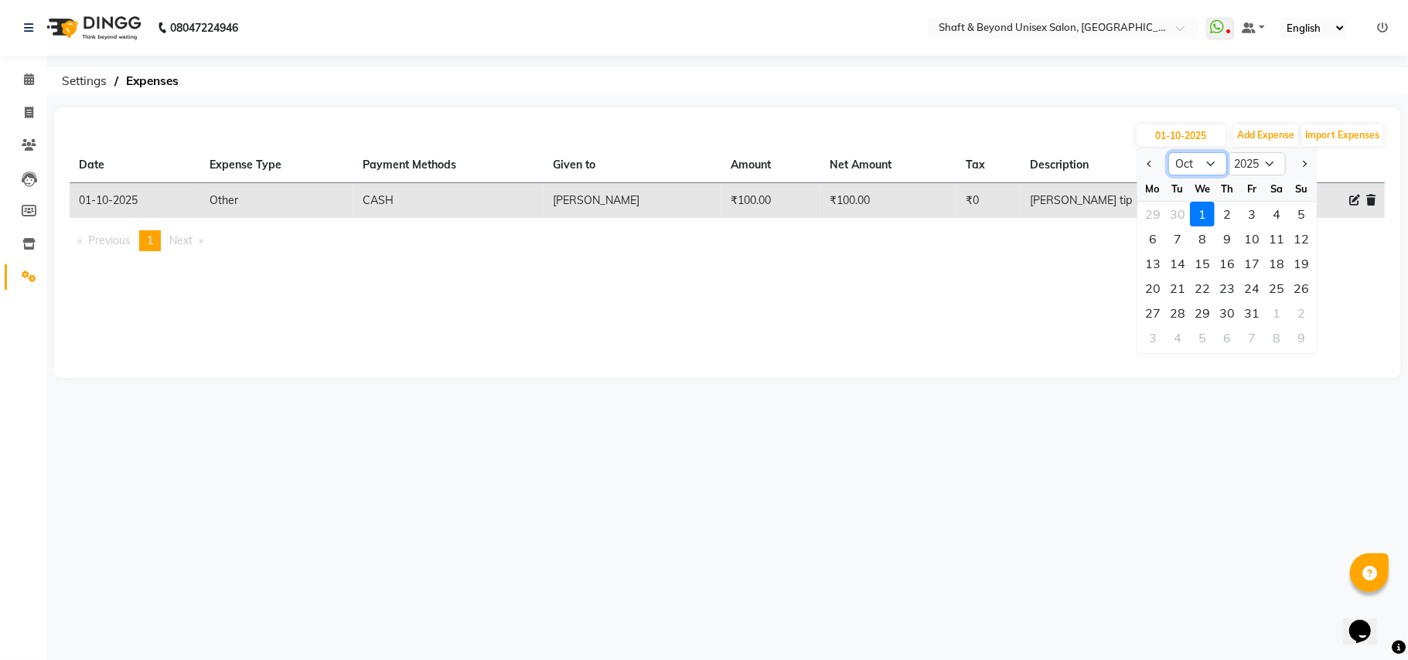
click at [1197, 165] on select "Jan Feb Mar Apr May Jun Jul Aug Sep Oct Nov Dec" at bounding box center [1197, 163] width 59 height 23
select select "9"
click at [1168, 152] on select "Jan Feb Mar Apr May Jun Jul Aug Sep Oct Nov Dec" at bounding box center [1197, 163] width 59 height 23
click at [1177, 306] on div "30" at bounding box center [1177, 313] width 25 height 25
type input "30-09-2025"
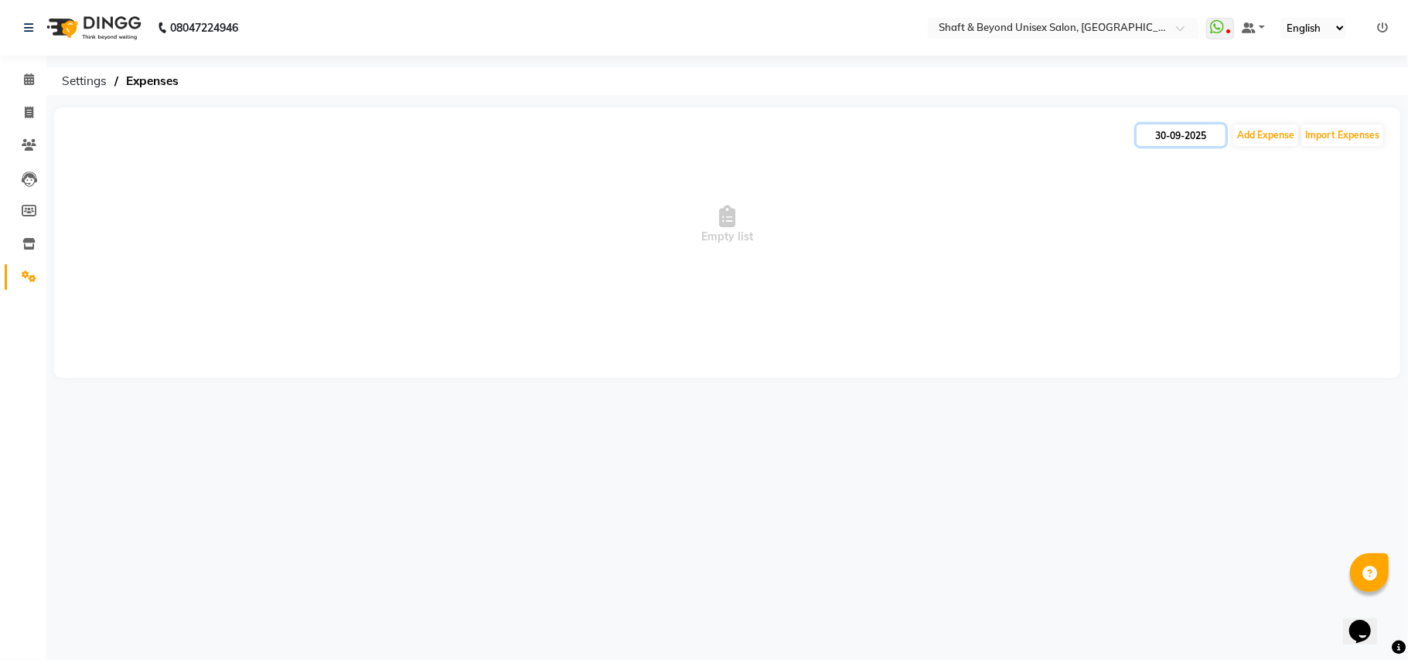
click at [1188, 124] on input "30-09-2025" at bounding box center [1180, 135] width 89 height 22
select select "9"
select select "2025"
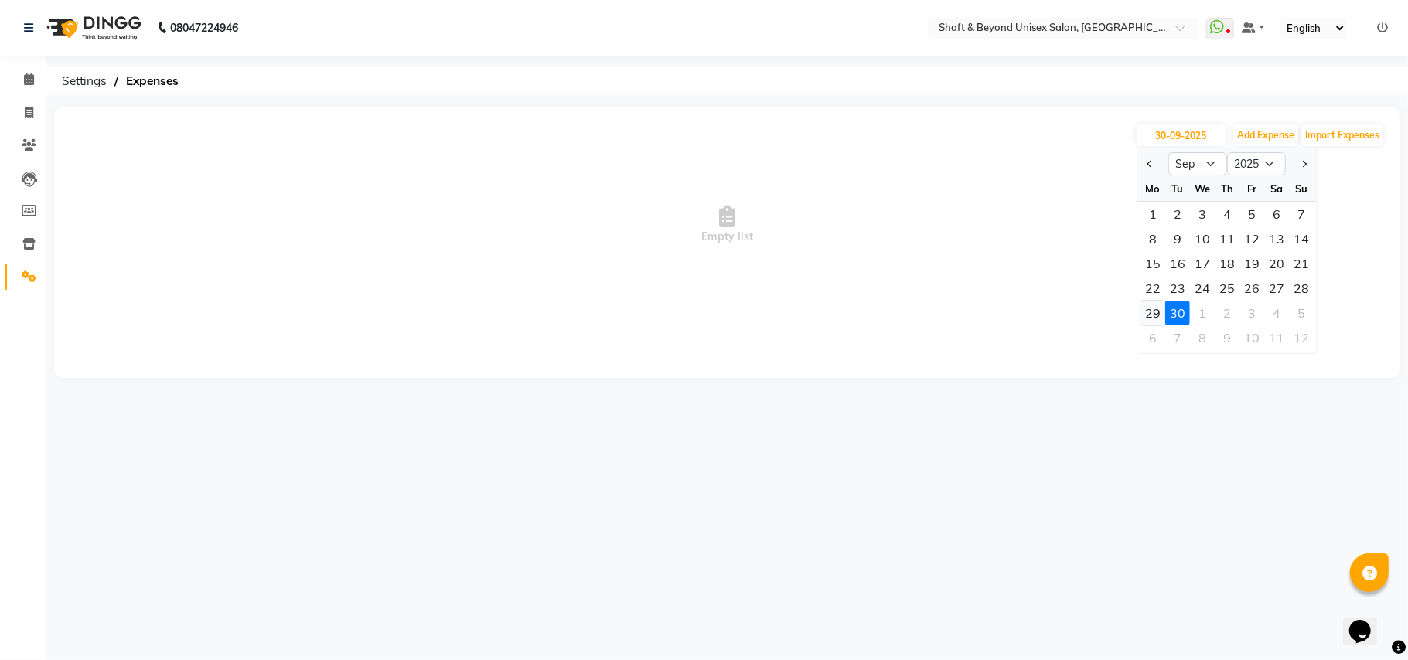
click at [1154, 310] on div "29" at bounding box center [1152, 313] width 25 height 25
type input "29-09-2025"
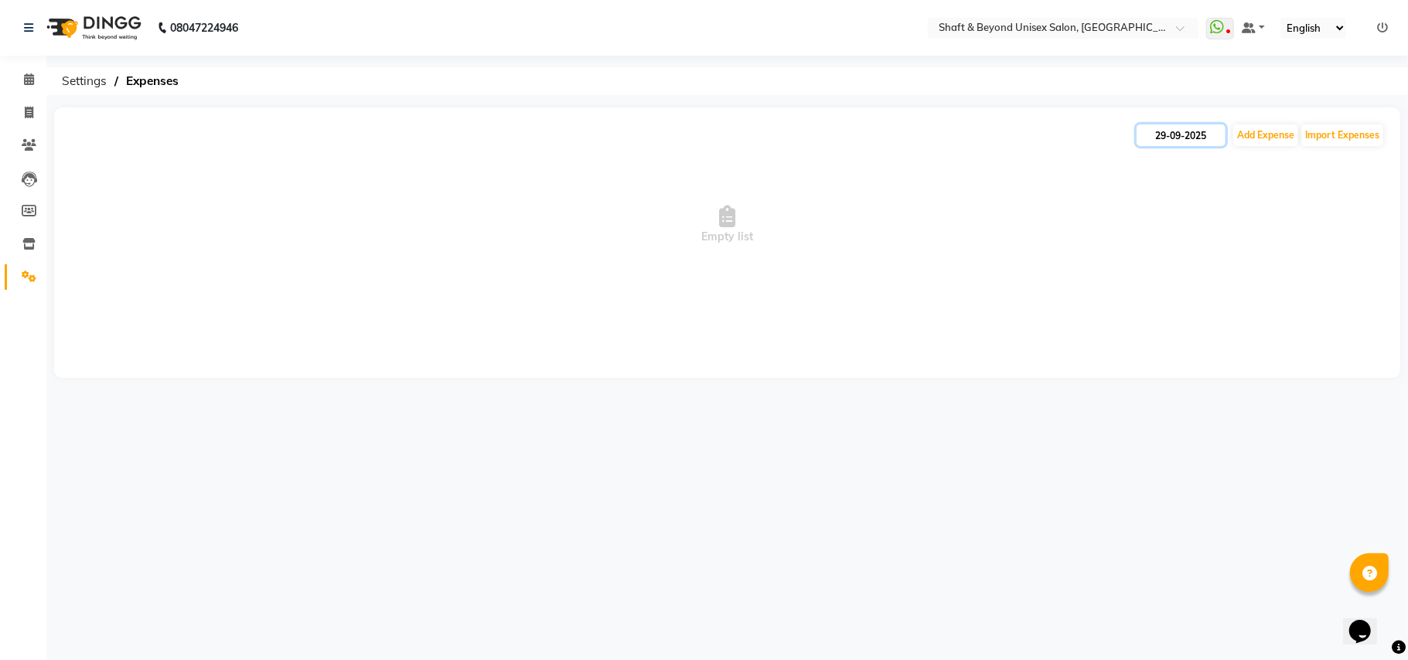
click at [1170, 134] on input "29-09-2025" at bounding box center [1180, 135] width 89 height 22
select select "9"
select select "2025"
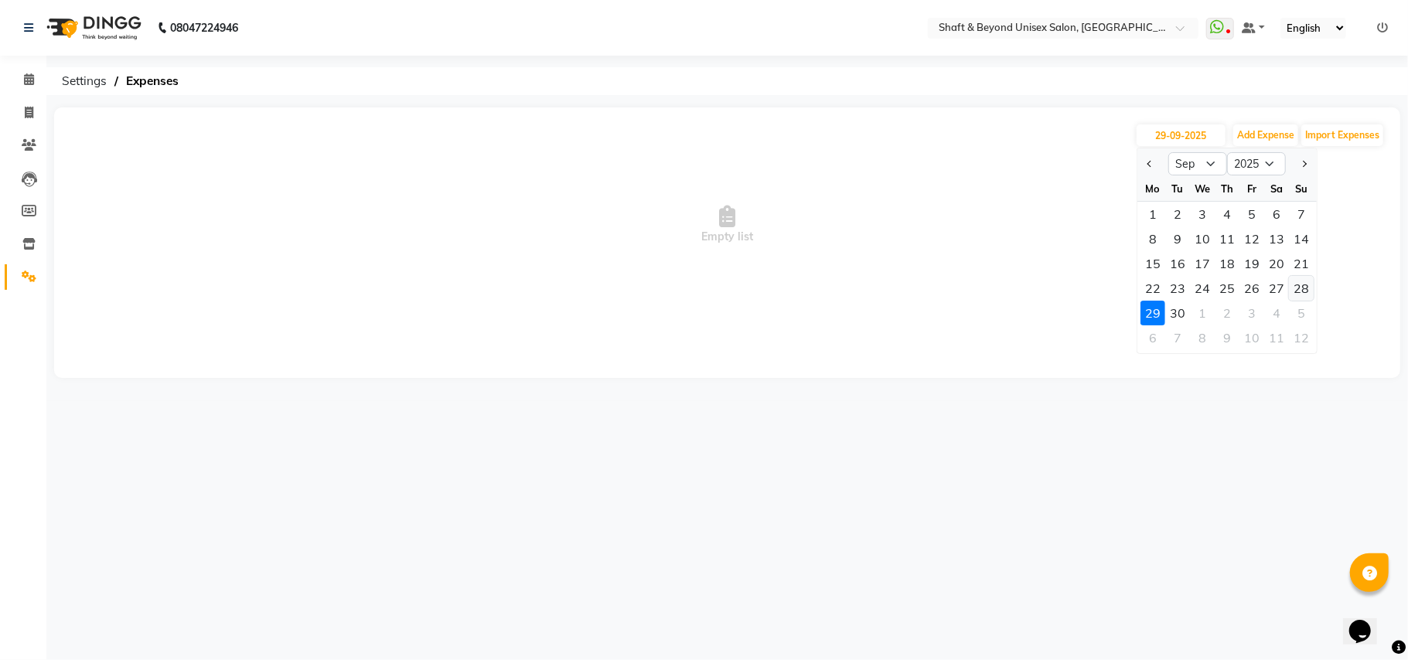
click at [1292, 284] on div "28" at bounding box center [1301, 288] width 25 height 25
type input "28-09-2025"
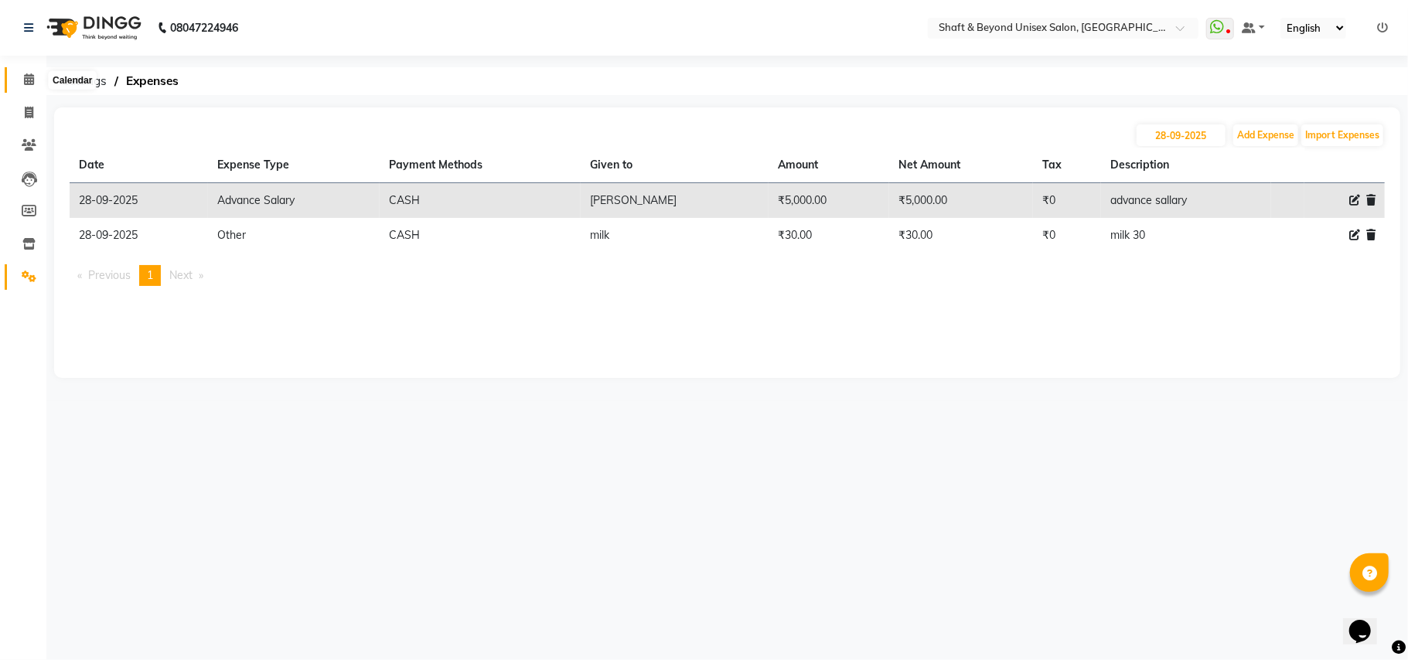
click at [31, 75] on icon at bounding box center [29, 79] width 10 height 12
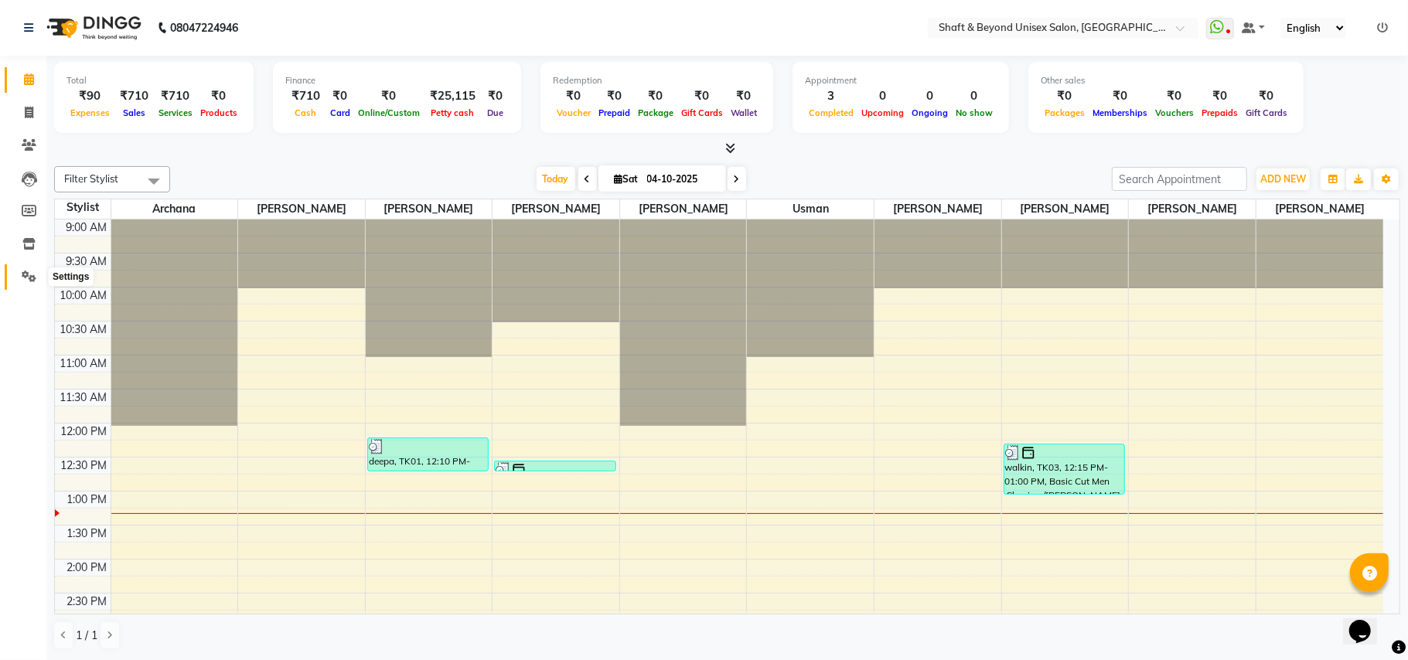
click at [36, 269] on span at bounding box center [28, 277] width 27 height 18
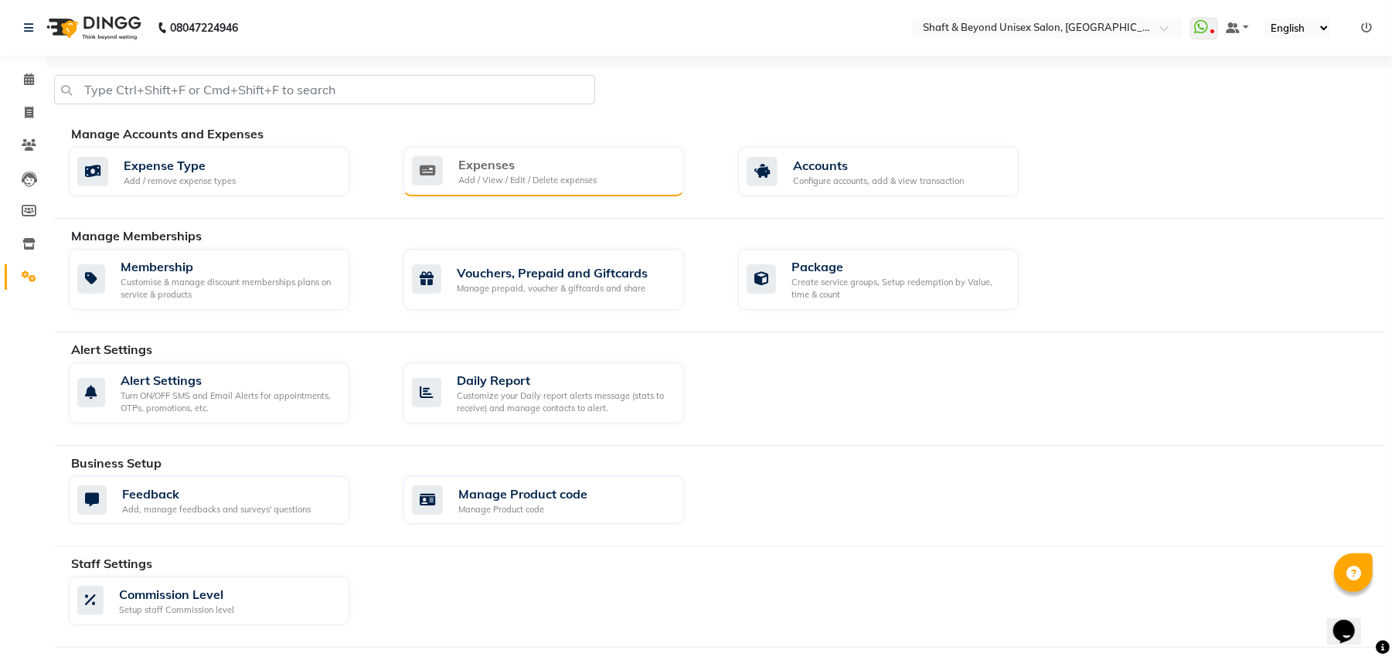
click at [529, 170] on div "Expenses" at bounding box center [527, 164] width 138 height 19
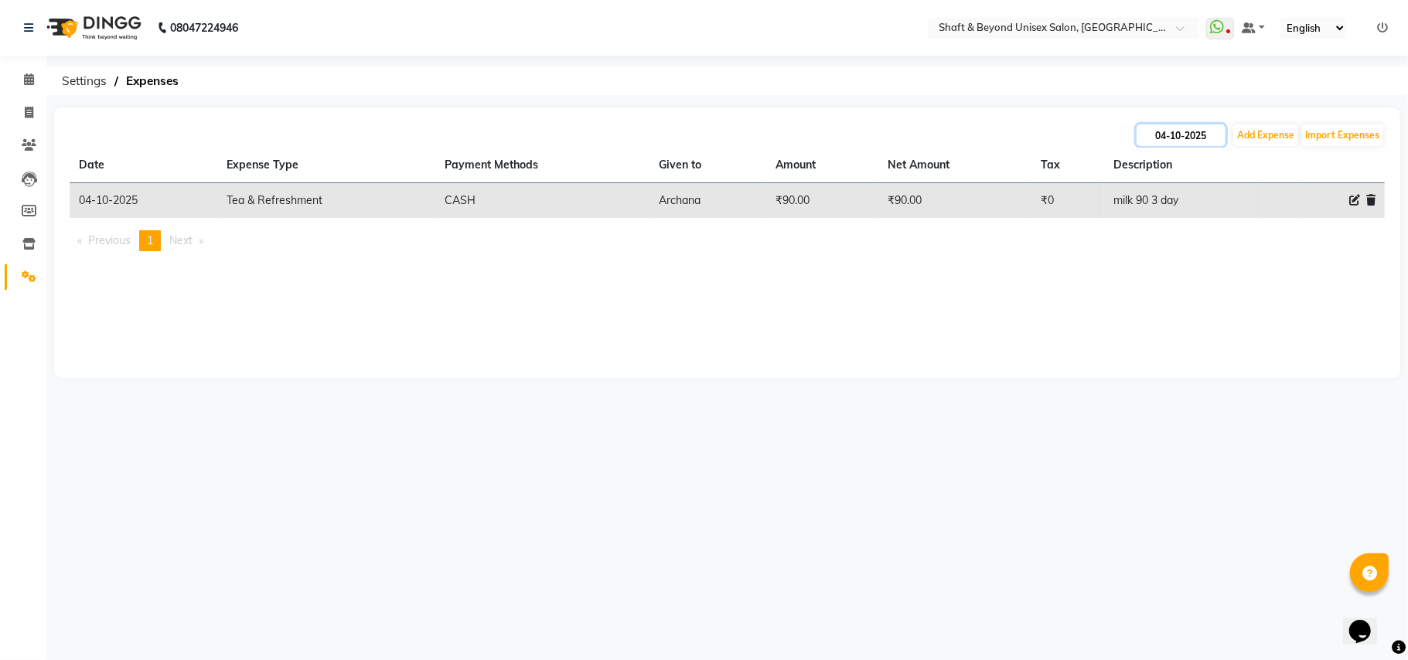
click at [1197, 133] on input "04-10-2025" at bounding box center [1180, 135] width 89 height 22
select select "10"
select select "2025"
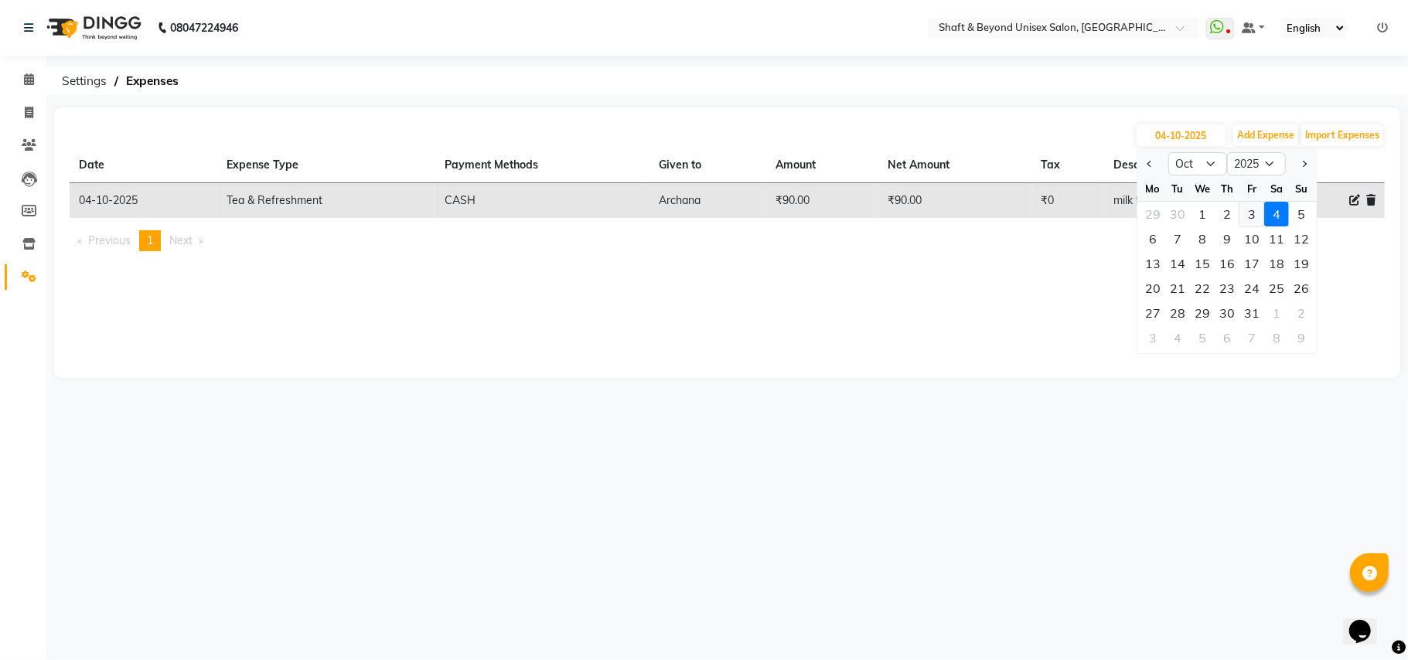
click at [1244, 213] on div "3" at bounding box center [1251, 214] width 25 height 25
type input "03-10-2025"
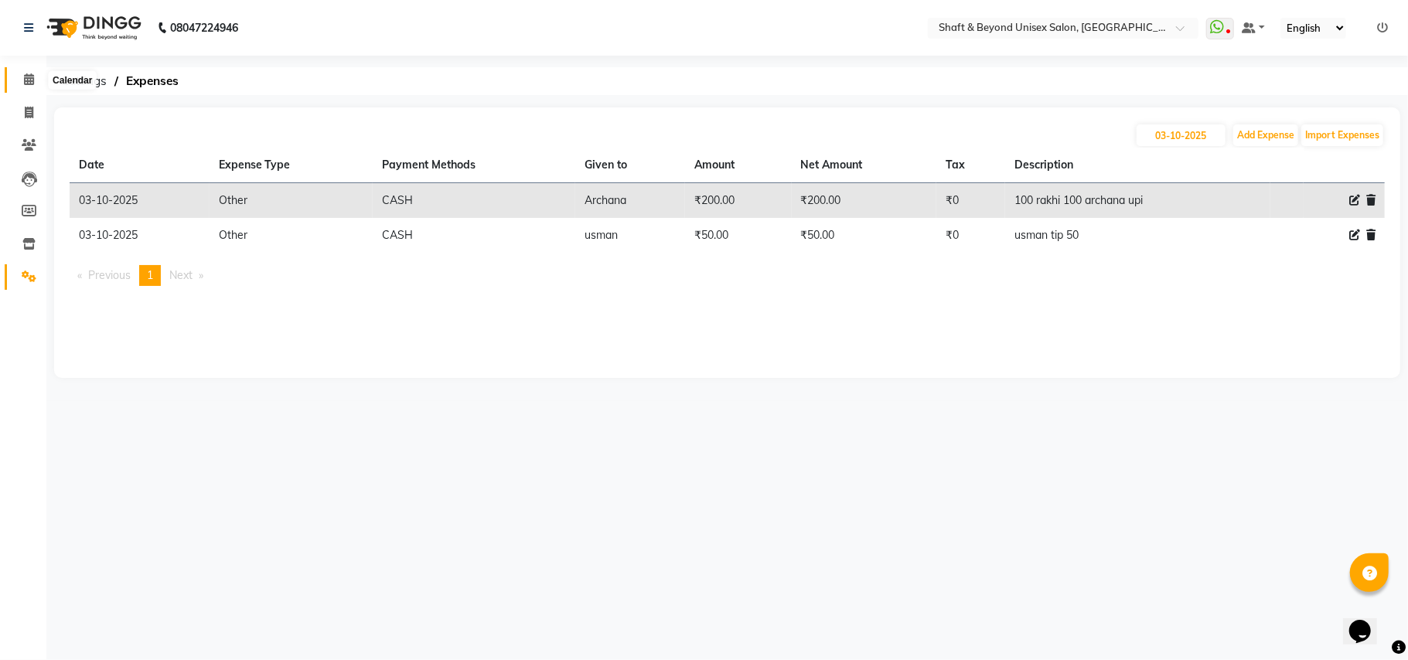
click at [26, 78] on icon at bounding box center [29, 79] width 10 height 12
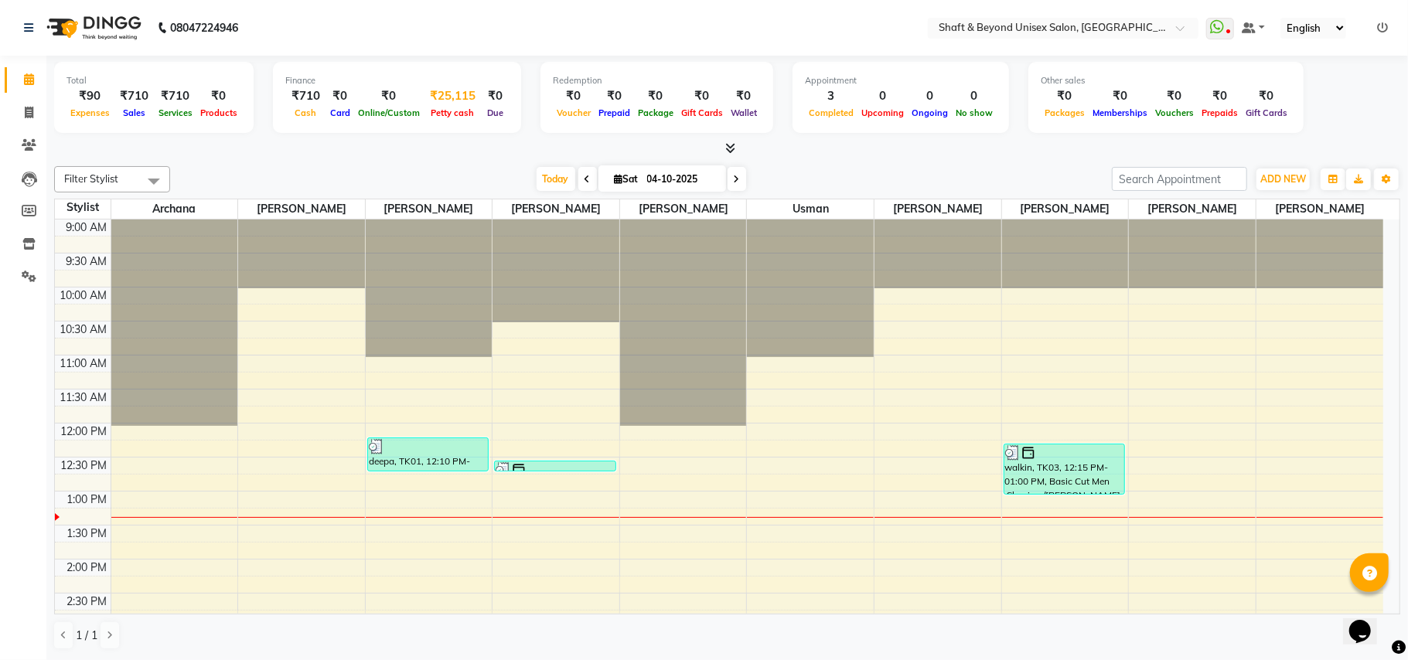
click at [427, 105] on div "Petty cash" at bounding box center [453, 112] width 58 height 16
click at [452, 108] on span "Petty cash" at bounding box center [452, 112] width 51 height 11
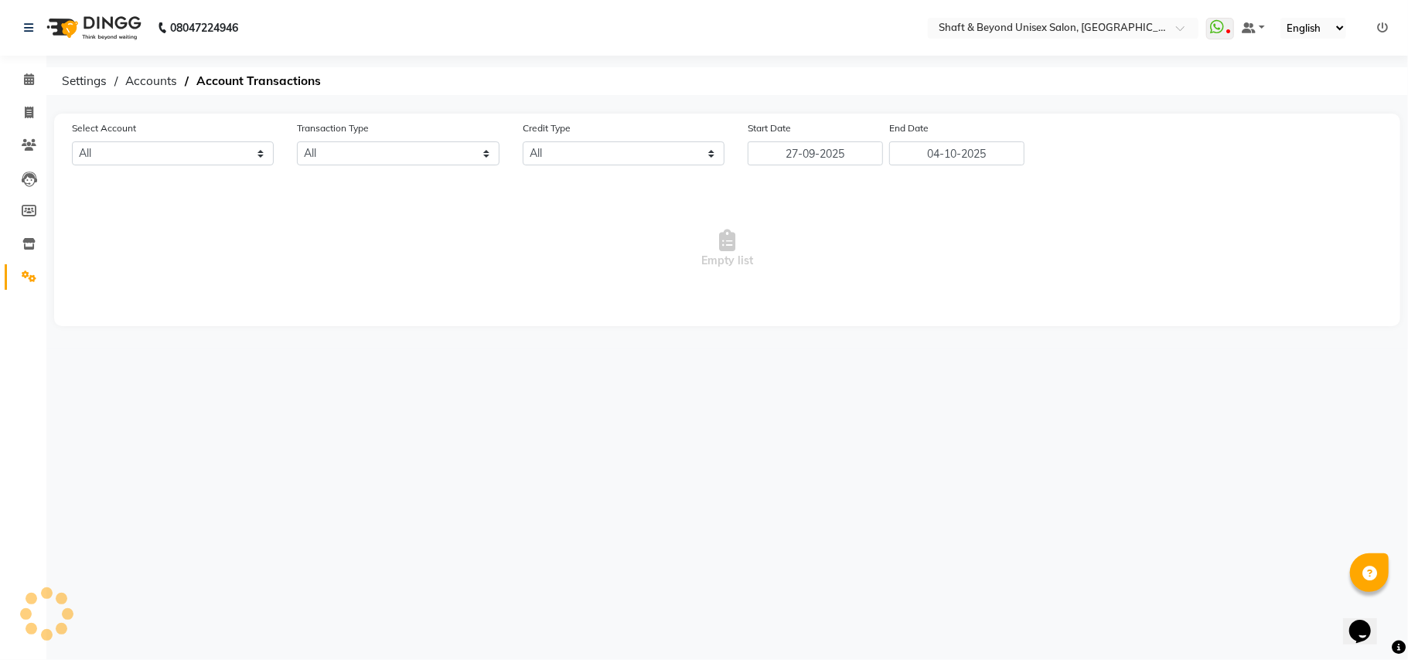
select select "2656"
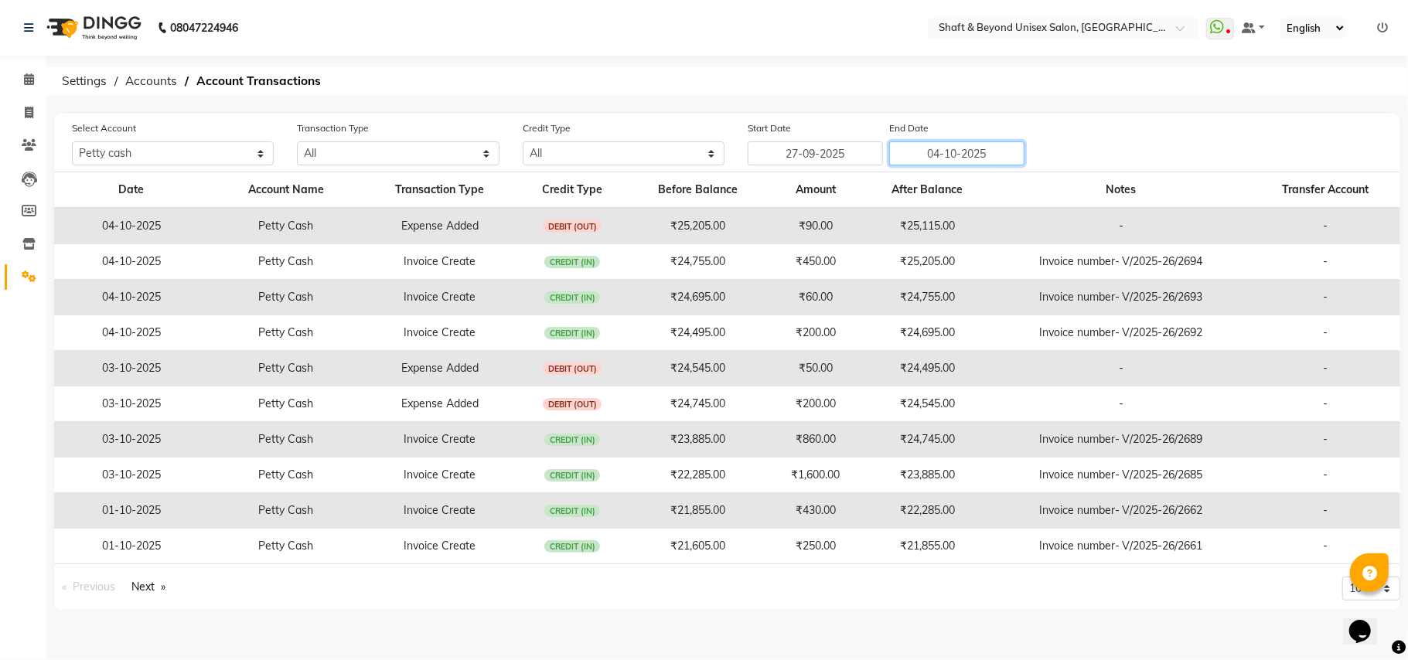
click at [990, 158] on input "04-10-2025" at bounding box center [956, 153] width 135 height 24
select select "10"
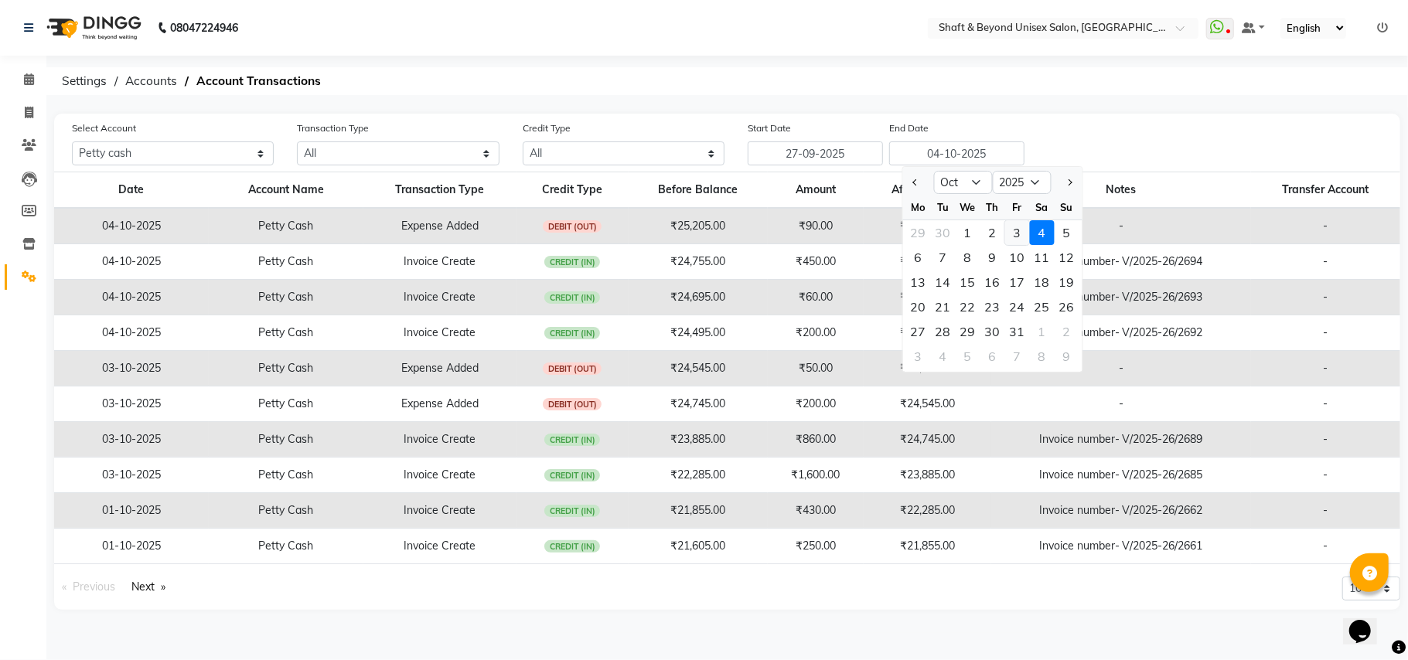
click at [1015, 230] on div "3" at bounding box center [1017, 232] width 25 height 25
type input "03-10-2025"
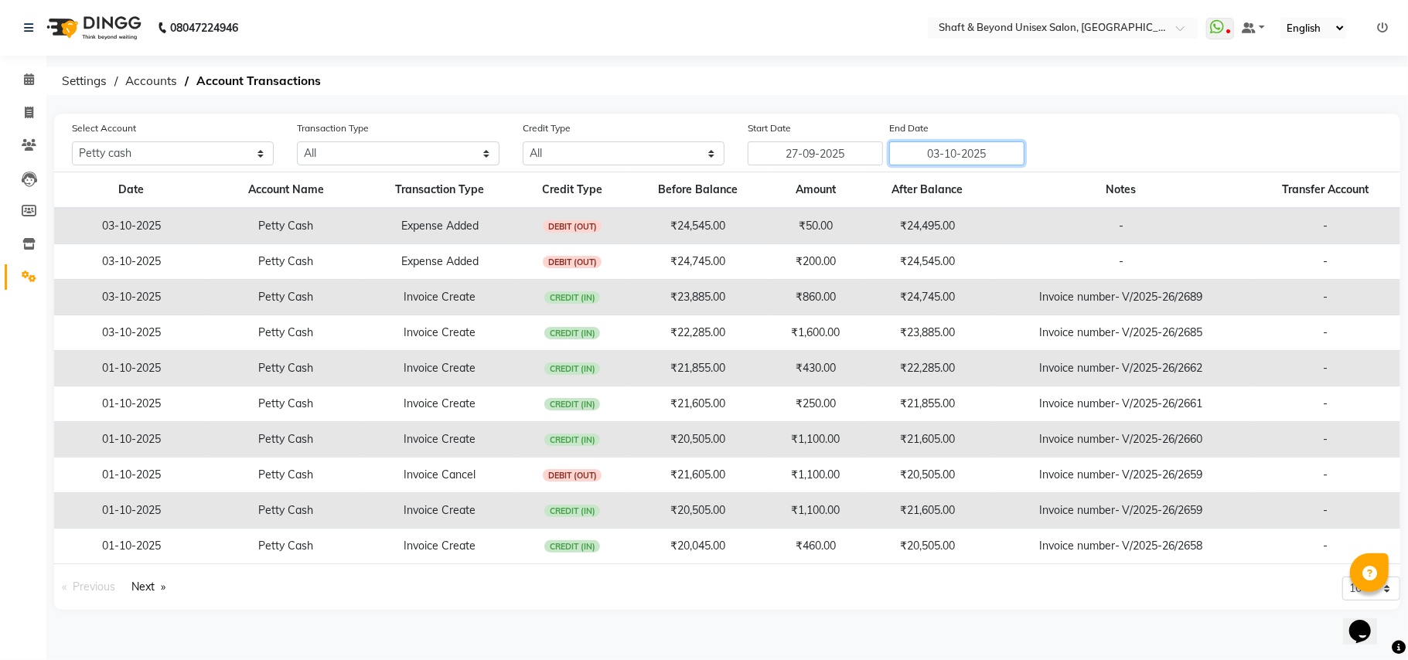
click at [971, 150] on input "03-10-2025" at bounding box center [956, 153] width 135 height 24
select select "10"
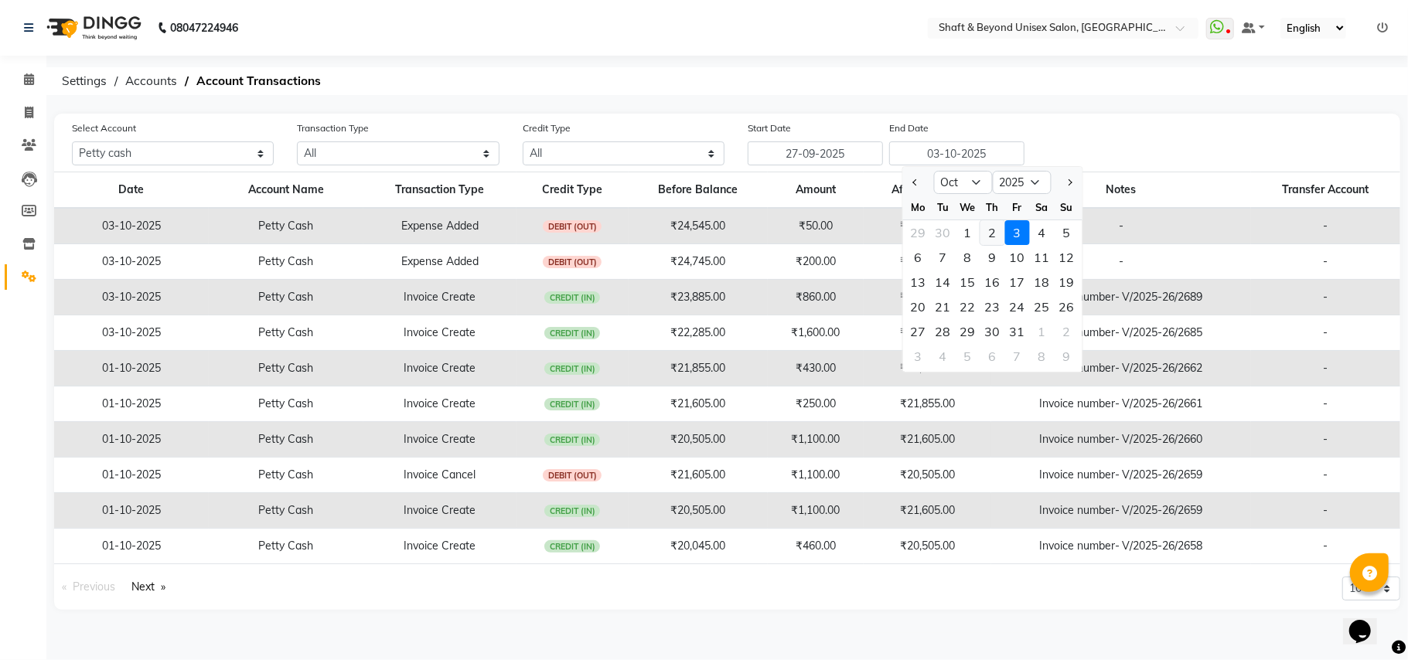
click at [993, 237] on div "2" at bounding box center [992, 232] width 25 height 25
type input "02-10-2025"
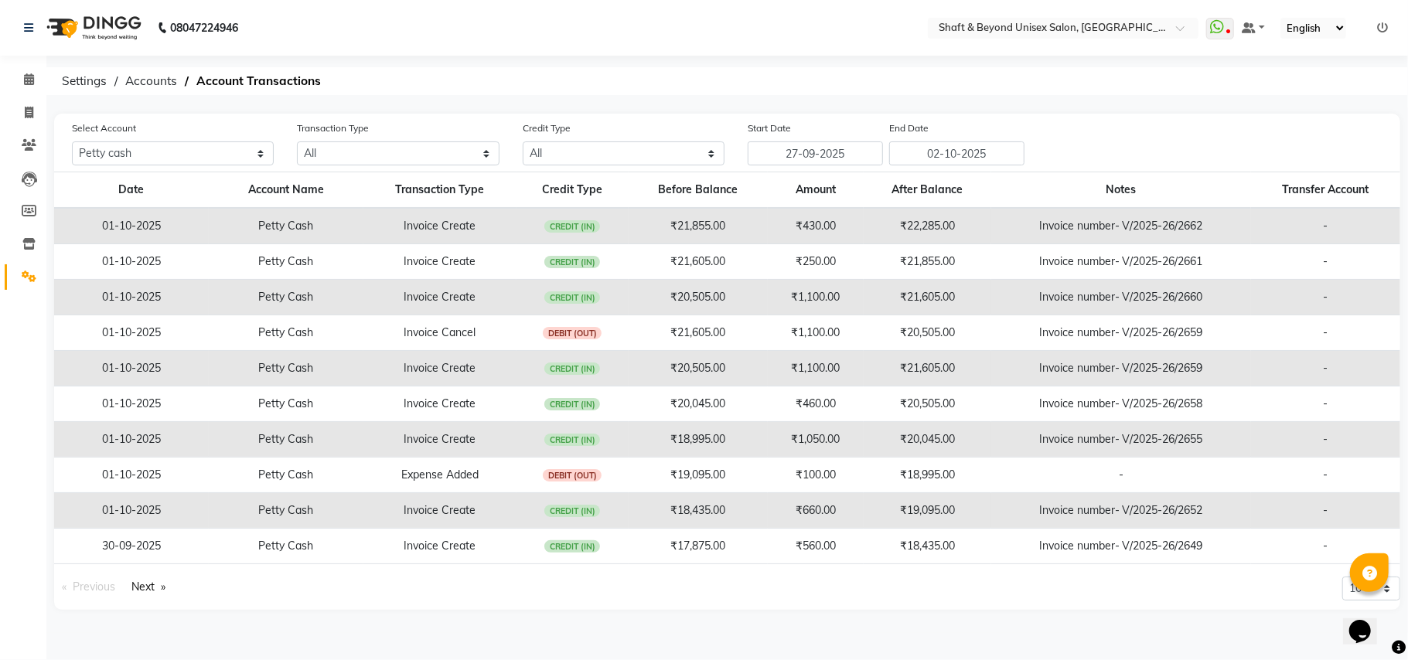
click at [1108, 150] on div "Select Account All Petty cash Transaction Type All Direct Internal Transfer Exp…" at bounding box center [735, 143] width 1351 height 46
click at [945, 161] on input "02-10-2025" at bounding box center [956, 153] width 135 height 24
select select "10"
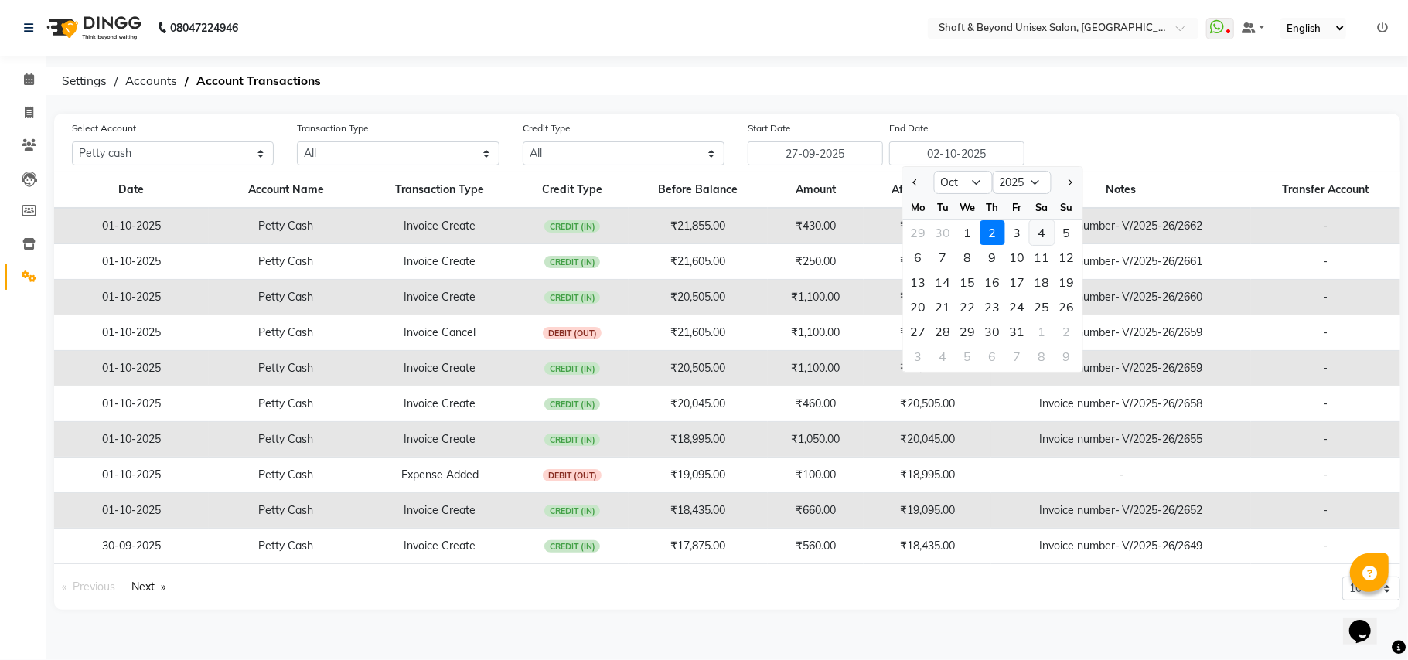
click at [1040, 232] on div "4" at bounding box center [1042, 232] width 25 height 25
type input "04-10-2025"
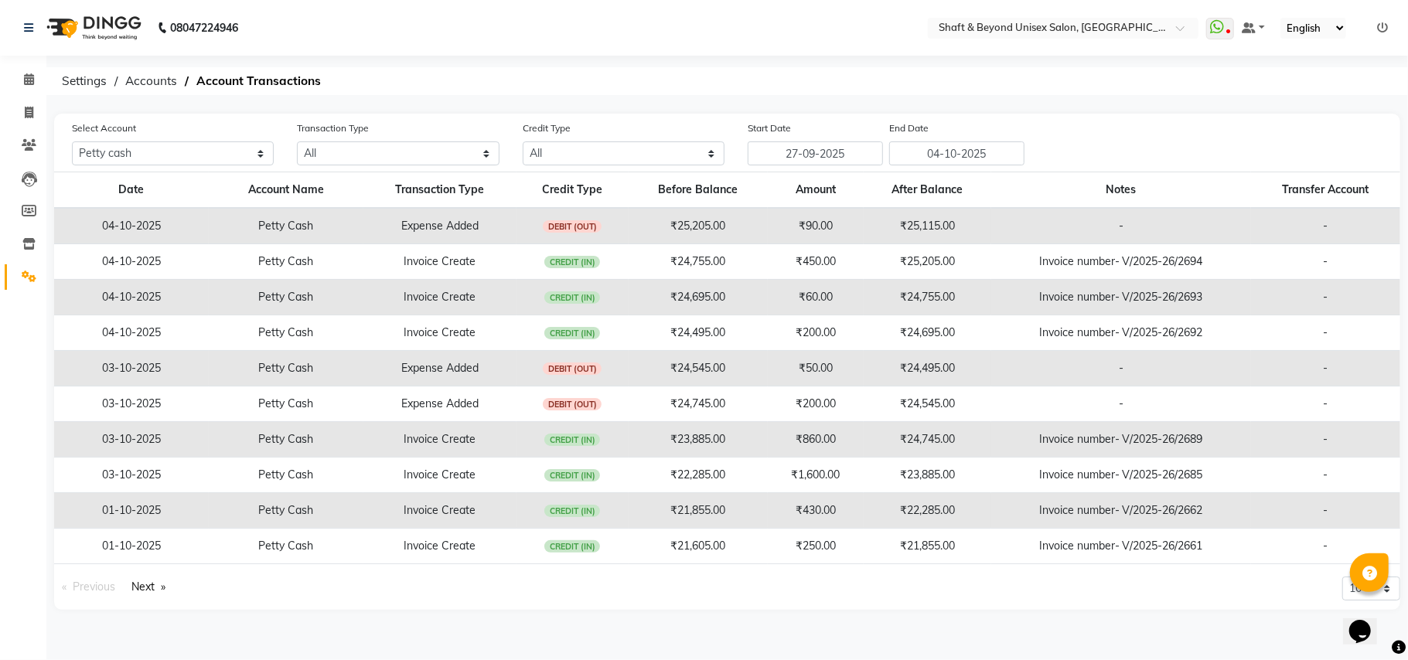
click at [1086, 144] on div "Select Account All Petty cash Transaction Type All Direct Internal Transfer Exp…" at bounding box center [735, 143] width 1351 height 46
click at [31, 81] on icon at bounding box center [29, 79] width 10 height 12
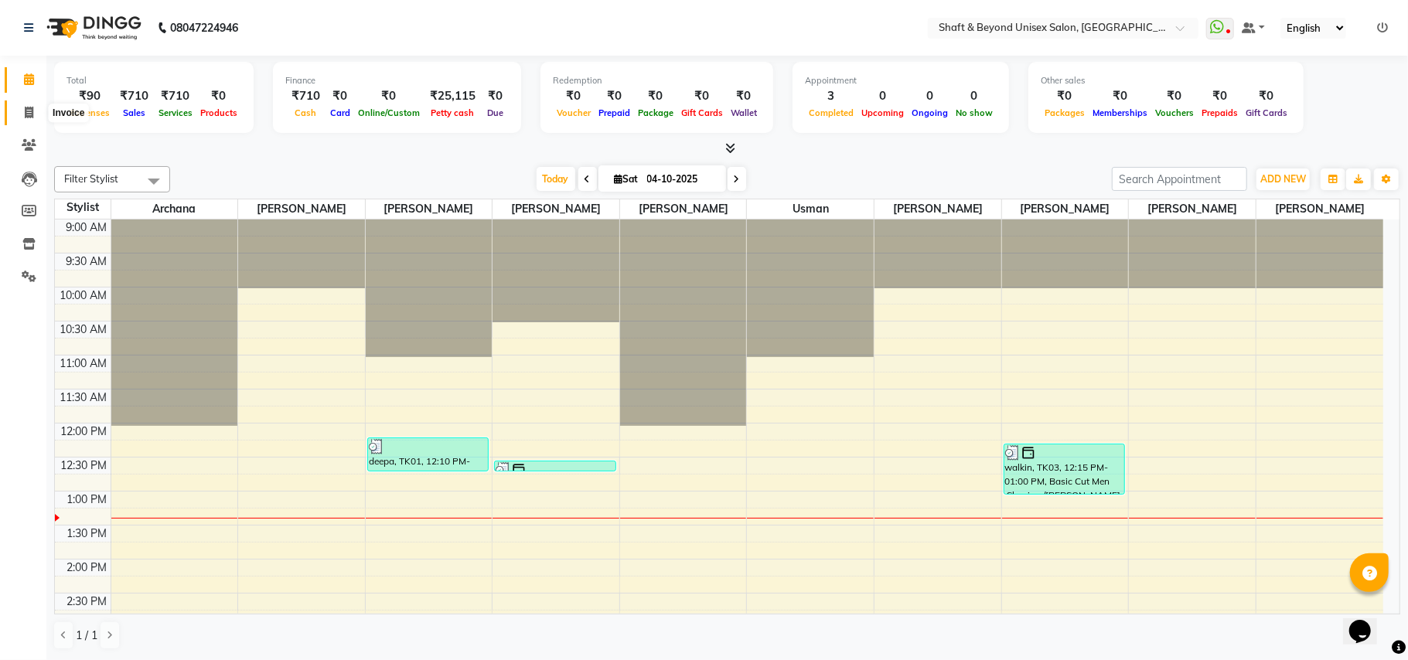
click at [29, 113] on icon at bounding box center [29, 113] width 9 height 12
select select "service"
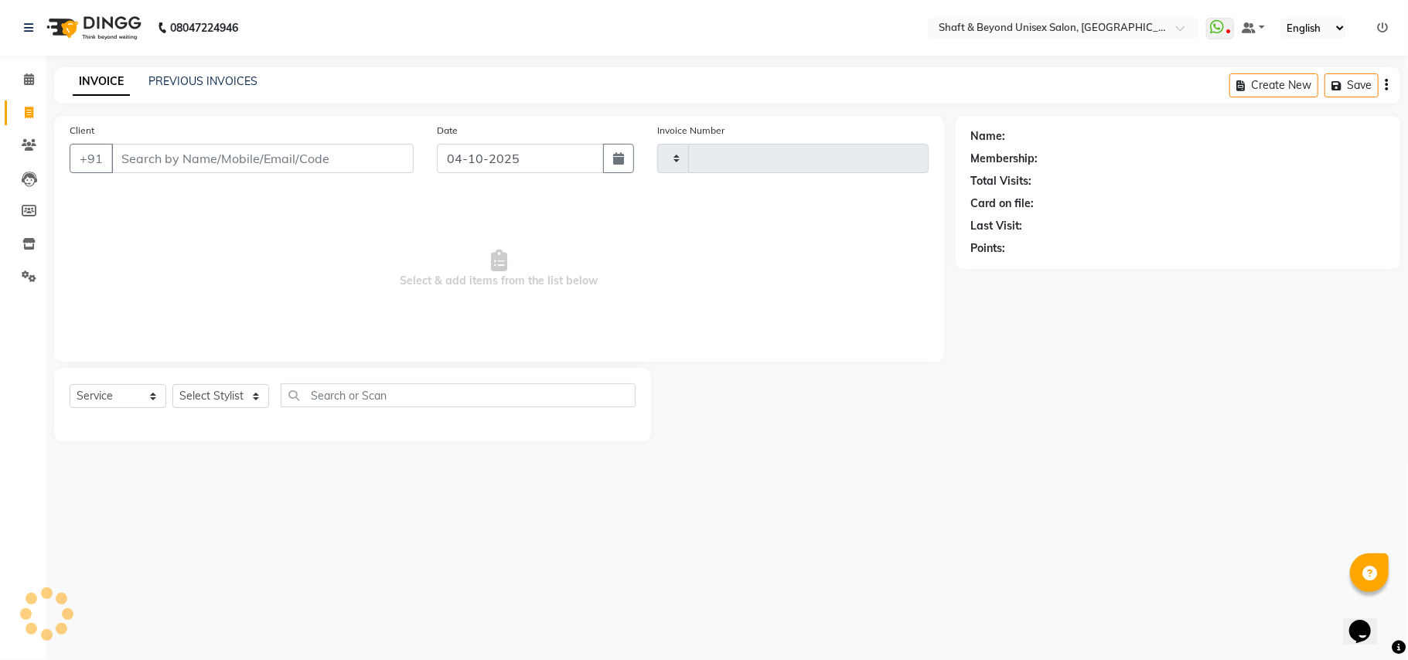
type input "2695"
select select "3878"
drag, startPoint x: 28, startPoint y: 82, endPoint x: 59, endPoint y: 83, distance: 31.0
click at [29, 82] on icon at bounding box center [29, 79] width 10 height 12
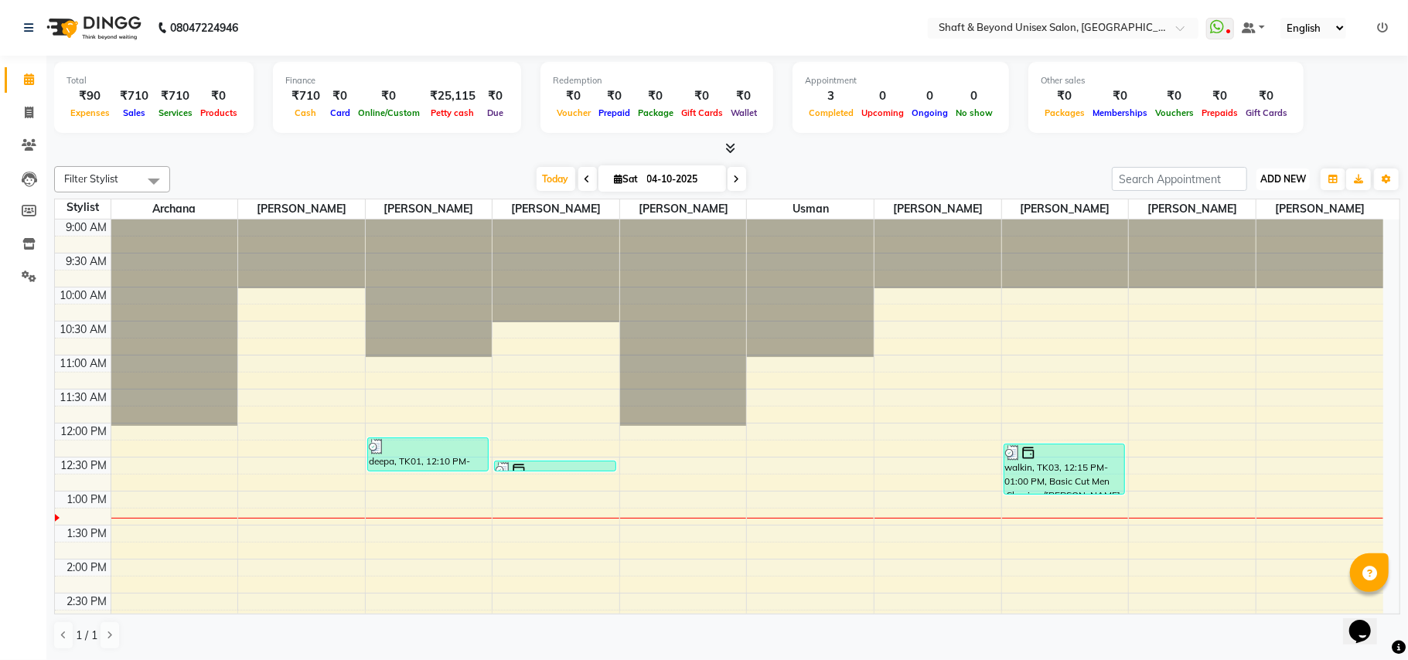
click at [1269, 183] on span "ADD NEW" at bounding box center [1283, 179] width 46 height 12
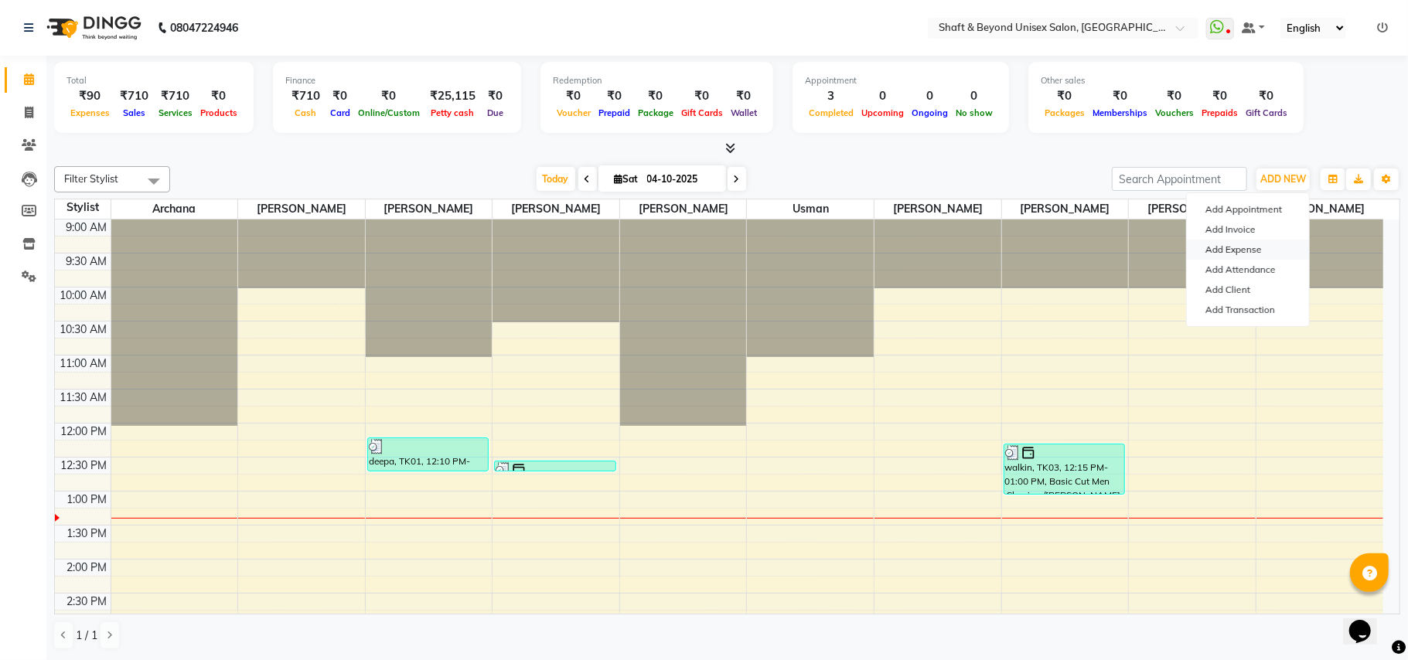
click at [1247, 245] on link "Add Expense" at bounding box center [1248, 250] width 122 height 20
select select "1"
select select "2656"
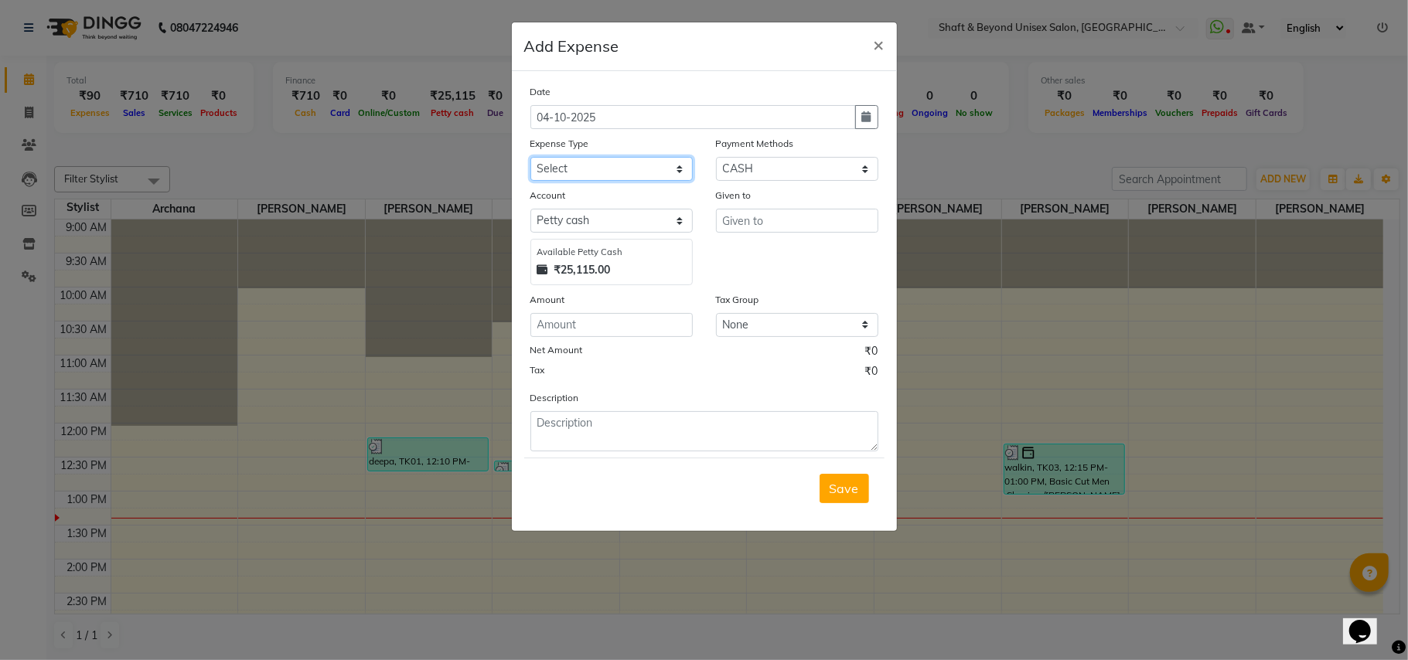
click at [604, 173] on select "Select Advance Salary Bank charges Car maintenance Cash transfer to bank Cash t…" at bounding box center [611, 169] width 162 height 24
select select "8900"
click at [530, 157] on select "Select Advance Salary Bank charges Car maintenance Cash transfer to bank Cash t…" at bounding box center [611, 169] width 162 height 24
click at [620, 322] on input "number" at bounding box center [611, 325] width 162 height 24
type input "5000"
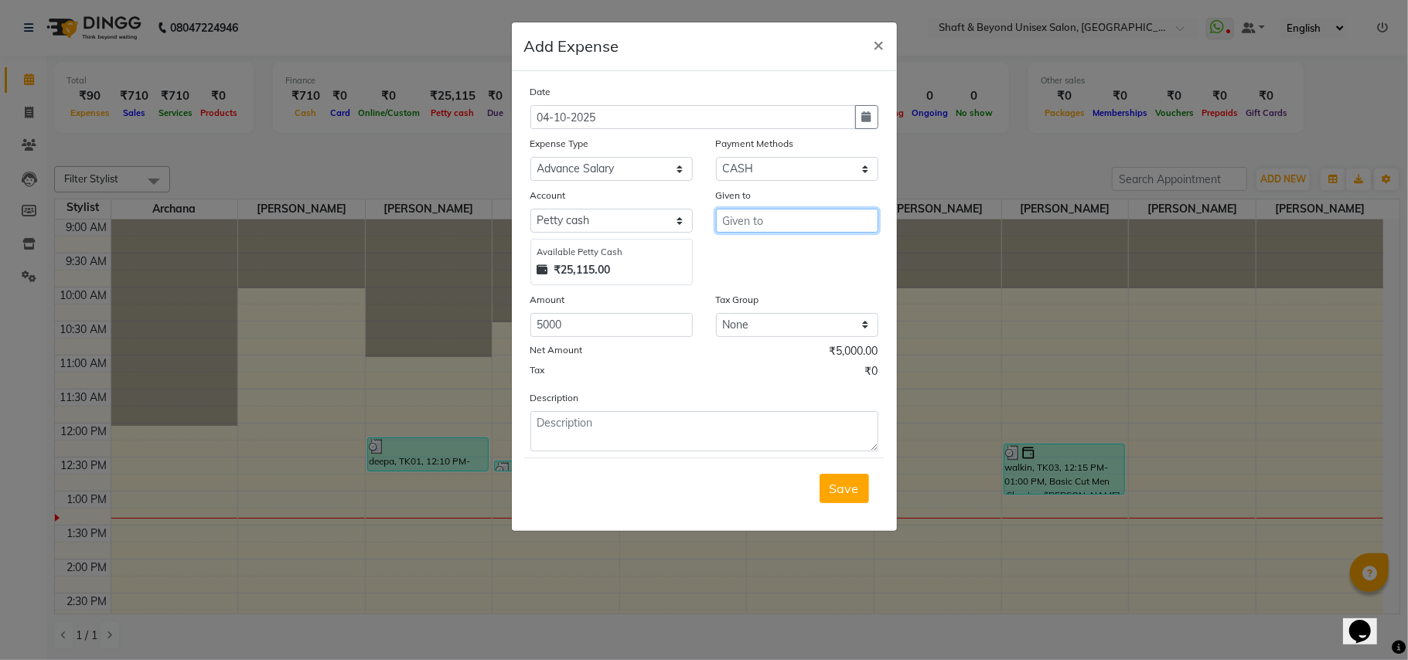
click at [780, 217] on input "text" at bounding box center [797, 221] width 162 height 24
click at [771, 246] on ngb-highlight "u sman" at bounding box center [753, 252] width 39 height 15
type input "usman"
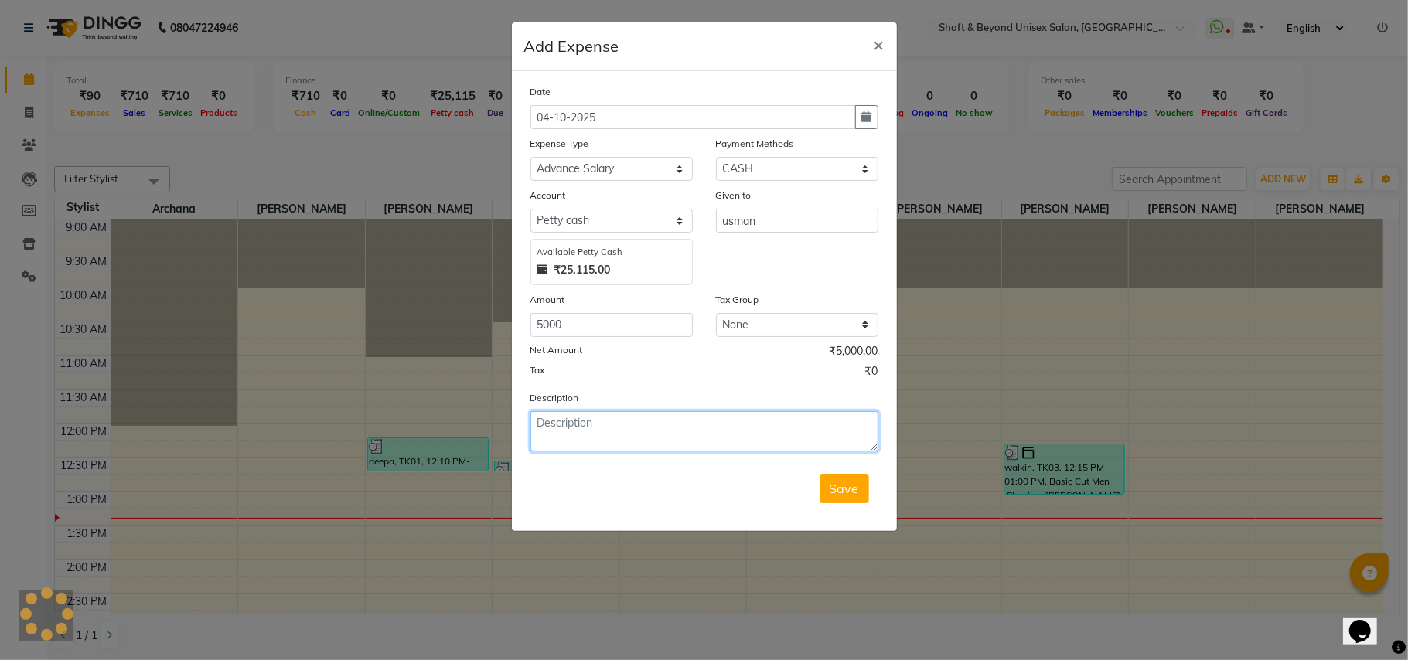
click at [638, 424] on textarea at bounding box center [704, 431] width 348 height 40
type textarea "advance sallary 5000"
click at [855, 481] on span "Save" at bounding box center [843, 488] width 29 height 15
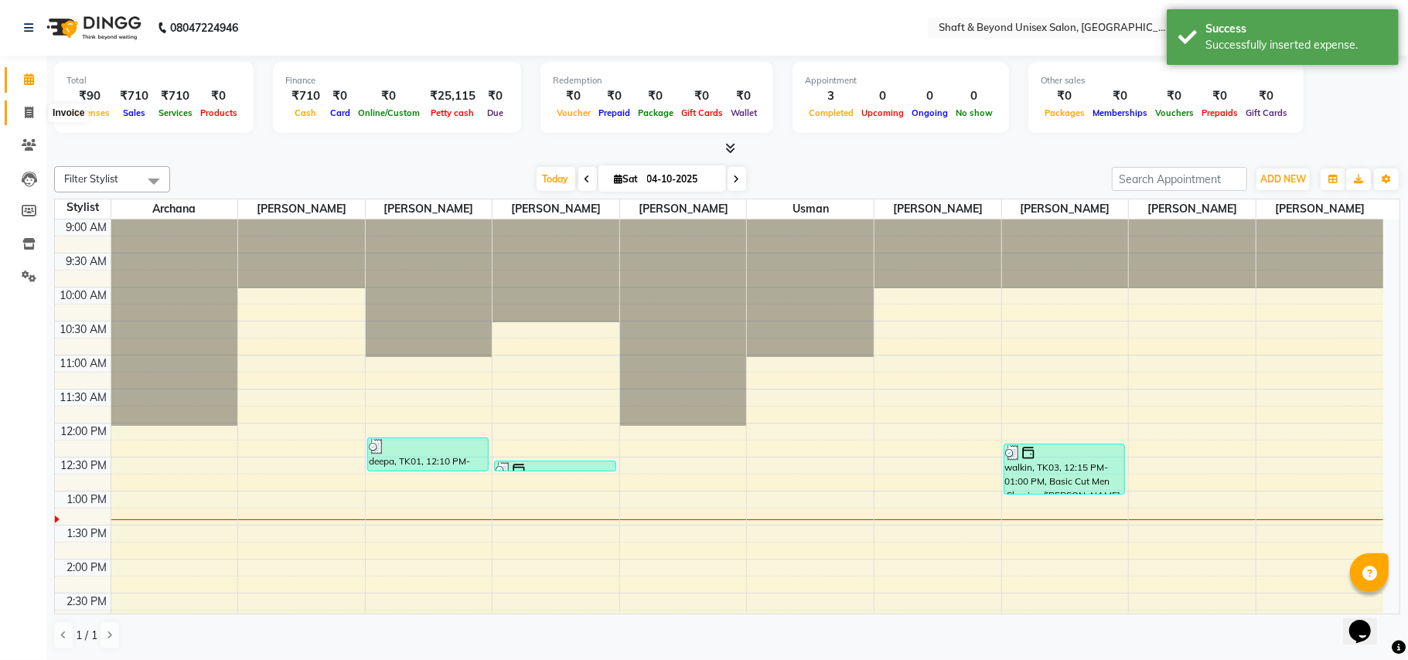
click at [26, 110] on icon at bounding box center [29, 113] width 9 height 12
select select "service"
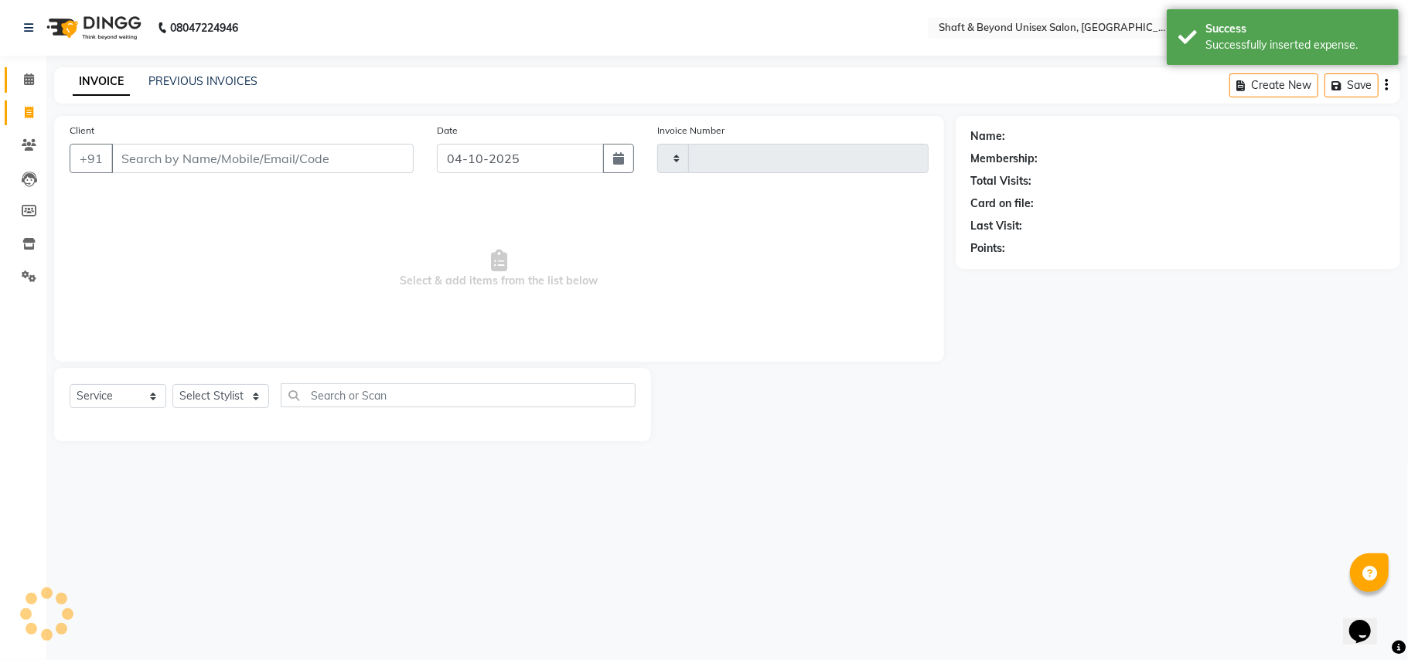
type input "2695"
select select "3878"
click at [26, 78] on icon at bounding box center [29, 79] width 10 height 12
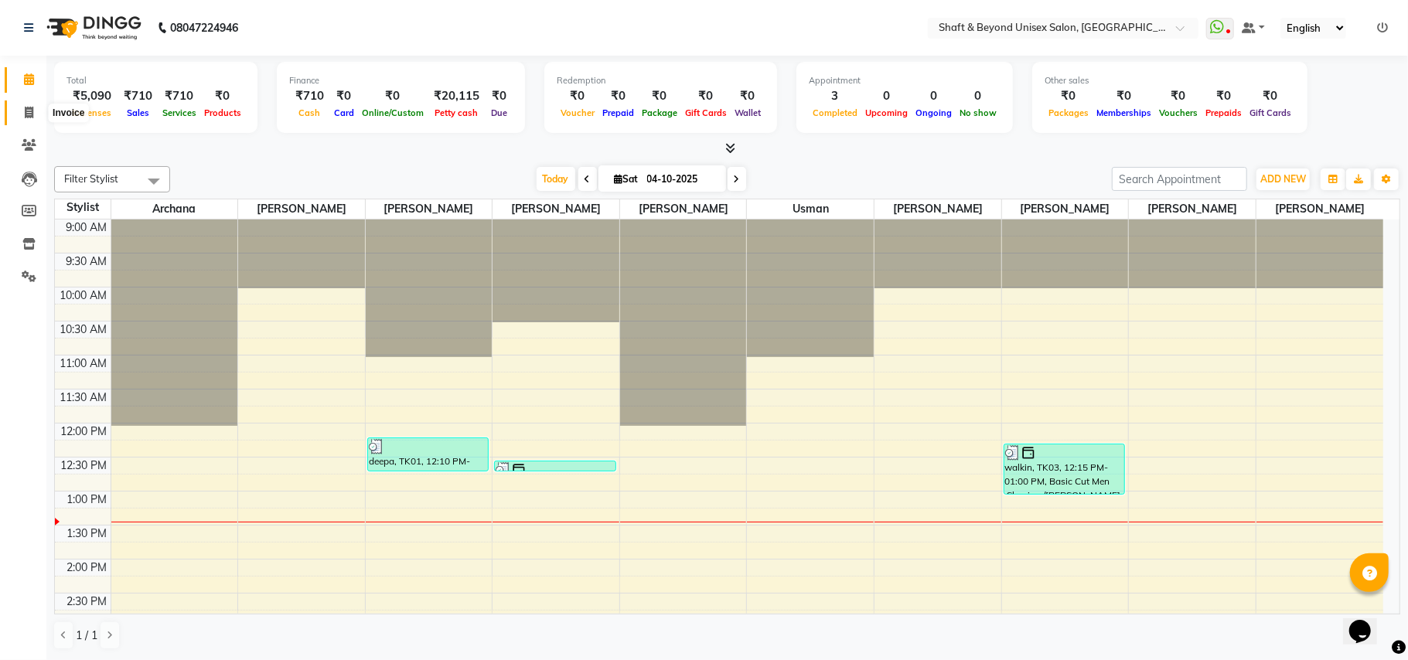
click at [25, 111] on icon at bounding box center [29, 113] width 9 height 12
select select "3878"
select select "service"
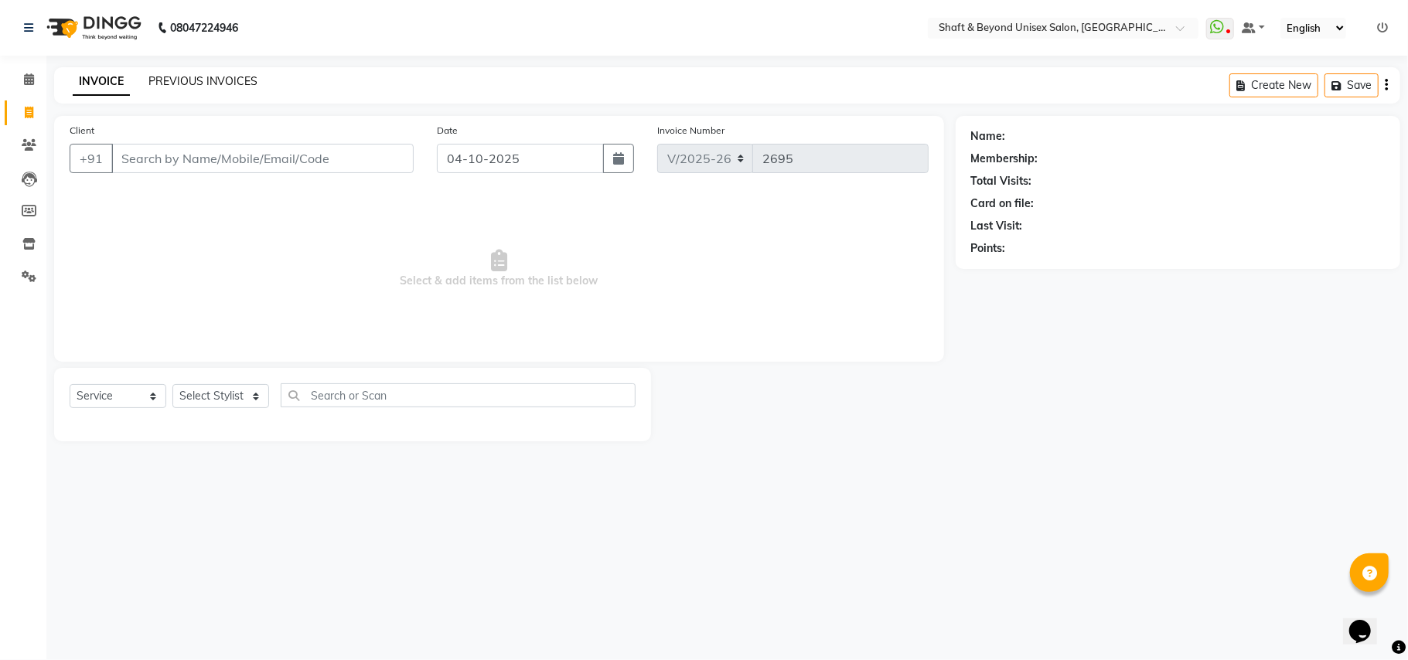
click at [217, 79] on link "PREVIOUS INVOICES" at bounding box center [202, 81] width 109 height 14
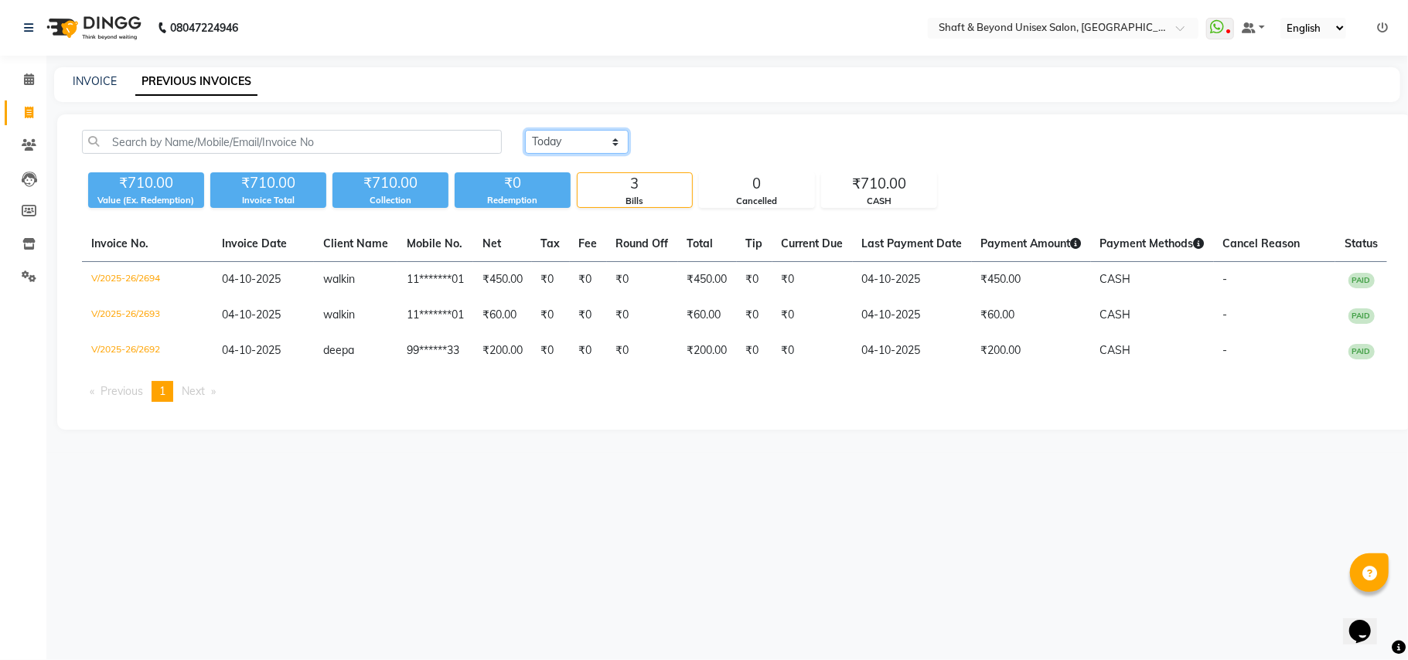
click at [580, 140] on select "[DATE] [DATE] Custom Range" at bounding box center [577, 142] width 104 height 24
select select "yesterday"
click at [525, 130] on select "[DATE] [DATE] Custom Range" at bounding box center [577, 142] width 104 height 24
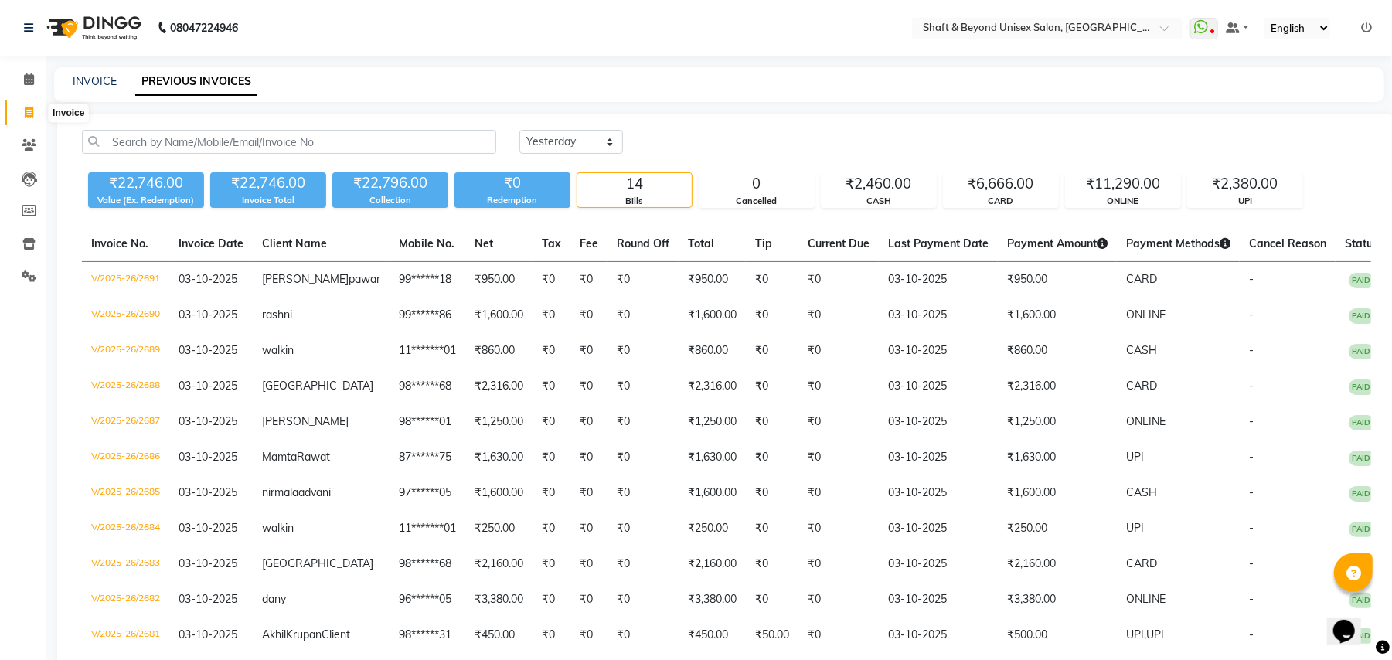
click at [29, 110] on icon at bounding box center [29, 113] width 9 height 12
select select "3878"
select select "service"
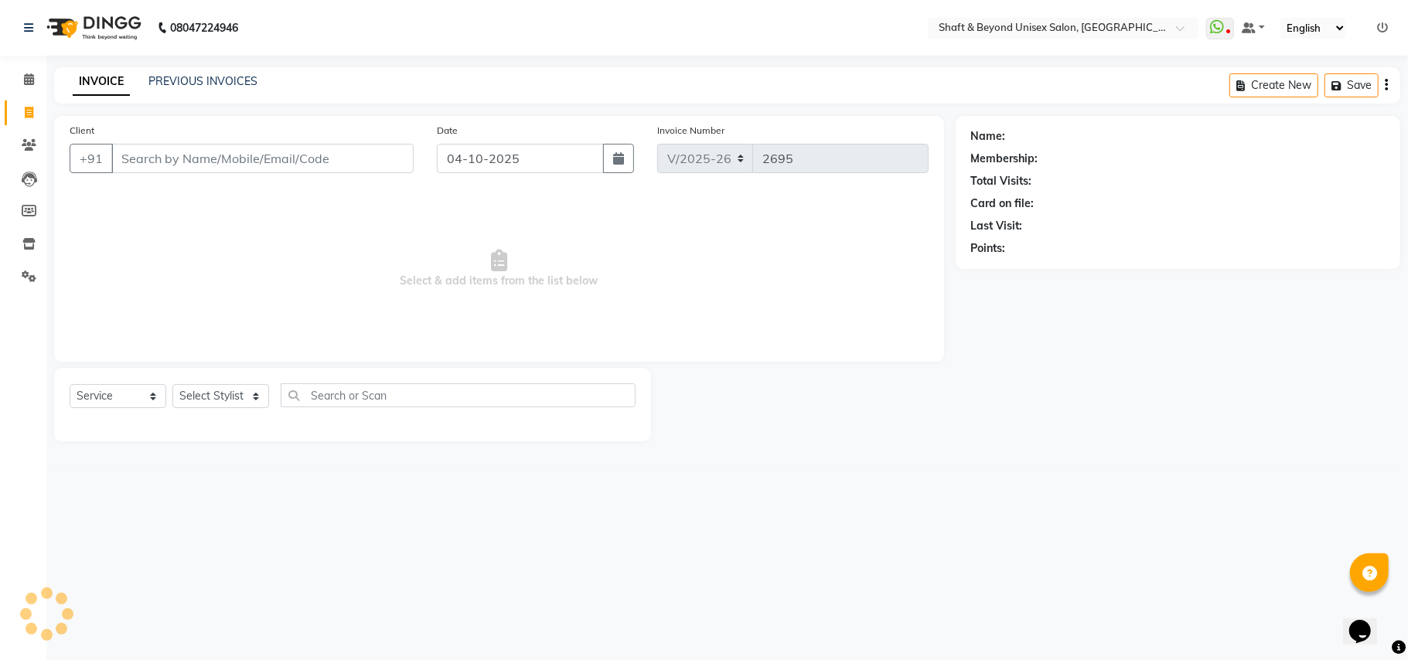
click at [147, 152] on input "Client" at bounding box center [262, 158] width 302 height 29
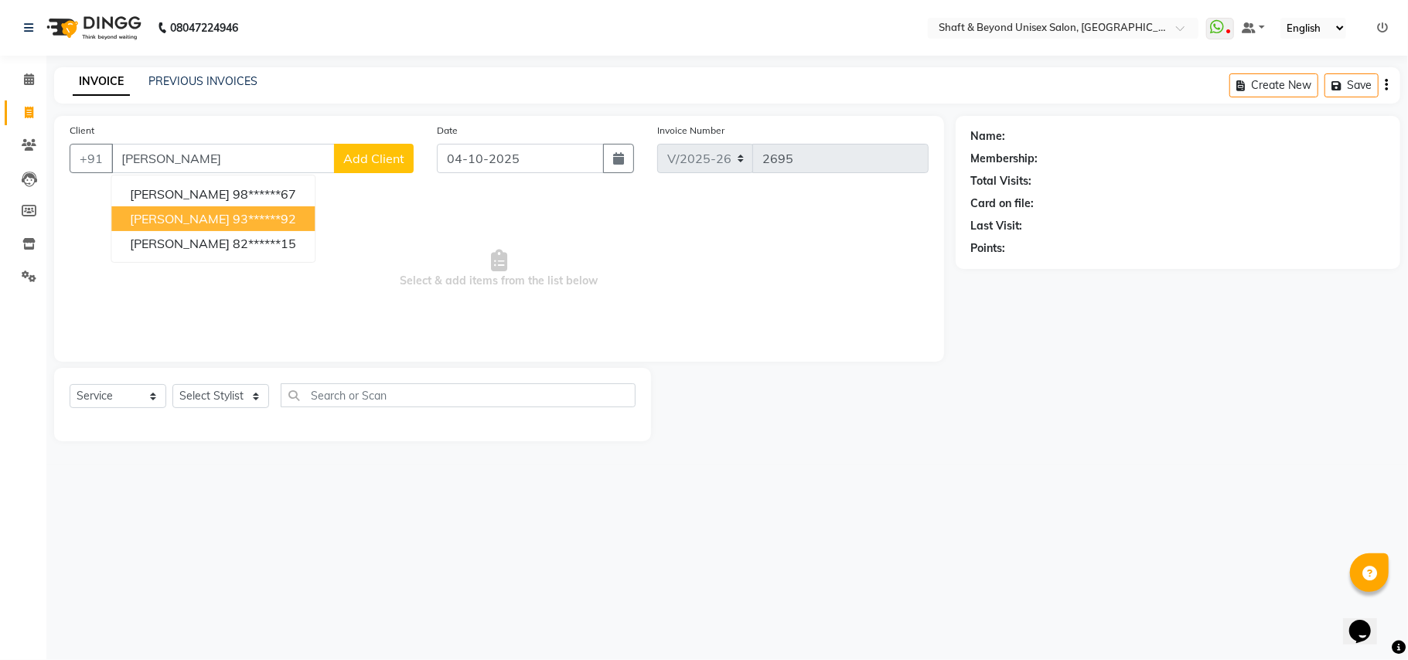
click at [233, 211] on ngb-highlight "93******92" at bounding box center [264, 218] width 63 height 15
type input "93******92"
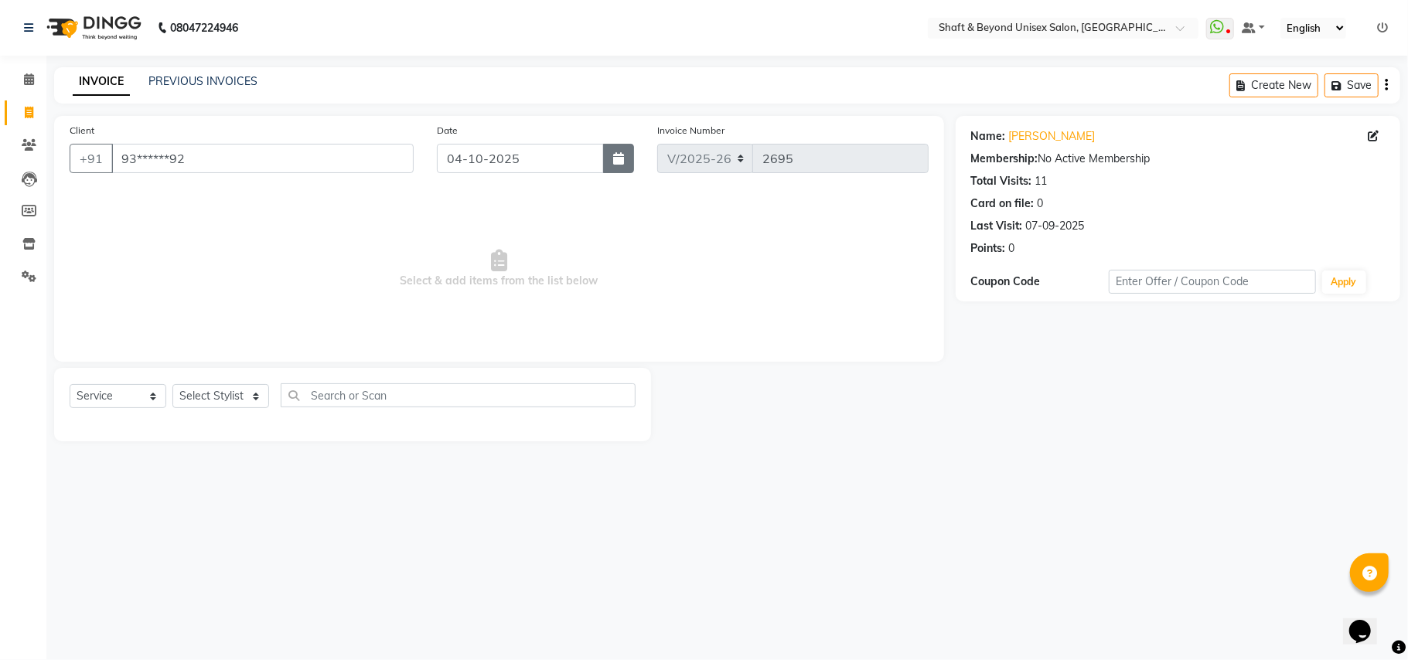
click at [621, 152] on icon "button" at bounding box center [618, 158] width 11 height 12
select select "10"
select select "2025"
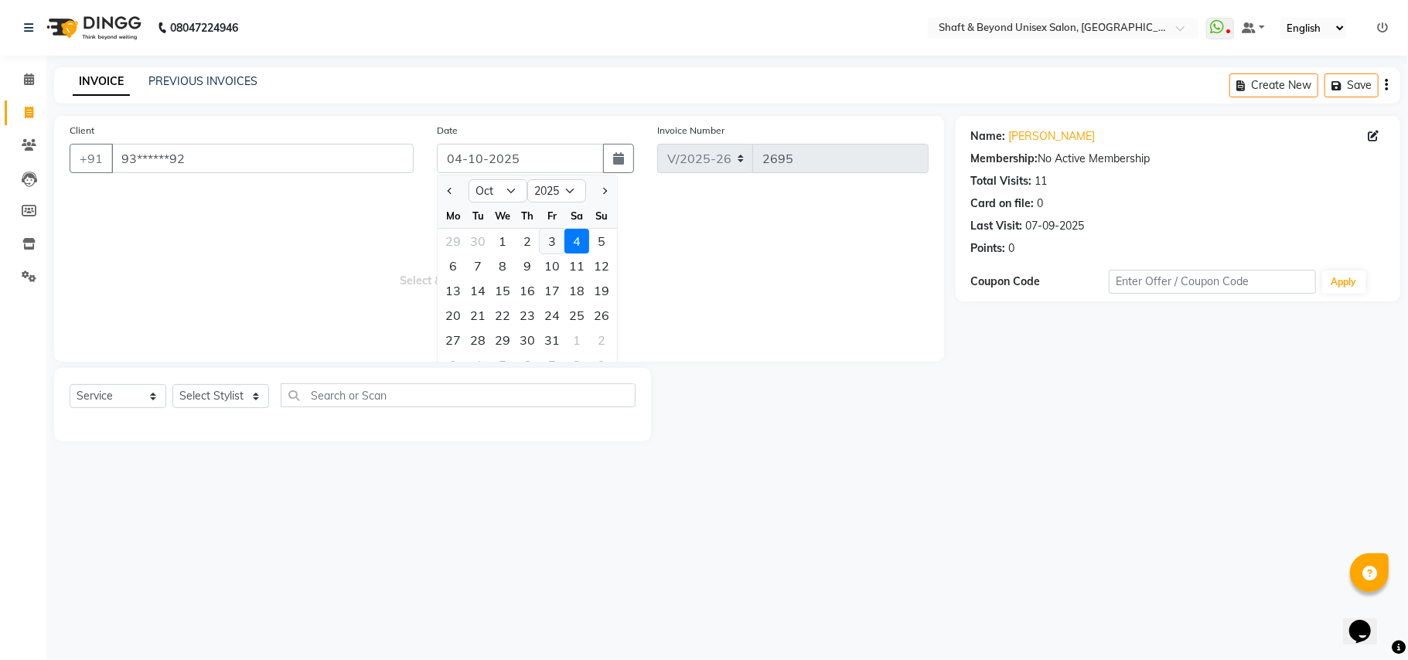
click at [554, 242] on div "3" at bounding box center [552, 241] width 25 height 25
type input "03-10-2025"
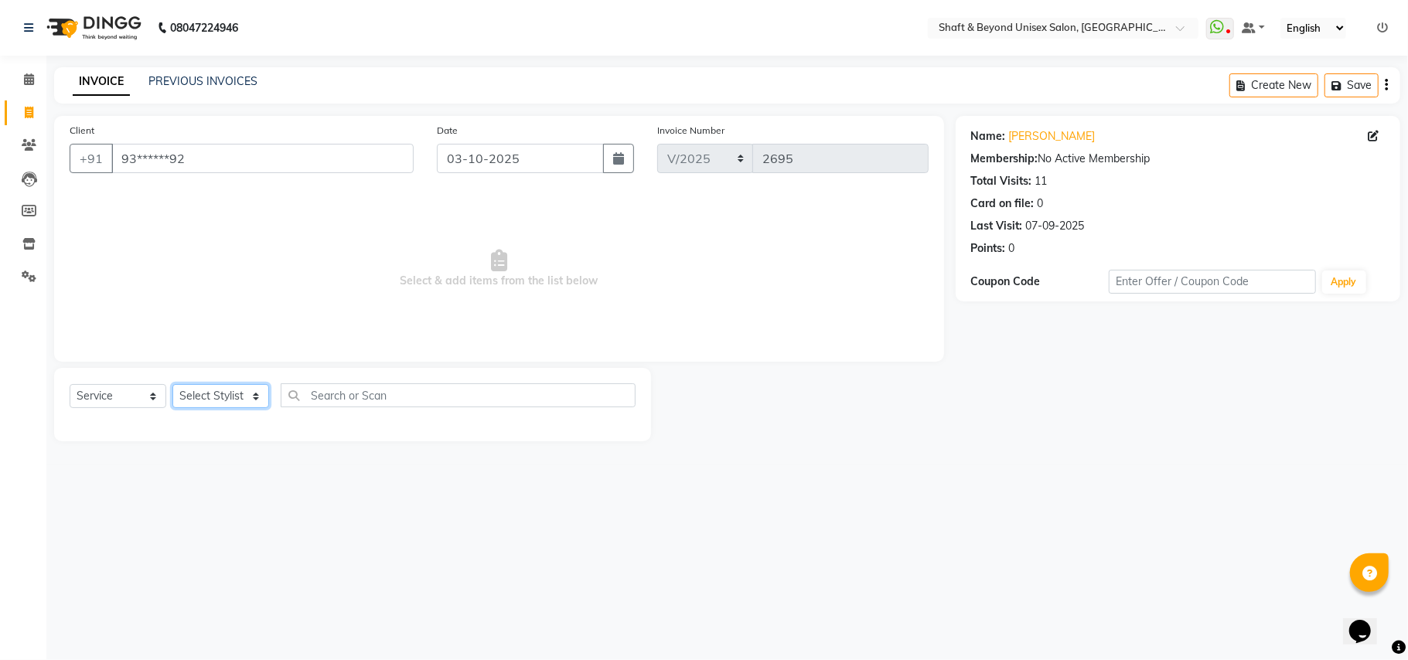
click at [215, 396] on select "Select Stylist Archana [PERSON_NAME] [PERSON_NAME] [PERSON_NAME] [PERSON_NAME] …" at bounding box center [220, 396] width 97 height 24
select select "19079"
click at [172, 384] on select "Select Stylist Archana [PERSON_NAME] [PERSON_NAME] [PERSON_NAME] [PERSON_NAME] …" at bounding box center [220, 396] width 97 height 24
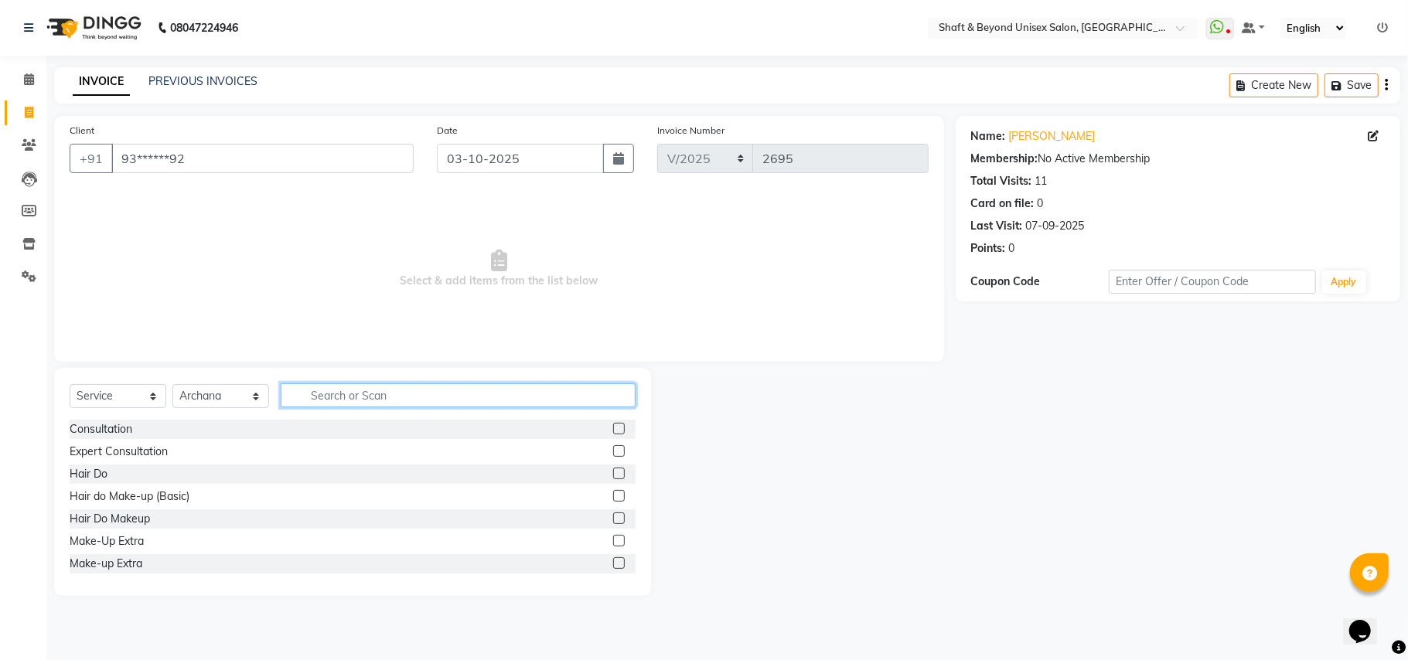
click at [368, 388] on input "text" at bounding box center [458, 395] width 355 height 24
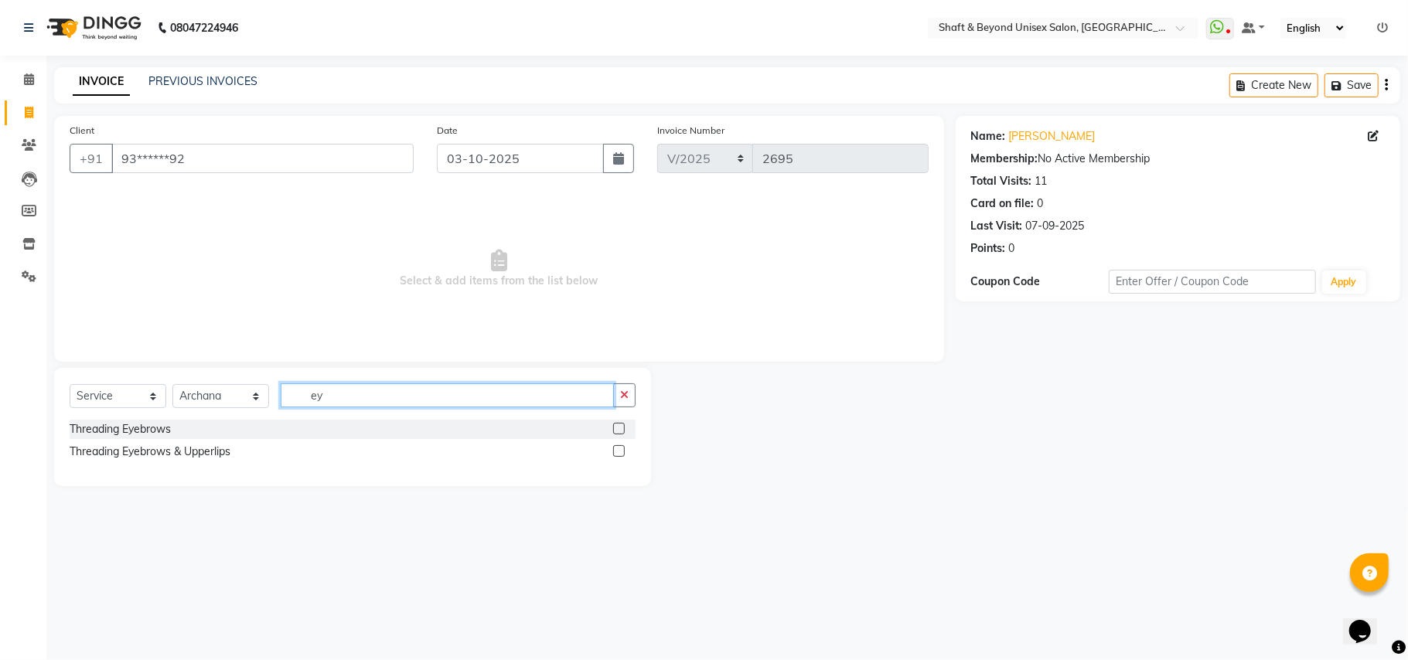
type input "ey"
click at [619, 427] on label at bounding box center [619, 429] width 12 height 12
click at [619, 427] on input "checkbox" at bounding box center [618, 429] width 10 height 10
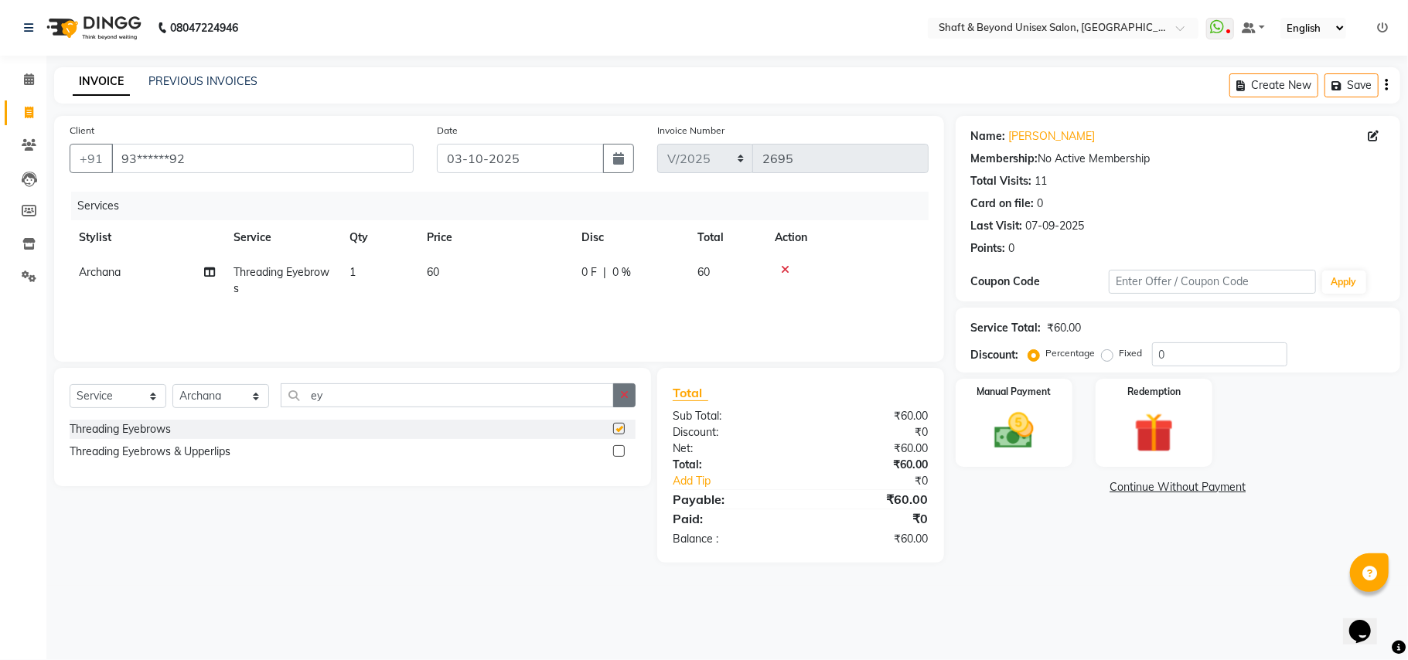
checkbox input "false"
click at [623, 393] on icon "button" at bounding box center [624, 395] width 9 height 11
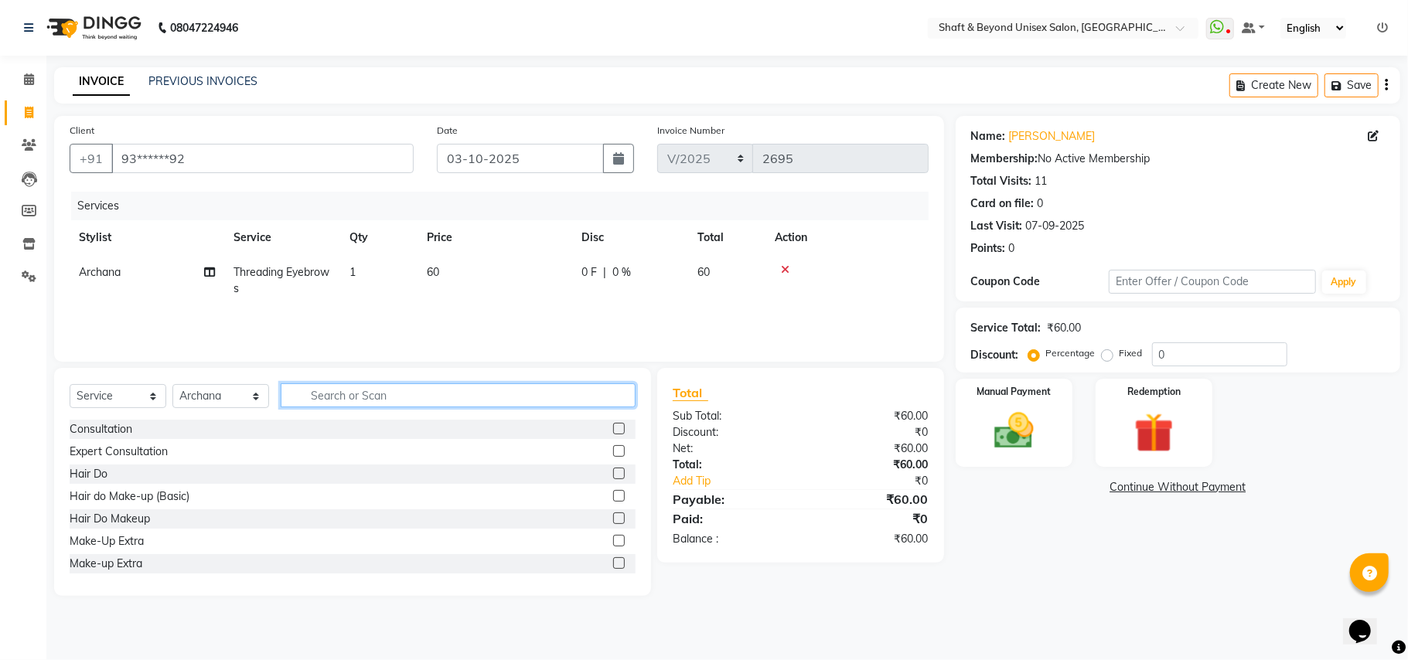
click at [555, 393] on input "text" at bounding box center [458, 395] width 355 height 24
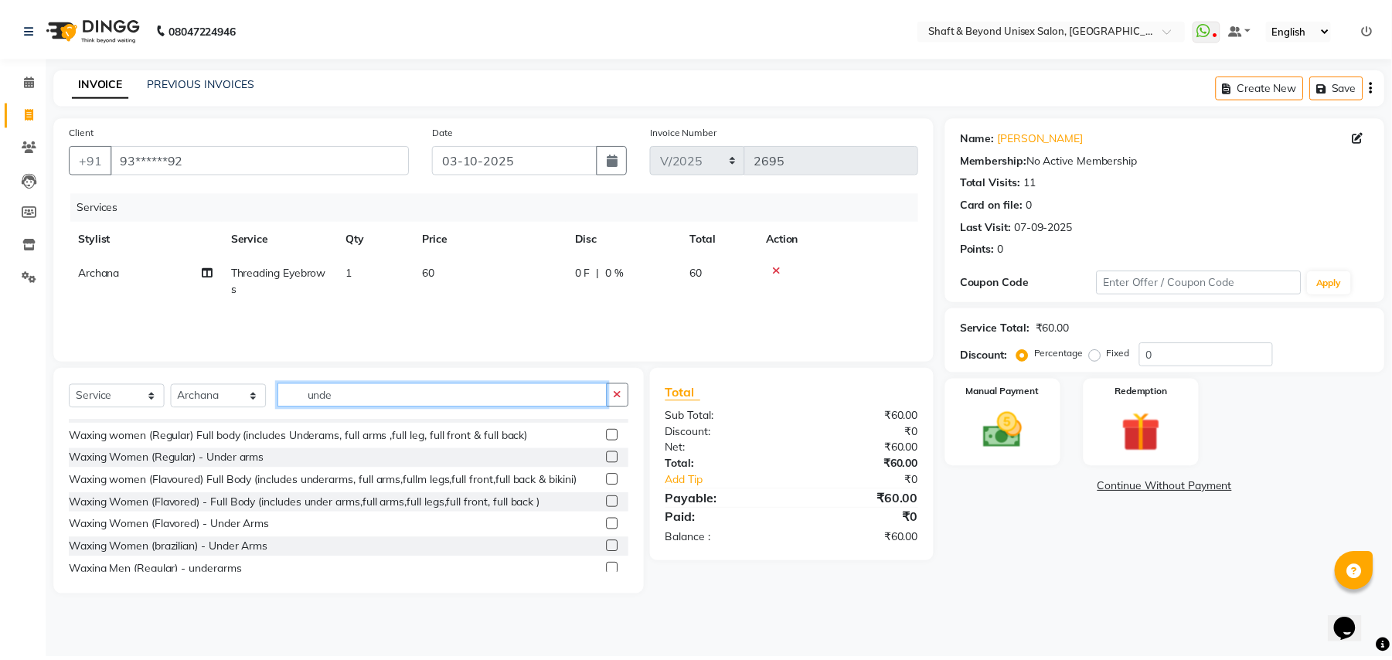
scroll to position [91, 0]
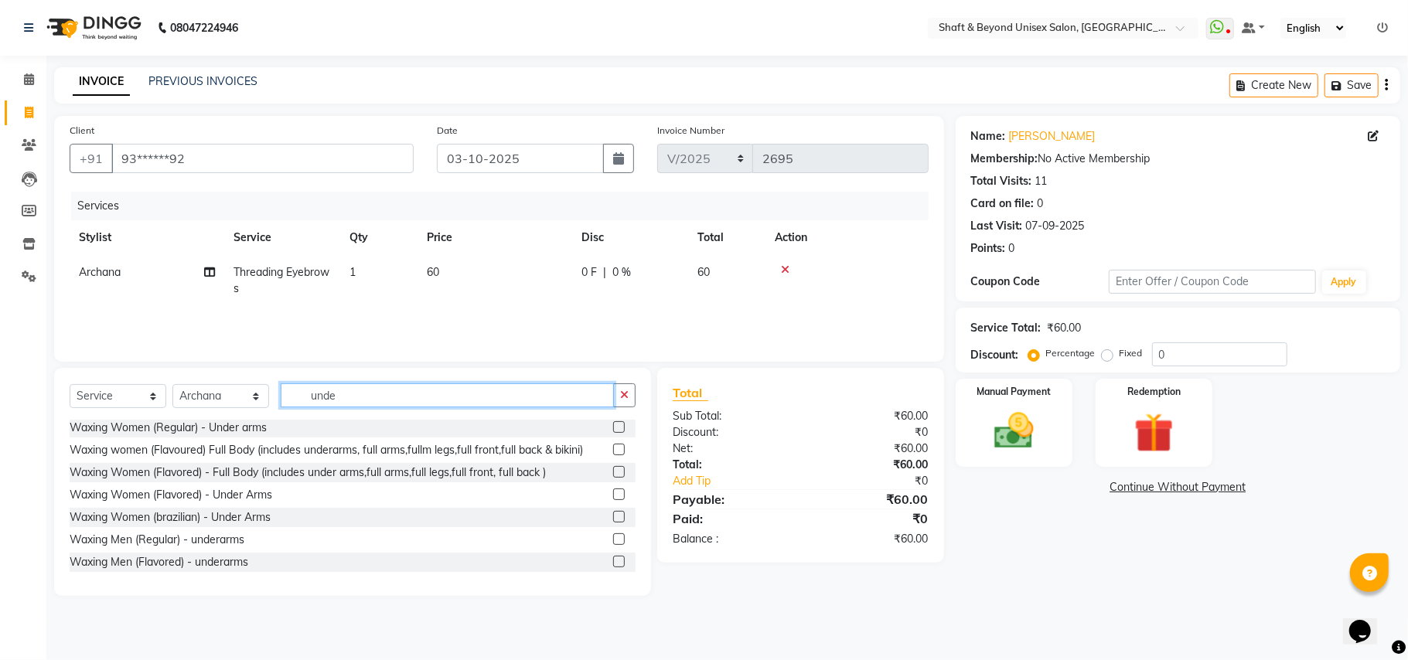
type input "unde"
click at [613, 496] on label at bounding box center [619, 495] width 12 height 12
click at [613, 496] on input "checkbox" at bounding box center [618, 495] width 10 height 10
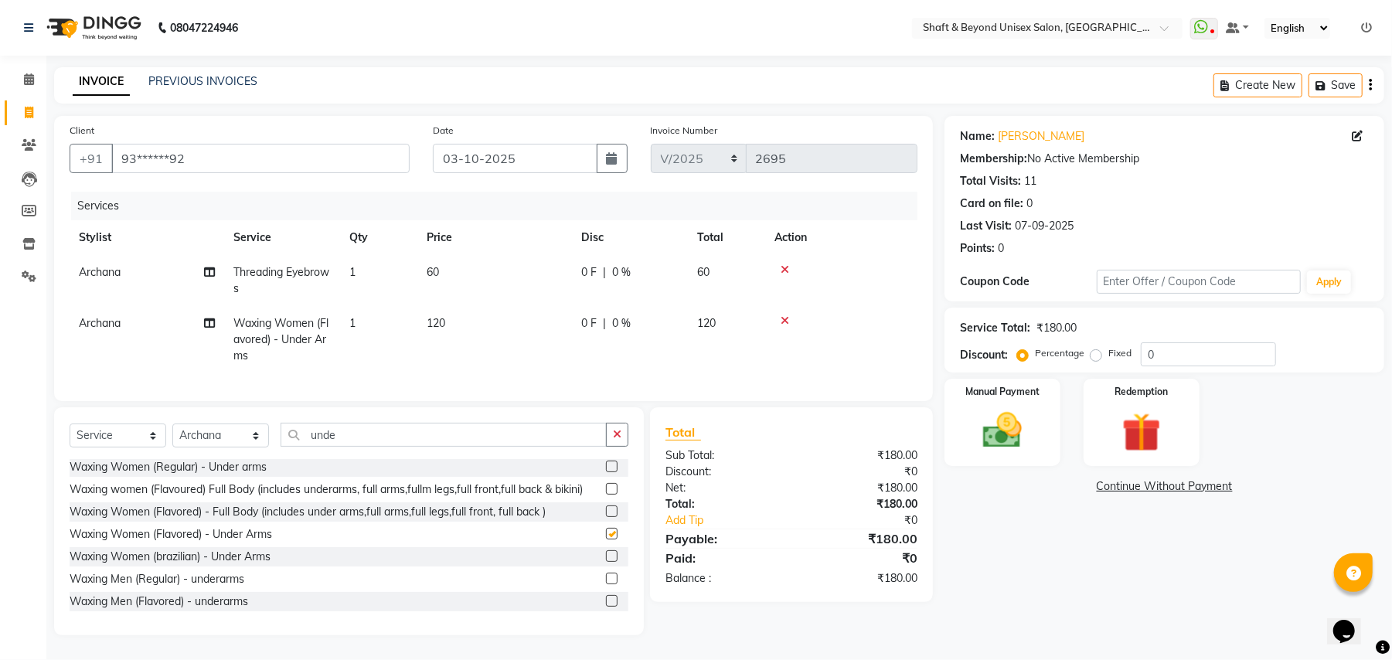
checkbox input "false"
click at [1018, 424] on img at bounding box center [1002, 430] width 66 height 47
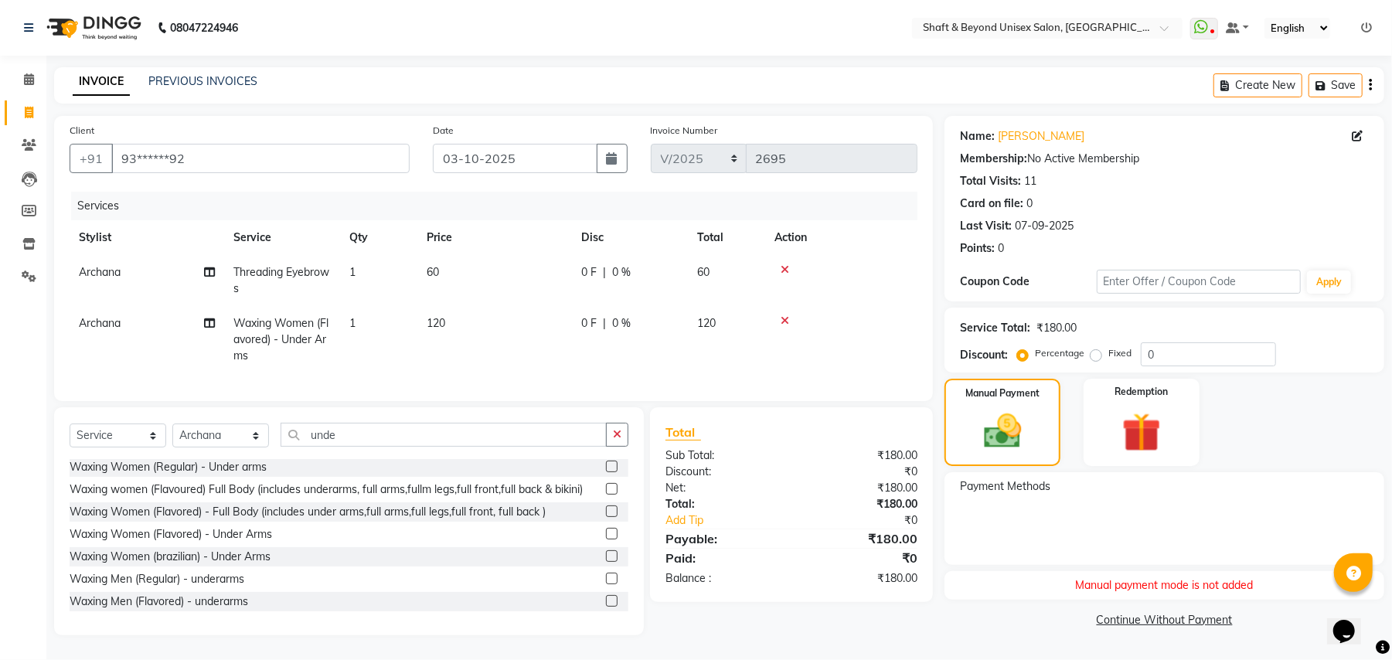
scroll to position [14, 0]
click at [993, 410] on img at bounding box center [1002, 431] width 63 height 45
drag, startPoint x: 1138, startPoint y: 325, endPoint x: 1138, endPoint y: 369, distance: 44.1
click at [1138, 329] on div "Service Total: ₹180.00 Discount: Percentage Fixed 0" at bounding box center [1164, 340] width 409 height 53
click at [1138, 407] on img at bounding box center [1141, 432] width 66 height 50
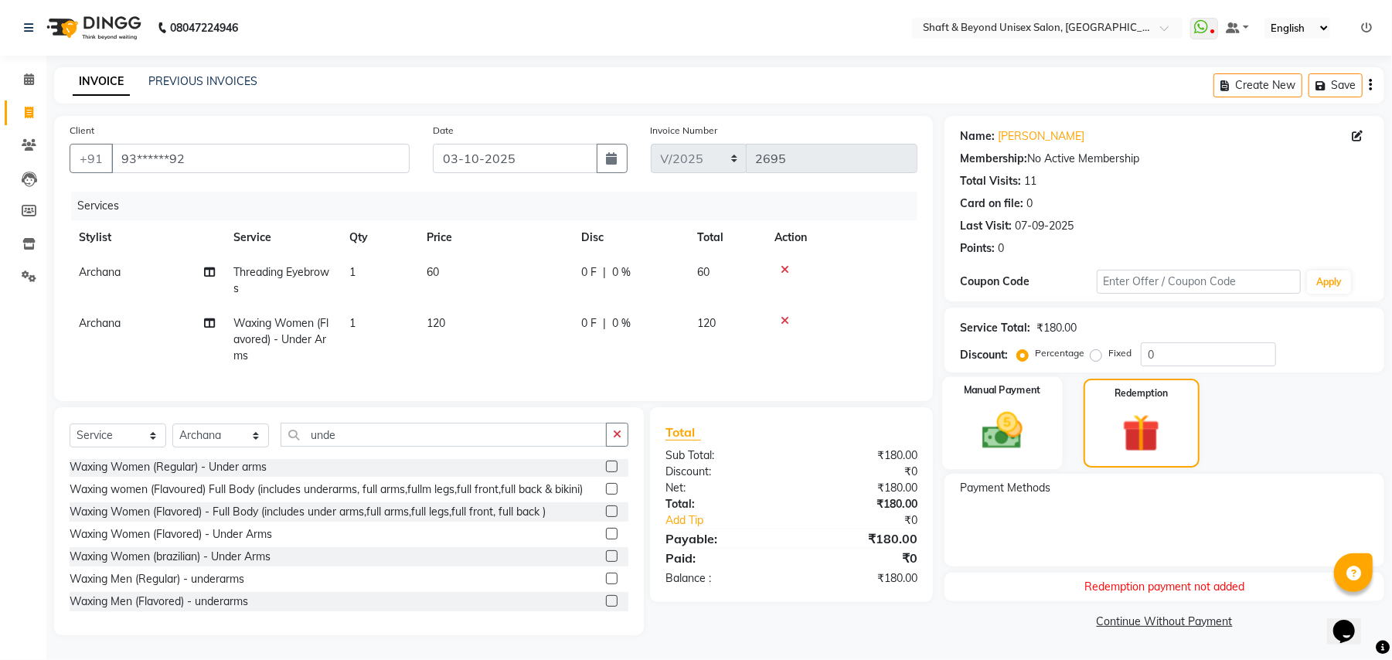
click at [1027, 439] on img at bounding box center [1002, 430] width 66 height 47
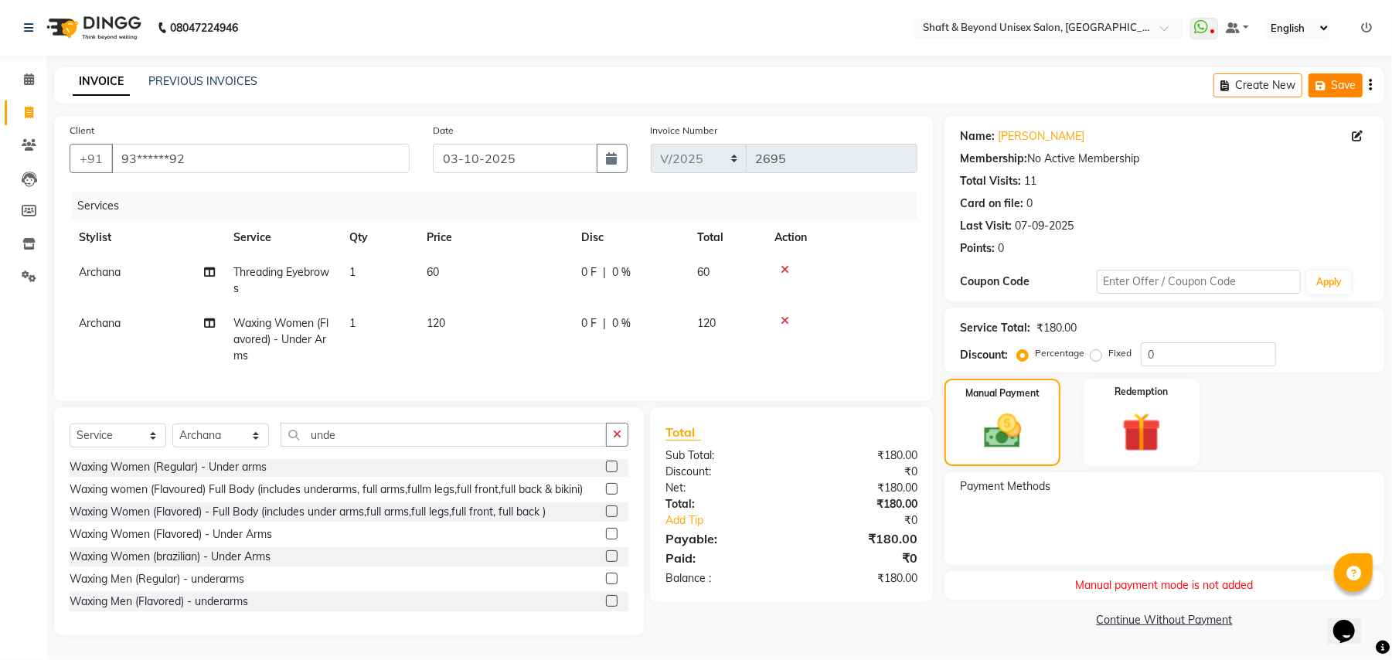
click at [1342, 73] on button "Save" at bounding box center [1336, 85] width 54 height 24
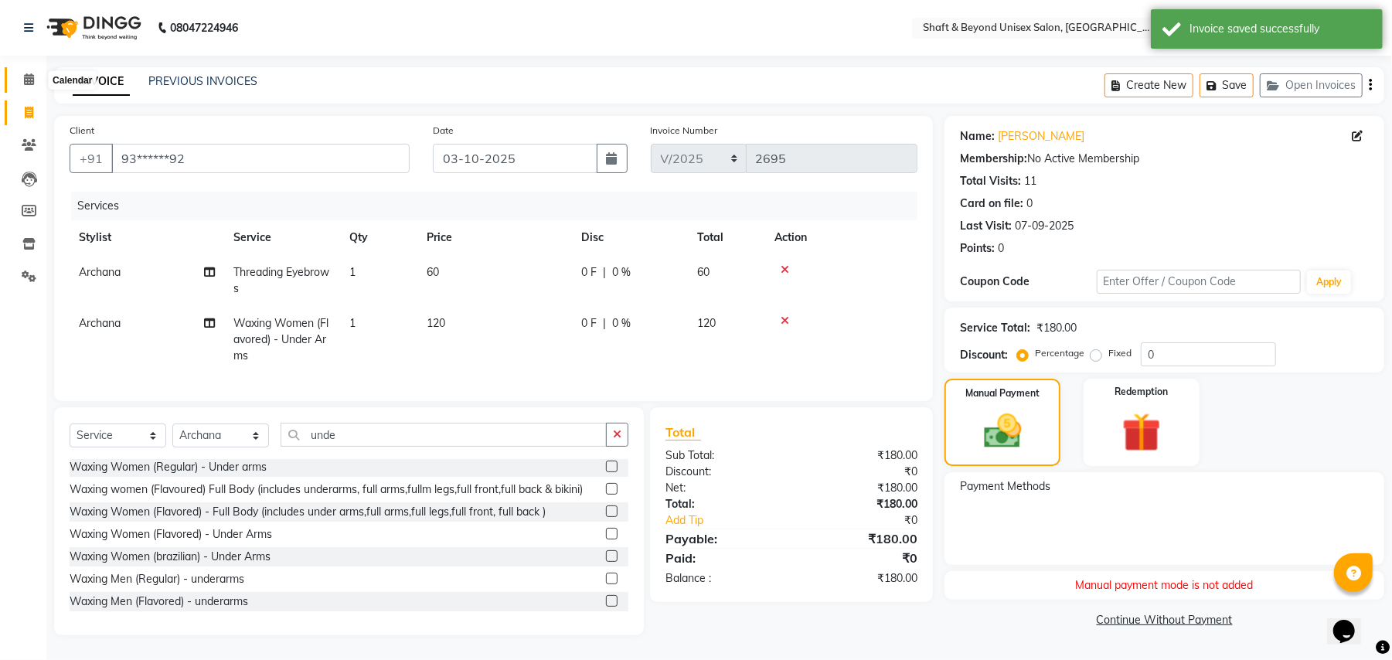
click at [26, 73] on icon at bounding box center [29, 79] width 10 height 12
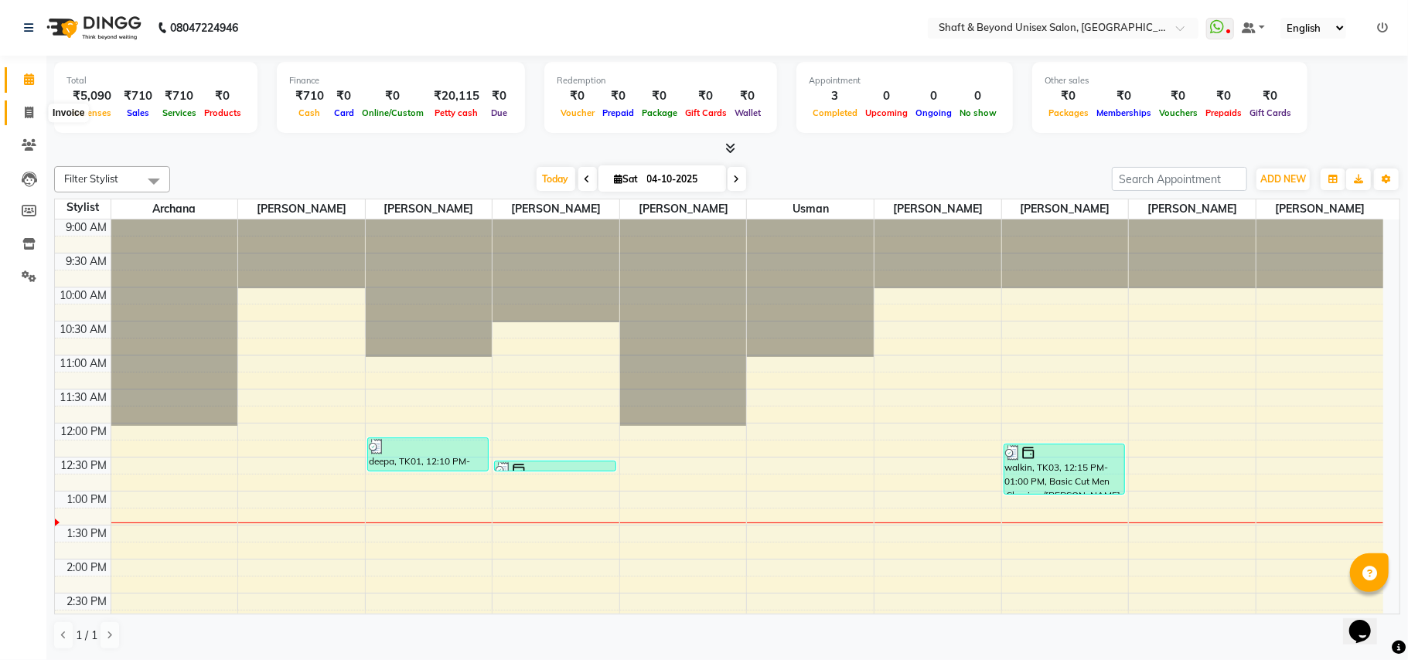
click at [29, 113] on icon at bounding box center [29, 113] width 9 height 12
select select "service"
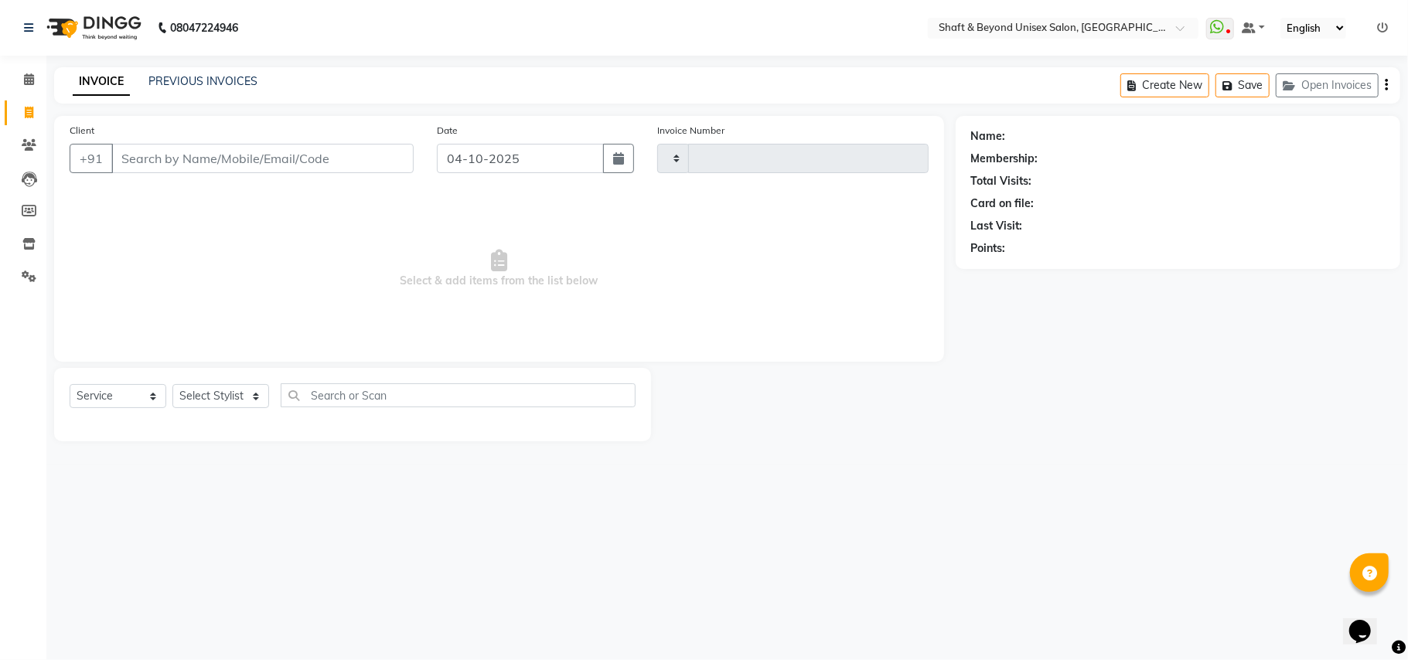
type input "2695"
select select "3878"
click at [1313, 83] on button "Open Invoices" at bounding box center [1326, 85] width 103 height 24
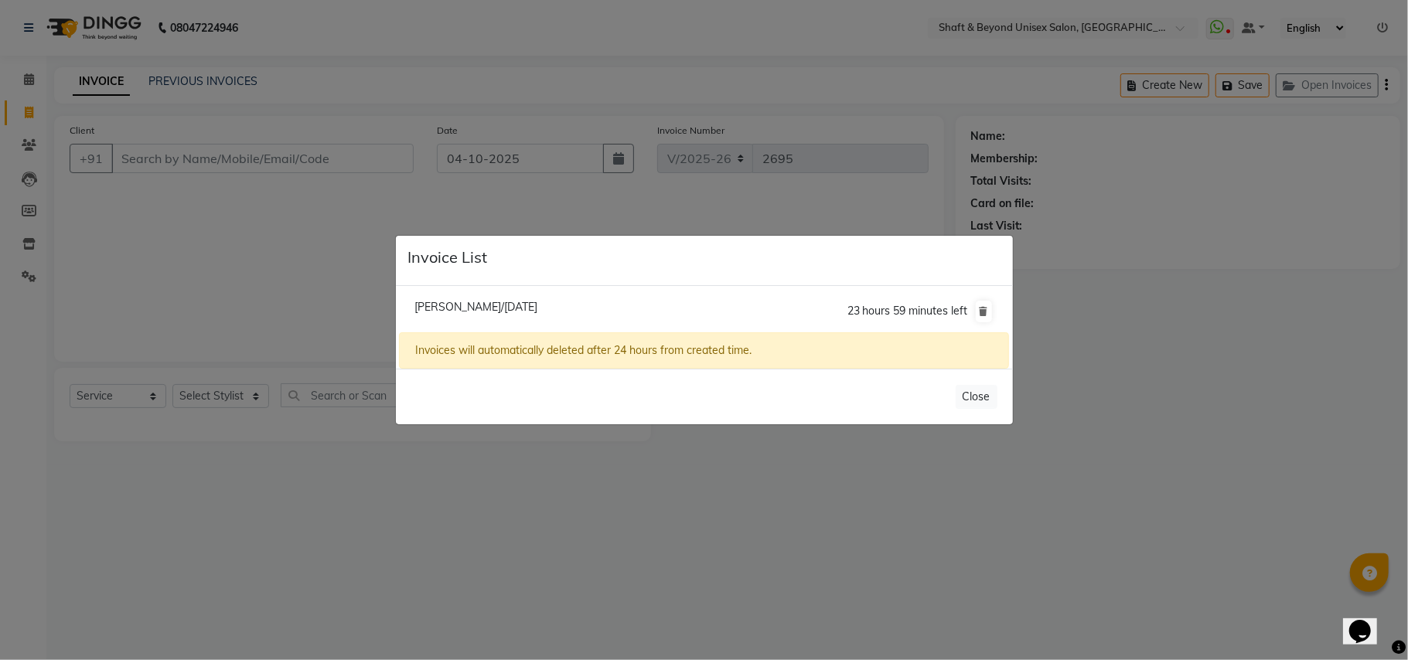
click at [516, 307] on span "Saloni Jain/03 October 2025" at bounding box center [475, 307] width 123 height 14
type input "93******92"
type input "03-10-2025"
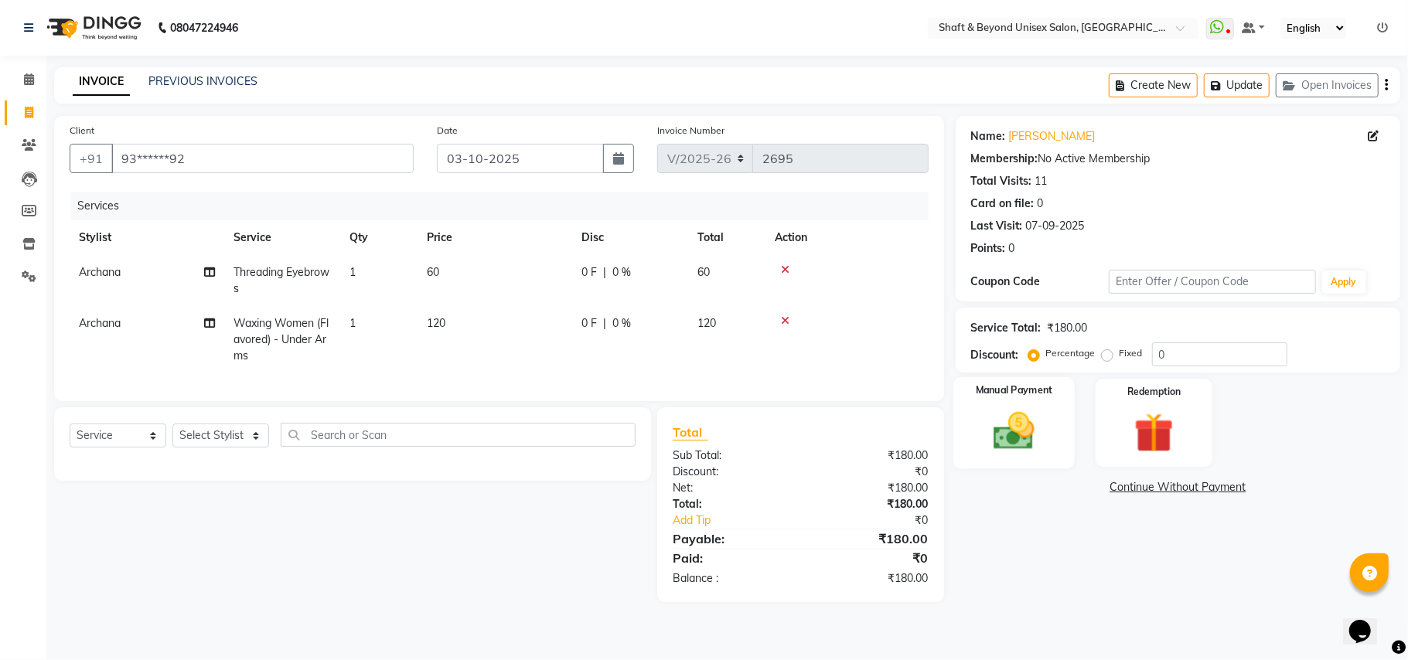
click at [1017, 430] on img at bounding box center [1013, 431] width 67 height 48
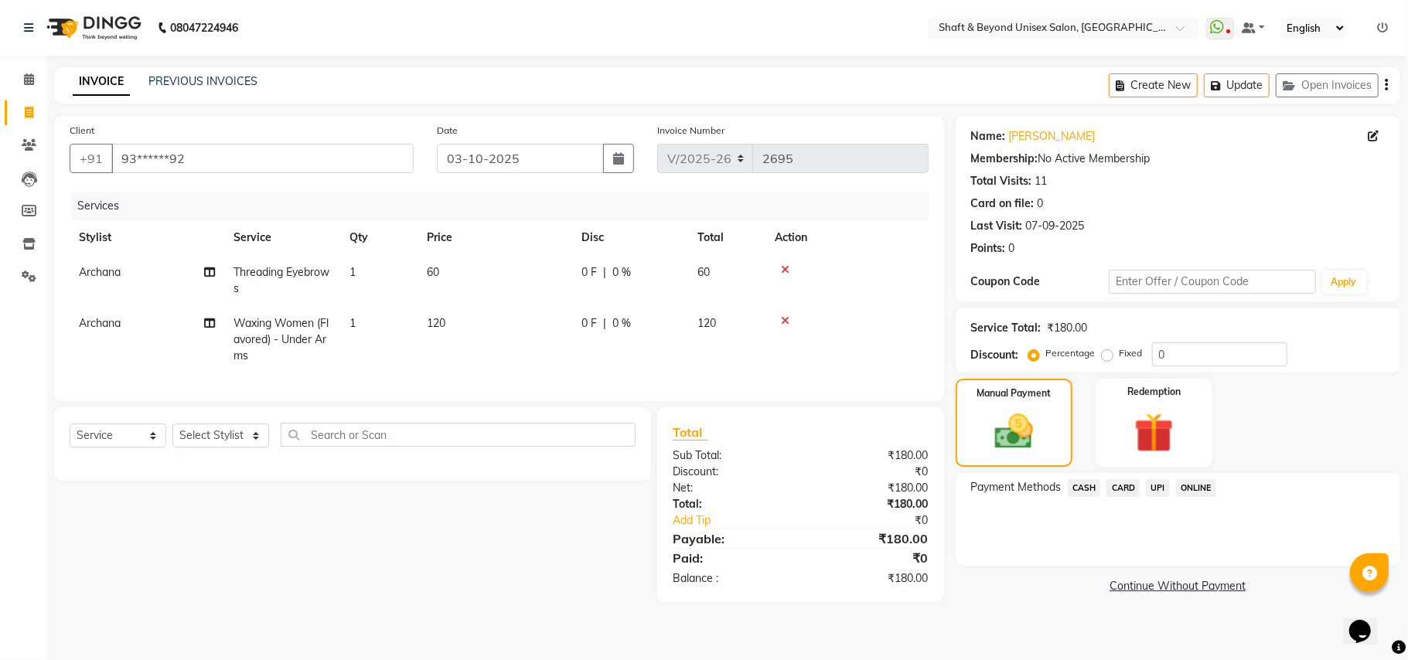
click at [1080, 487] on span "CASH" at bounding box center [1084, 488] width 33 height 18
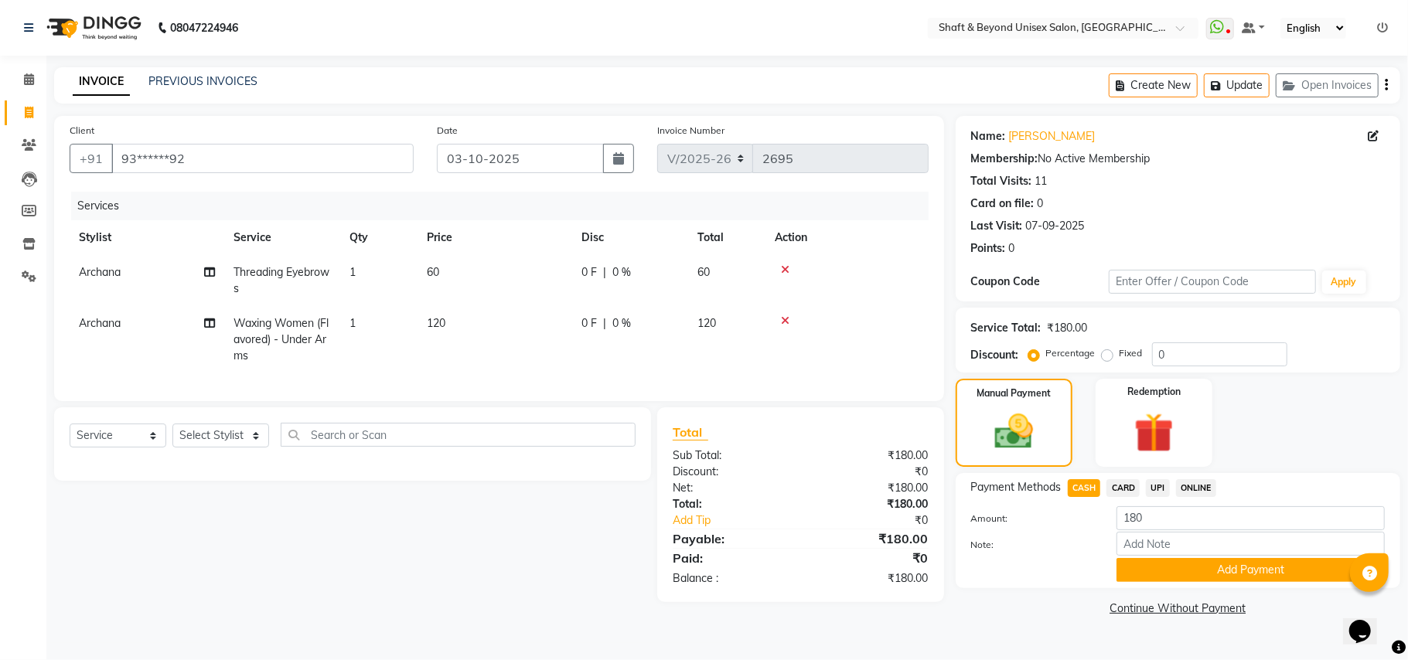
click at [1144, 564] on button "Add Payment" at bounding box center [1250, 570] width 268 height 24
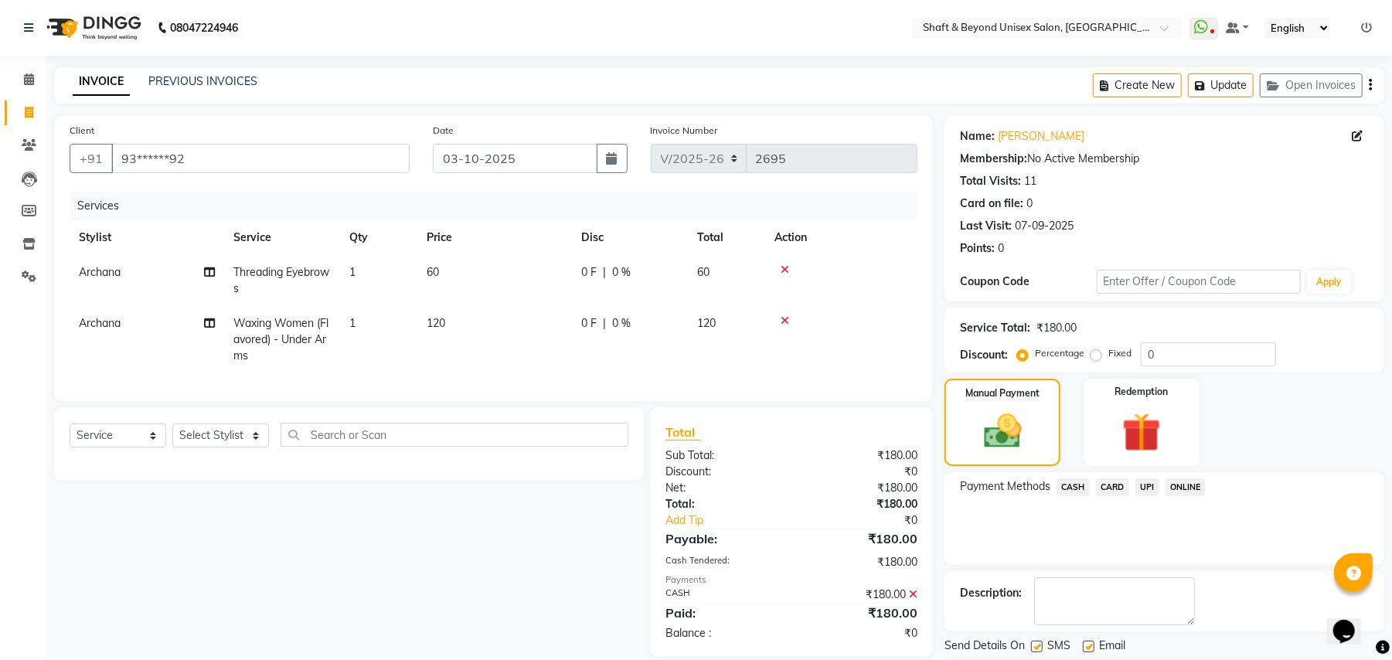
scroll to position [48, 0]
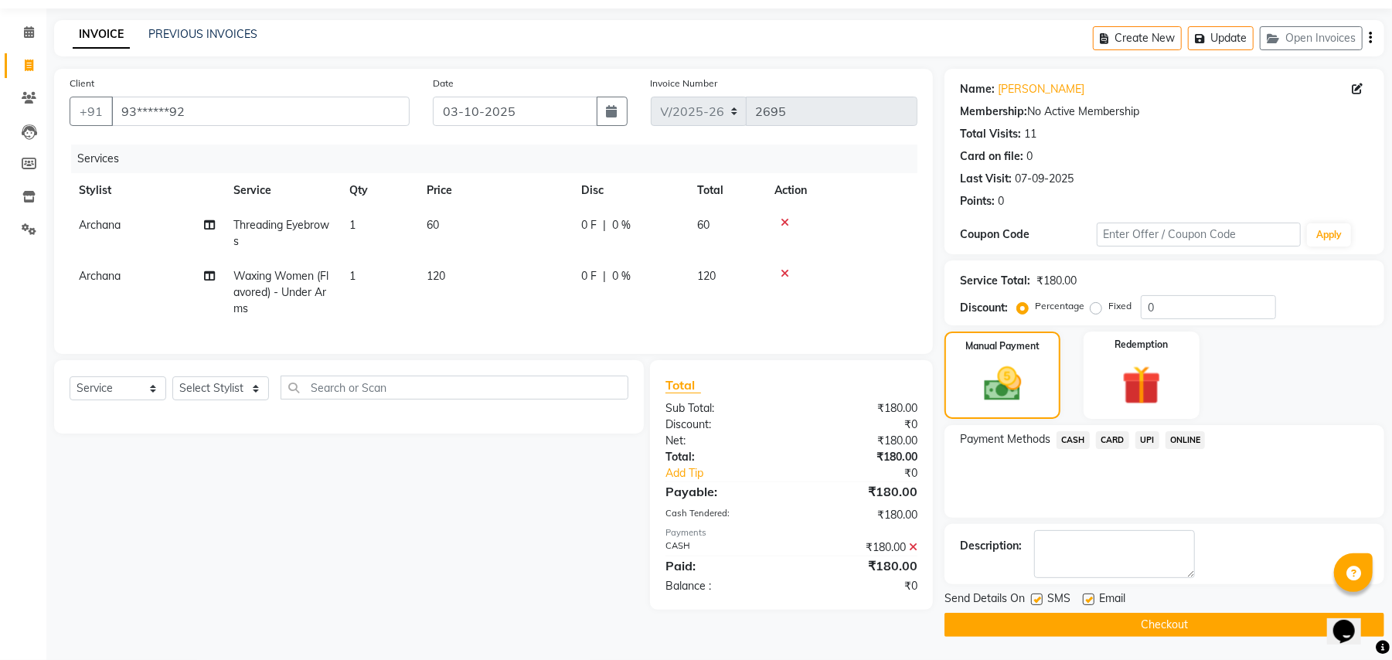
click at [1114, 615] on button "Checkout" at bounding box center [1165, 625] width 440 height 24
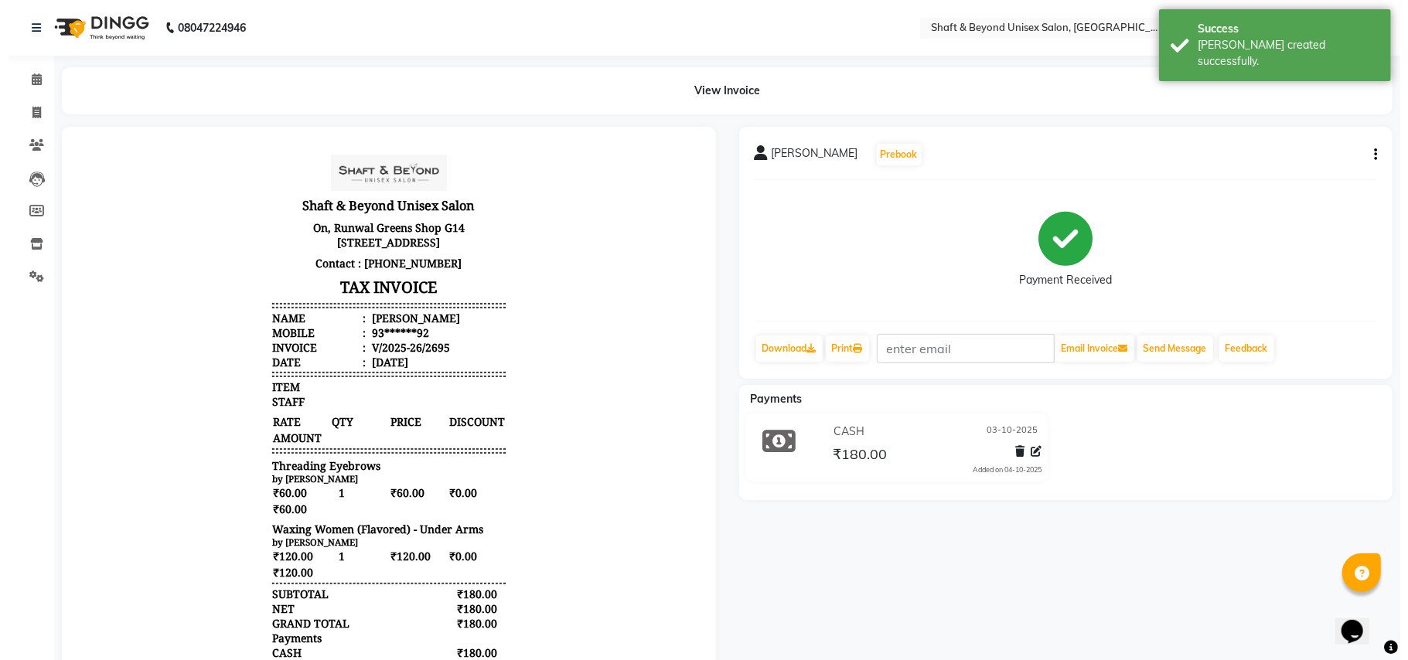
scroll to position [12, 0]
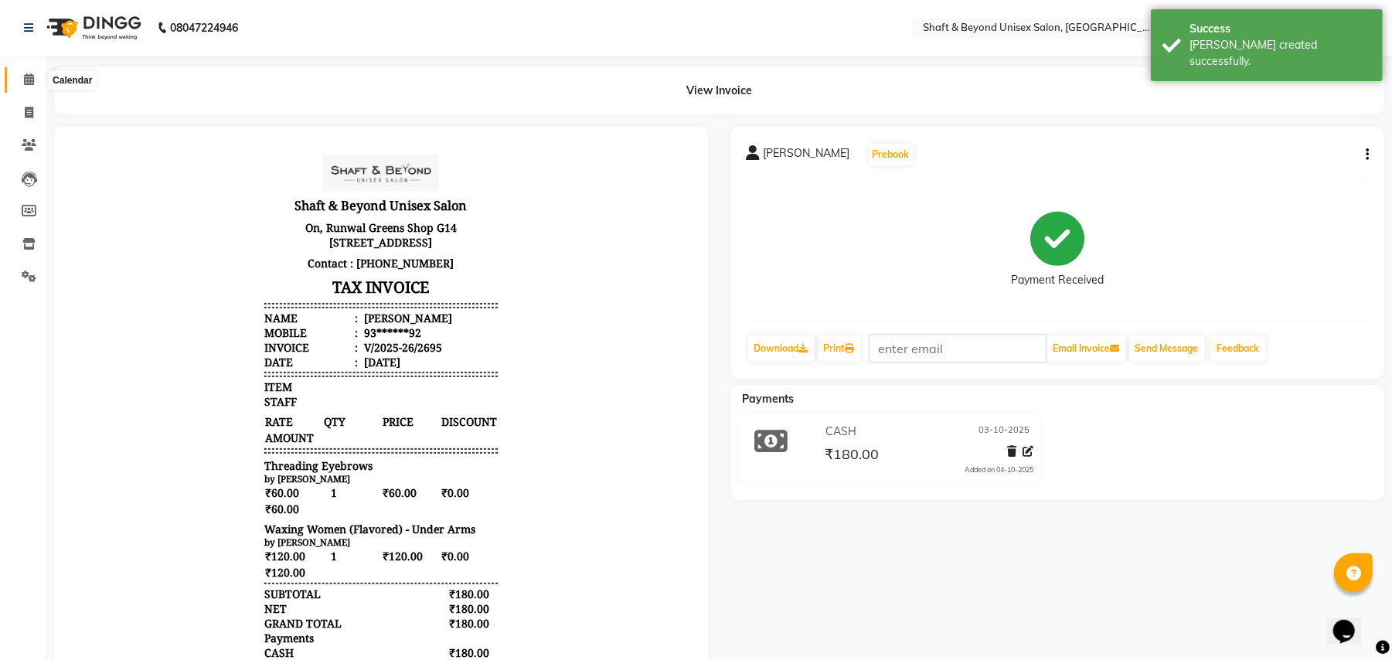
click at [26, 81] on icon at bounding box center [29, 79] width 10 height 12
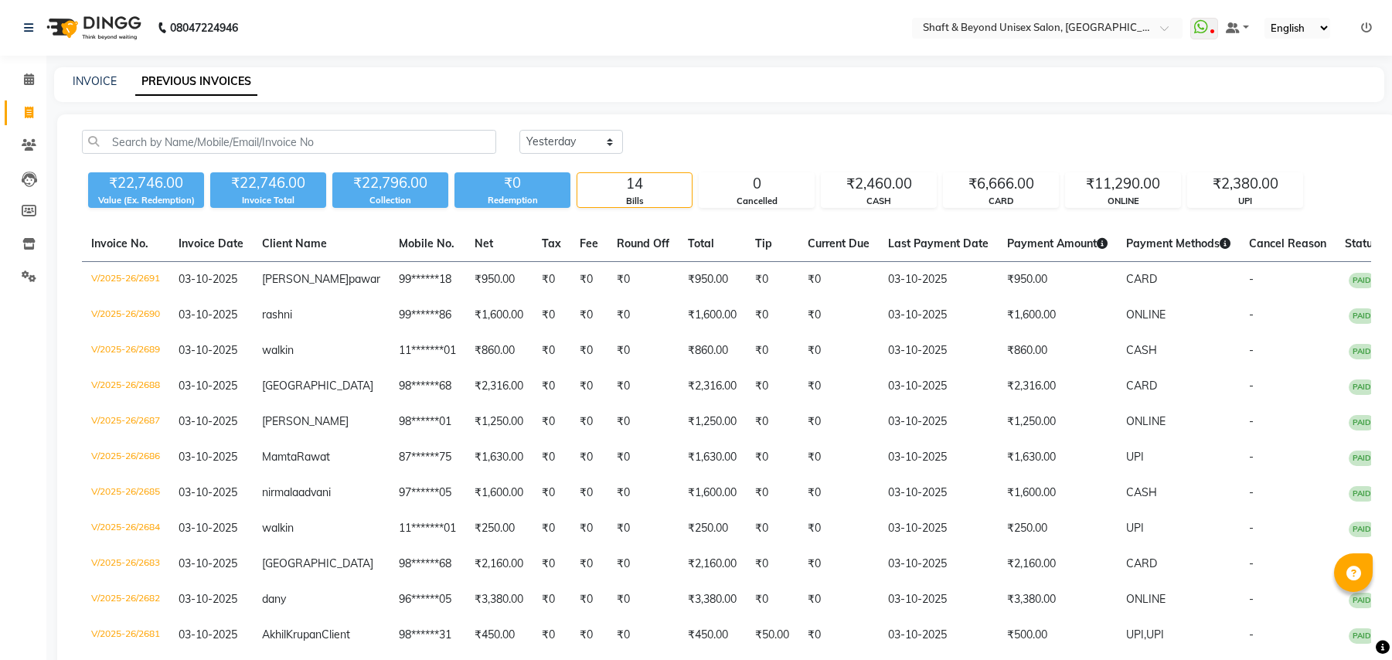
select select "yesterday"
click at [1373, 23] on ul "WhatsApp Status ✕ Status: Disconnected Recent Service Activity: 01-01-1970 05:3…" at bounding box center [1284, 28] width 189 height 21
click at [1368, 28] on icon at bounding box center [1366, 27] width 11 height 11
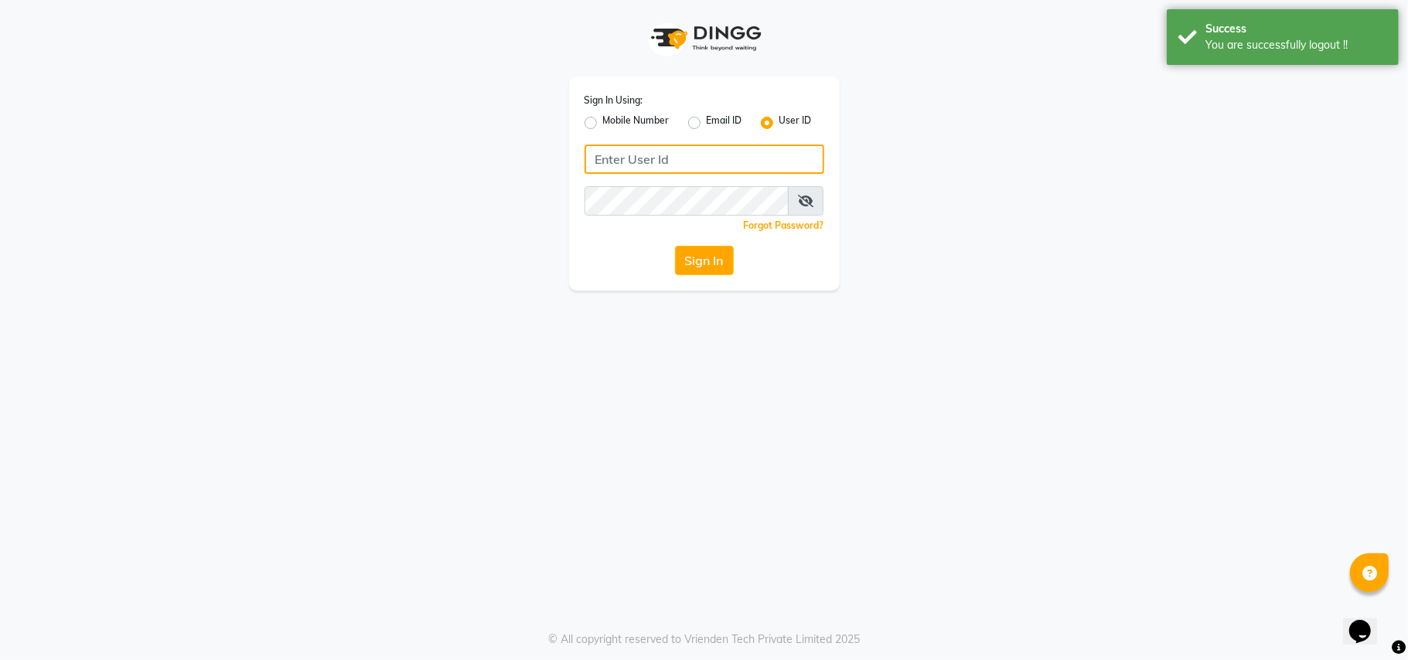
type input "7400066607"
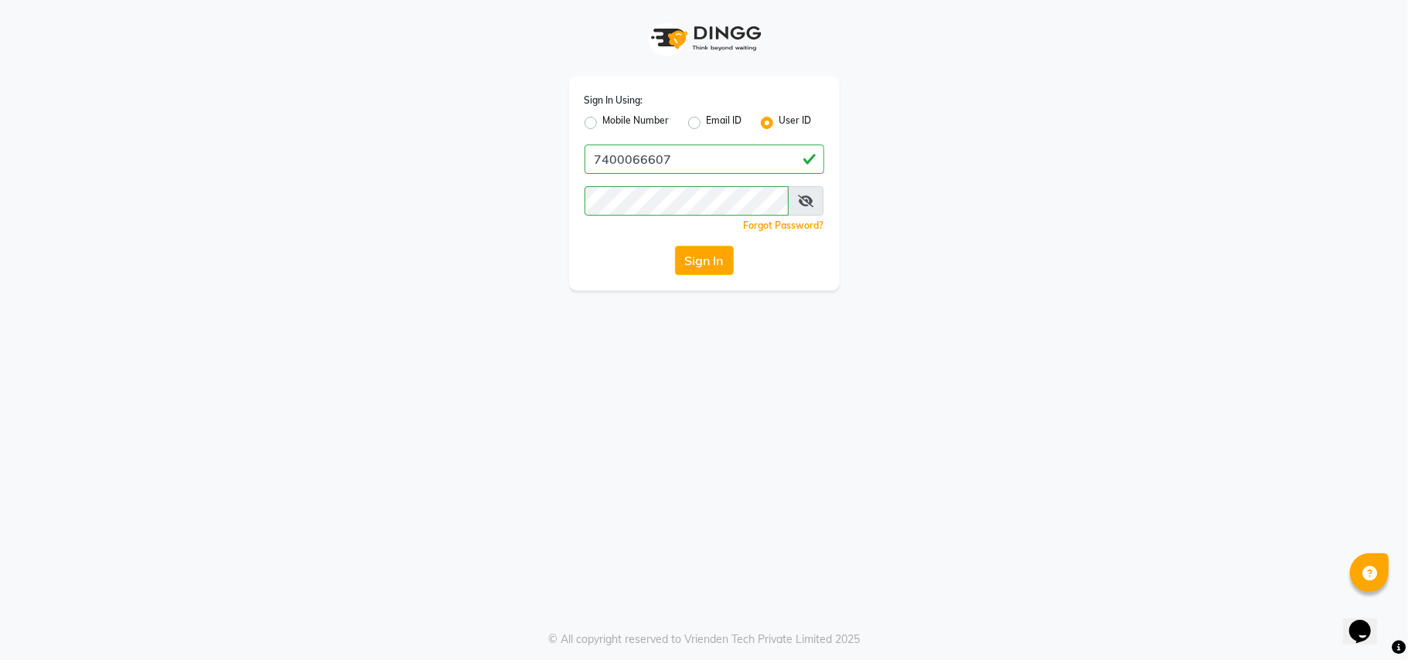
click at [603, 118] on label "Mobile Number" at bounding box center [636, 123] width 66 height 19
click at [603, 118] on input "Mobile Number" at bounding box center [608, 119] width 10 height 10
radio input "true"
radio input "false"
drag, startPoint x: 682, startPoint y: 144, endPoint x: 685, endPoint y: 153, distance: 9.8
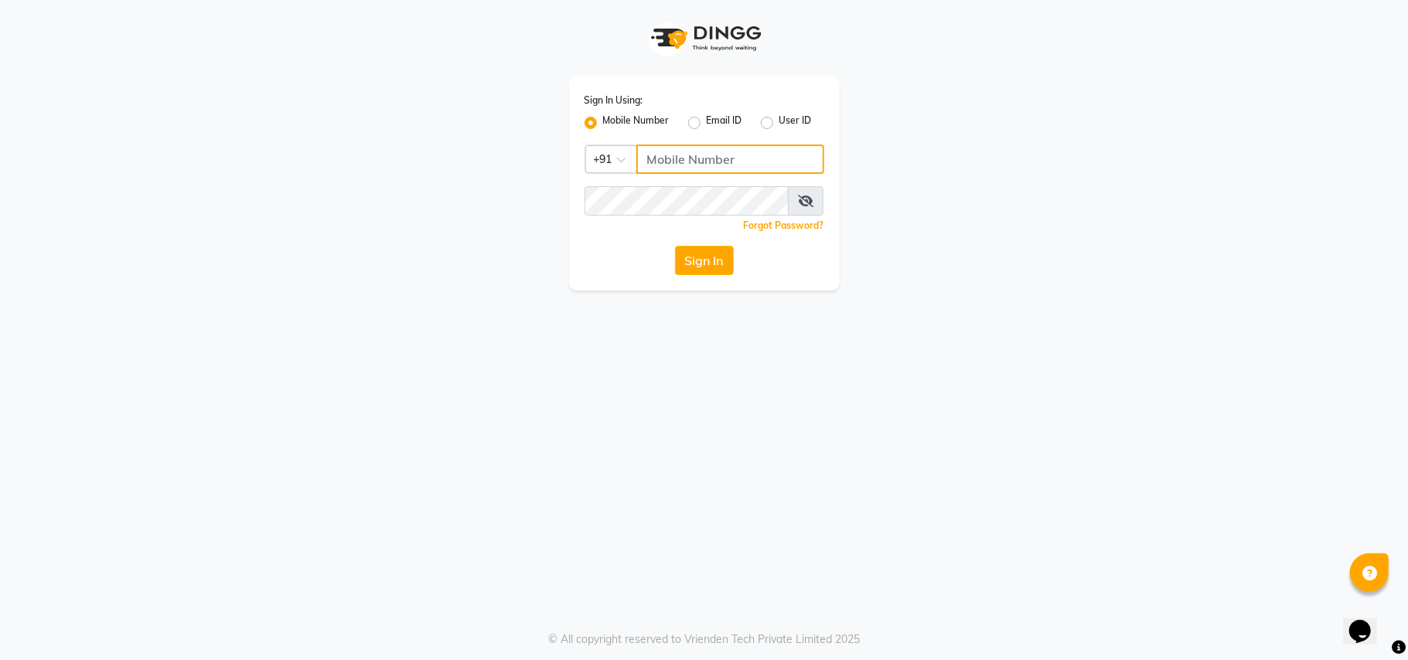
click at [682, 145] on input "Username" at bounding box center [730, 159] width 188 height 29
type input "7710808023"
click at [700, 264] on button "Sign In" at bounding box center [704, 260] width 59 height 29
